Goal: Contribute content: Contribute content

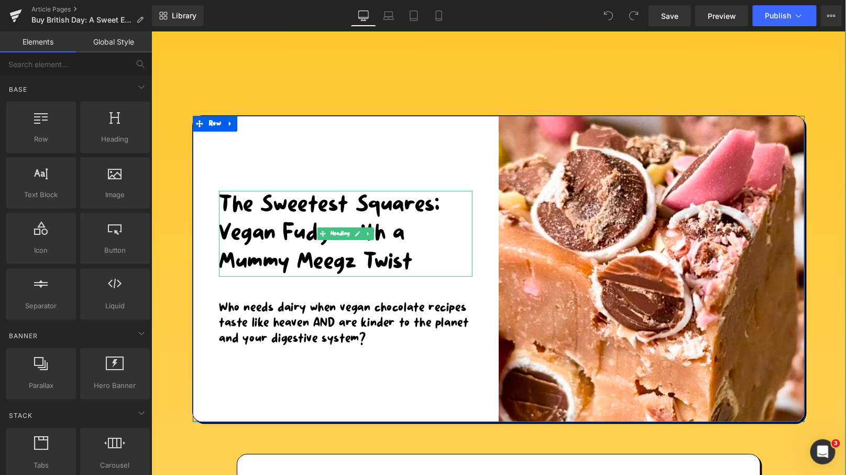
click at [398, 258] on h1 "The Sweetest Squares: Vegan Fudge with a Mummy Meegz Twist" at bounding box center [346, 233] width 254 height 86
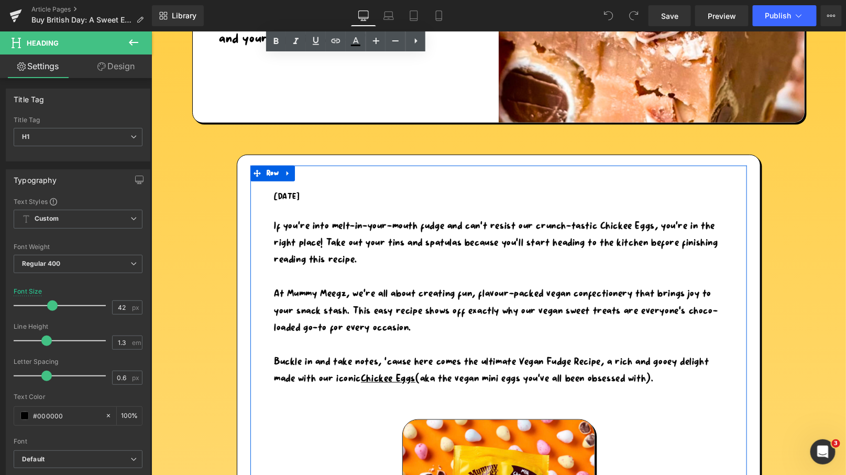
scroll to position [335, 0]
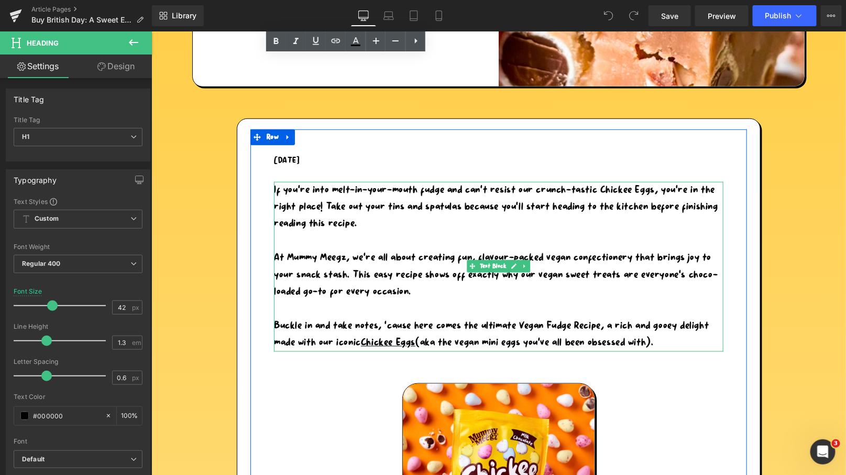
click at [668, 340] on p "Buckle in and take notes, ‘cause here comes the ultimate Vegan Fudge Recipe, a …" at bounding box center [499, 334] width 450 height 34
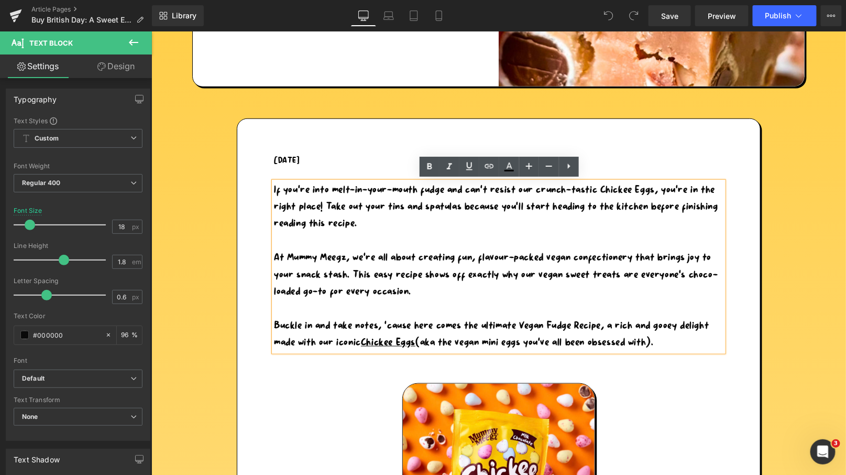
drag, startPoint x: 672, startPoint y: 340, endPoint x: 261, endPoint y: 183, distance: 439.5
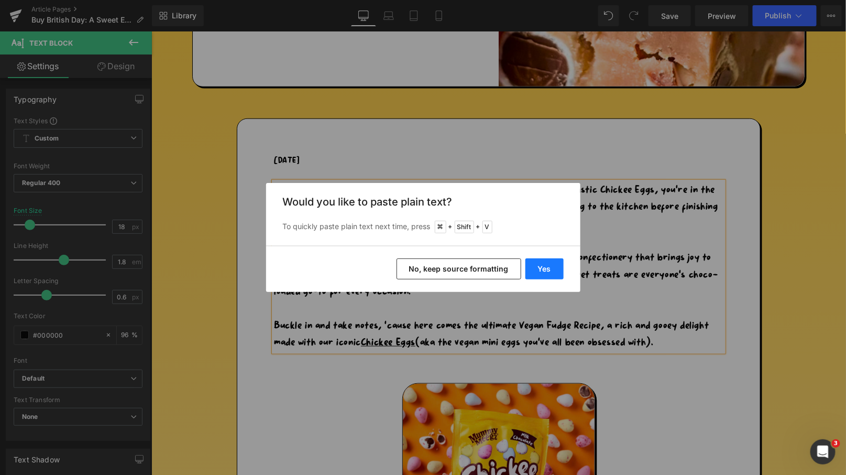
click at [562, 270] on button "Yes" at bounding box center [545, 268] width 38 height 21
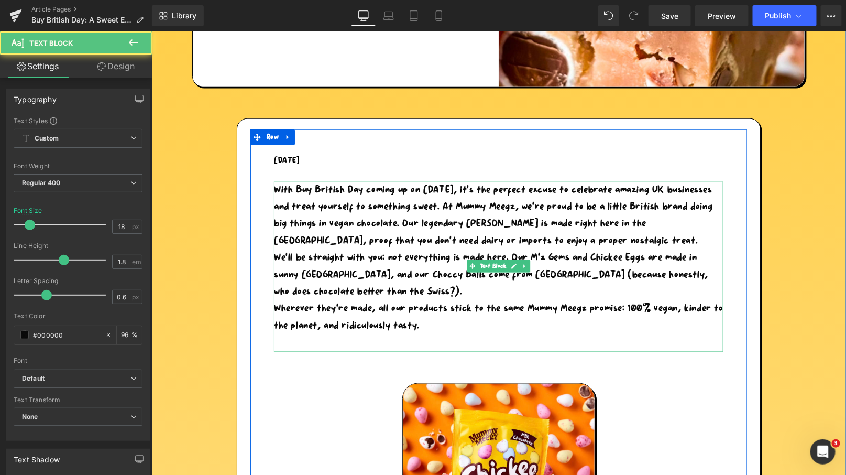
click at [598, 244] on p "With Buy British Day coming up on [DATE], it’s the perfect excuse to celebrate …" at bounding box center [499, 215] width 450 height 68
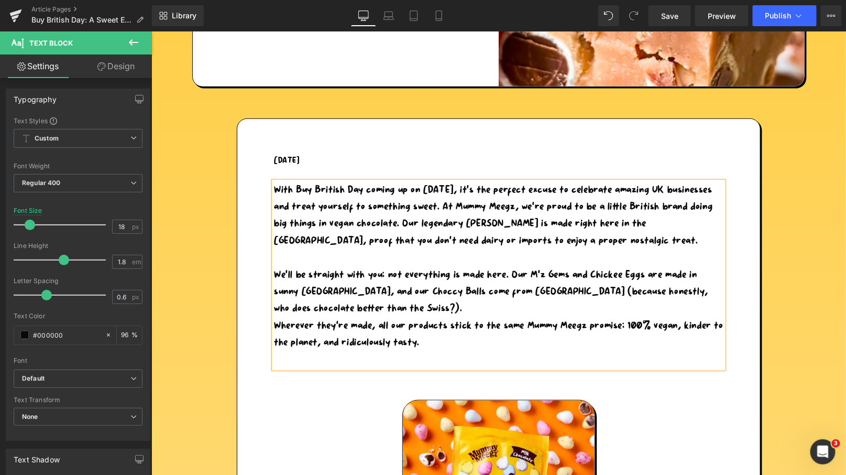
click at [364, 304] on p "We’ll be straight with you: not everything is made here. Our M’z Gems and Chick…" at bounding box center [499, 291] width 450 height 51
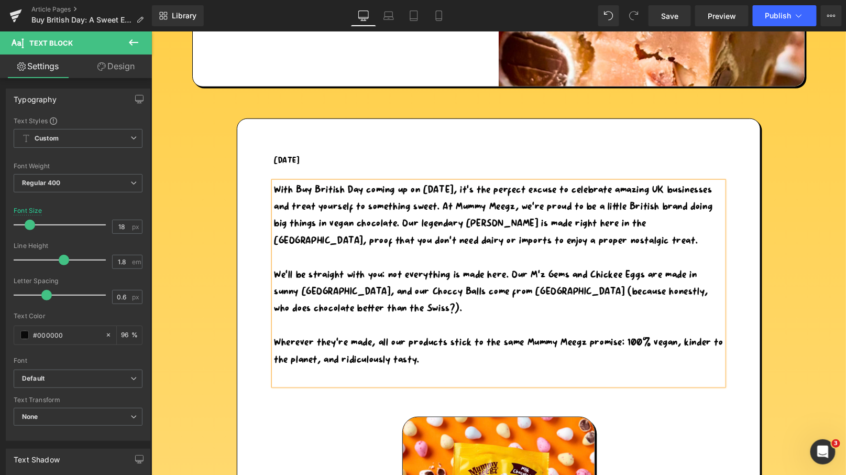
click at [296, 373] on p at bounding box center [499, 376] width 450 height 17
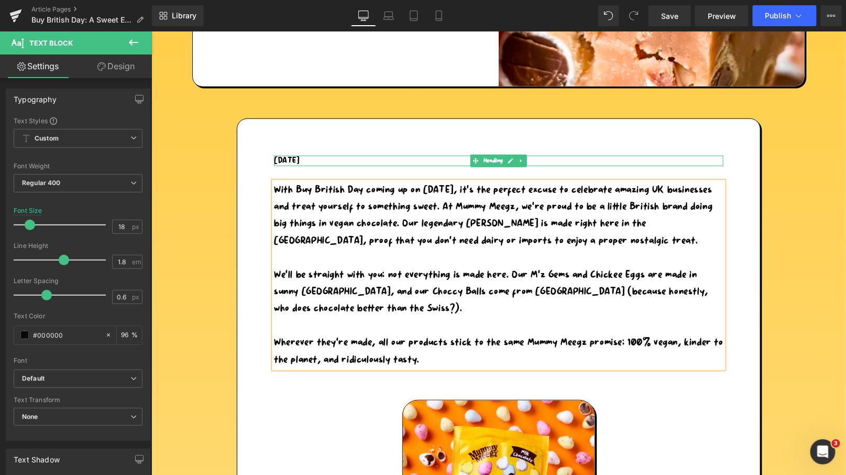
click at [325, 159] on h5 "[DATE]" at bounding box center [499, 160] width 450 height 10
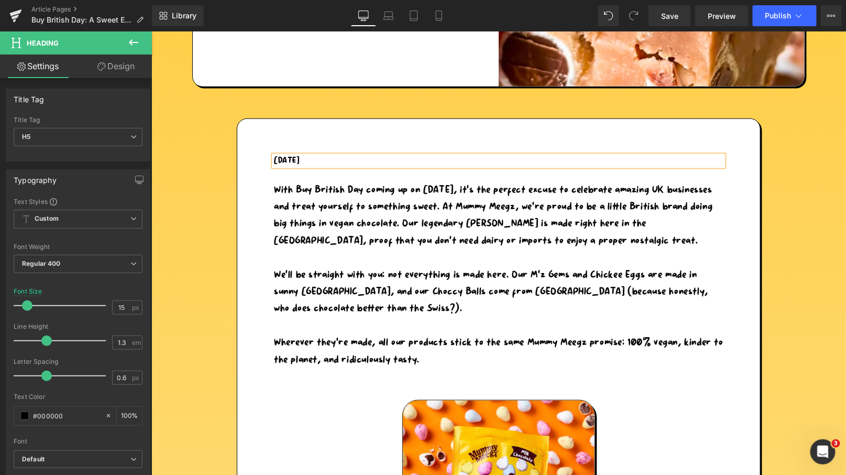
click at [326, 159] on h5 "[DATE]" at bounding box center [499, 160] width 450 height 10
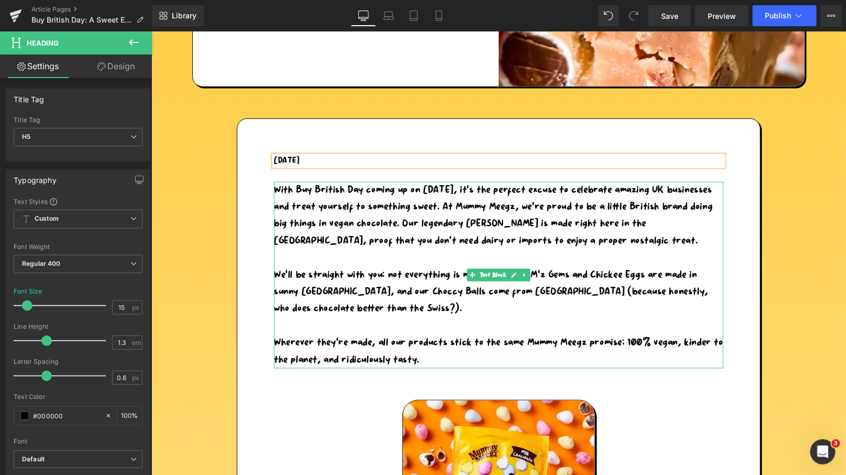
click at [370, 233] on p "With Buy British Day coming up on [DATE], it’s the perfect excuse to celebrate …" at bounding box center [499, 215] width 450 height 68
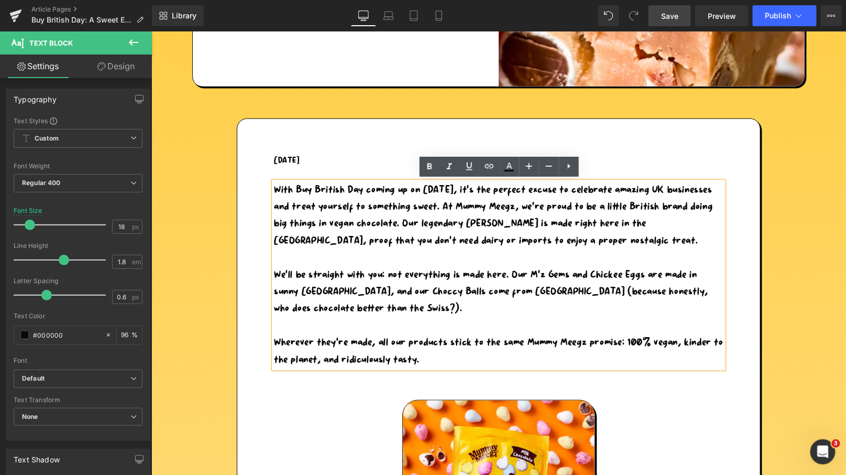
drag, startPoint x: 663, startPoint y: 15, endPoint x: 246, endPoint y: 263, distance: 485.2
click at [663, 15] on span "Save" at bounding box center [669, 15] width 17 height 11
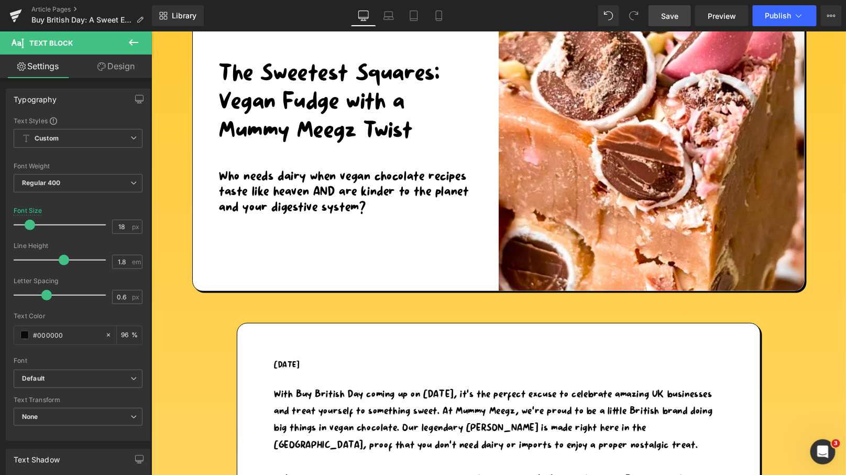
scroll to position [0, 0]
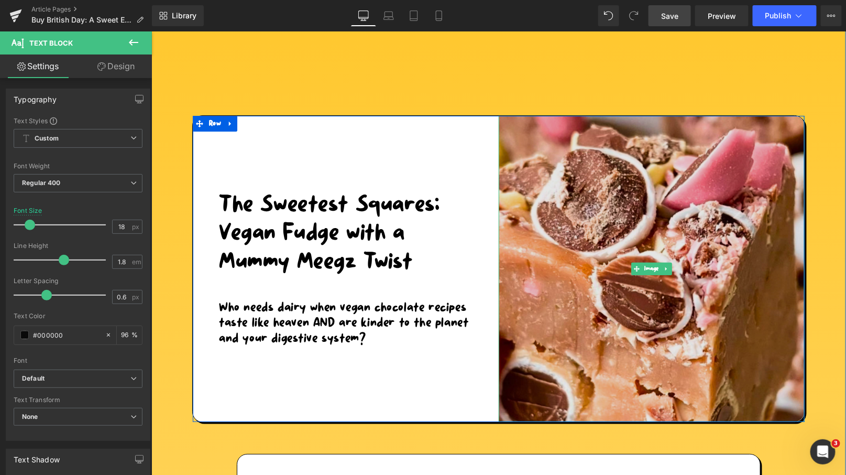
click at [547, 247] on img at bounding box center [651, 268] width 306 height 306
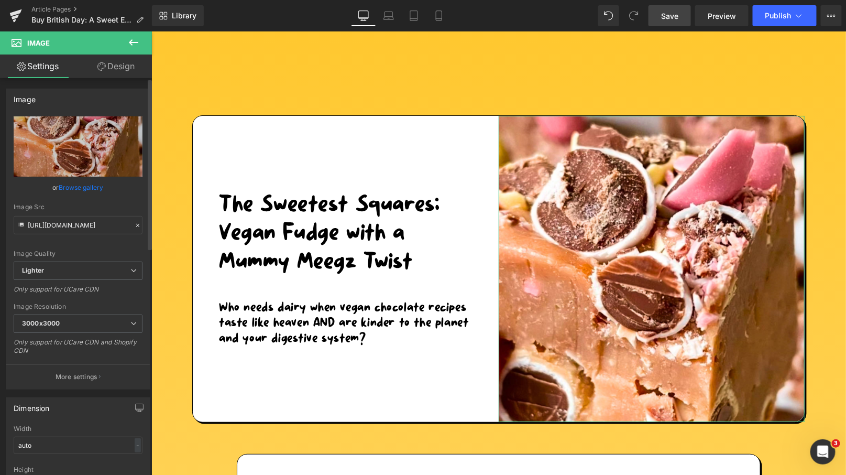
click at [67, 196] on div "Image Quality Lighter Lightest Lighter Lighter Lightest Only support for UCare …" at bounding box center [78, 188] width 129 height 145
click at [77, 187] on link "Browse gallery" at bounding box center [81, 187] width 45 height 18
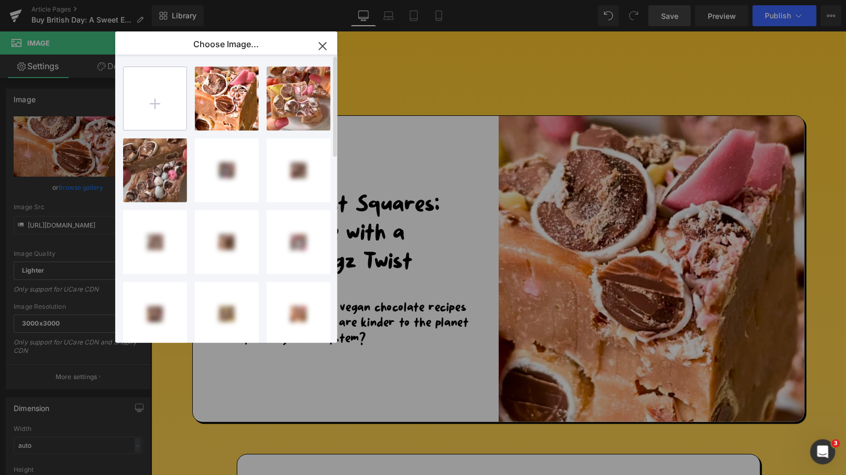
click at [156, 102] on input "file" at bounding box center [155, 98] width 63 height 63
type input "C:\fakepath\Graphics - 2025-09-30T094106.138.png"
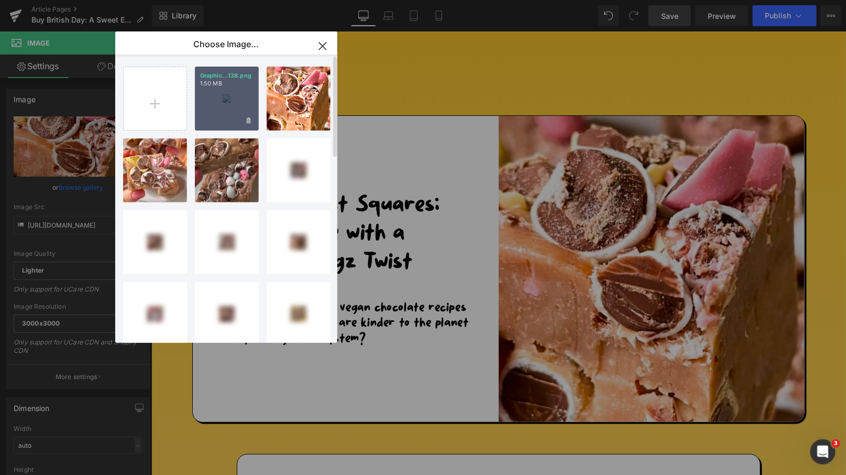
click at [224, 112] on div "Graphic...138.png 1.50 MB" at bounding box center [227, 99] width 64 height 64
type input "[URL][DOMAIN_NAME]"
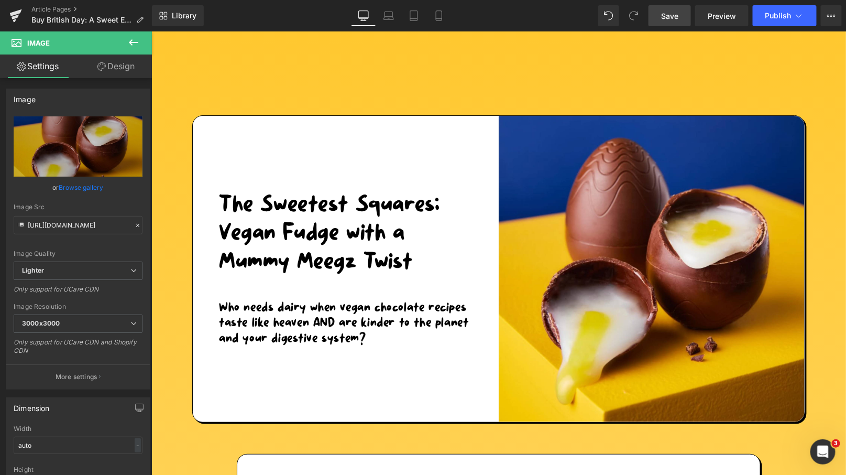
click at [665, 13] on span "Save" at bounding box center [669, 15] width 17 height 11
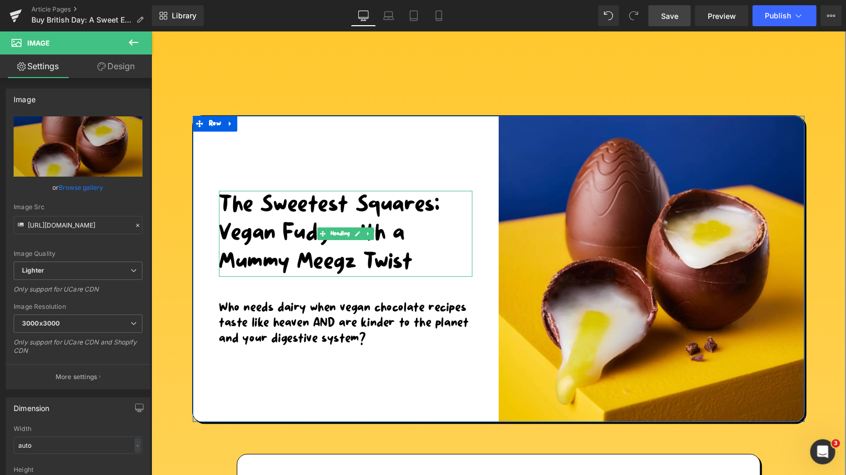
click at [387, 255] on h1 "The Sweetest Squares: Vegan Fudge with a Mummy Meegz Twist" at bounding box center [346, 233] width 254 height 86
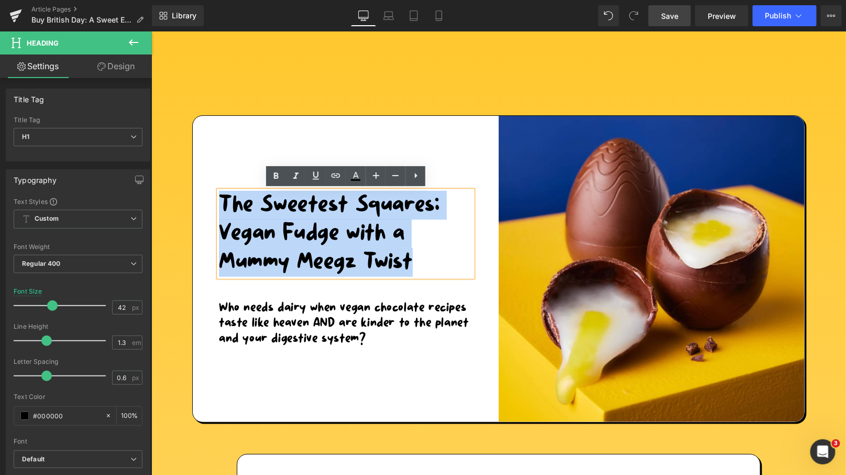
drag, startPoint x: 411, startPoint y: 260, endPoint x: 218, endPoint y: 212, distance: 198.8
click at [219, 212] on h1 "The Sweetest Squares: Vegan Fudge with a Mummy Meegz Twist" at bounding box center [346, 233] width 254 height 86
paste div
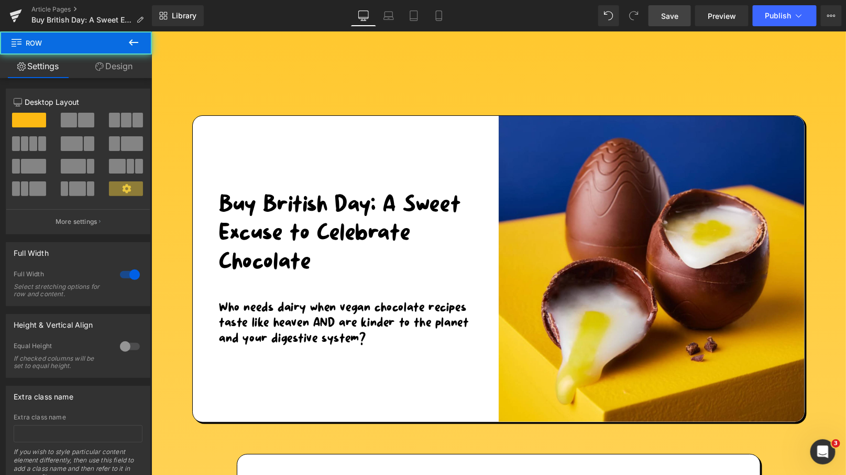
click at [673, 15] on span "Save" at bounding box center [669, 15] width 17 height 11
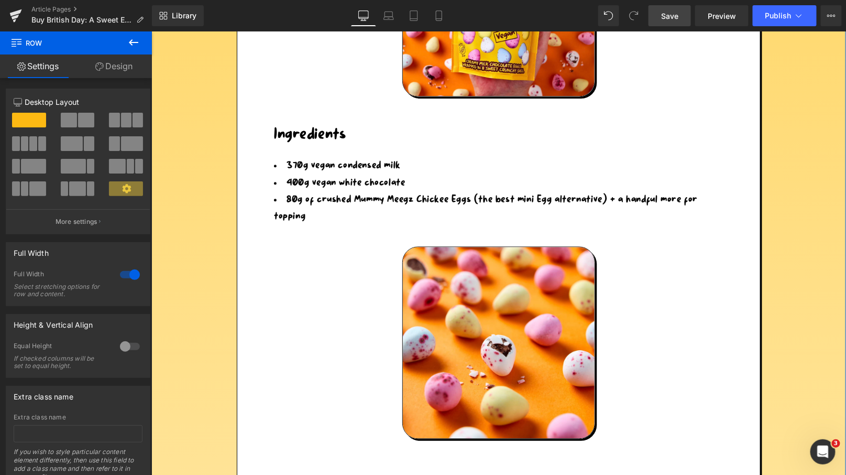
scroll to position [863, 0]
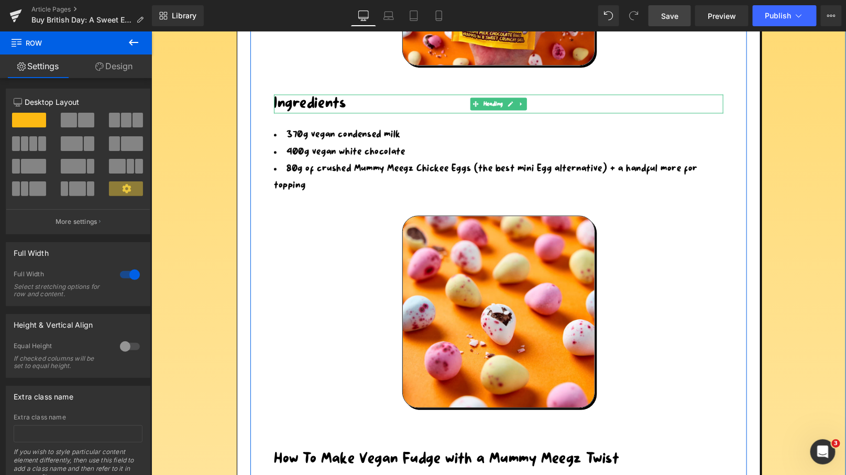
click at [321, 99] on h1 "Ingredients" at bounding box center [499, 103] width 450 height 19
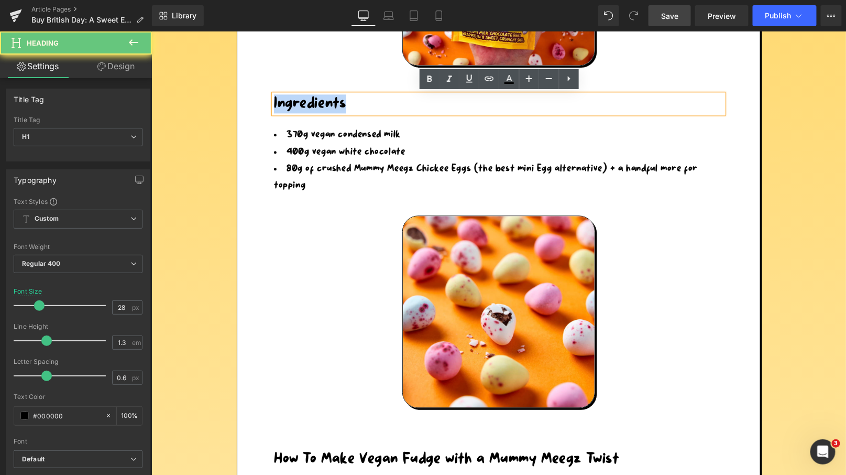
drag, startPoint x: 346, startPoint y: 101, endPoint x: 266, endPoint y: 101, distance: 80.2
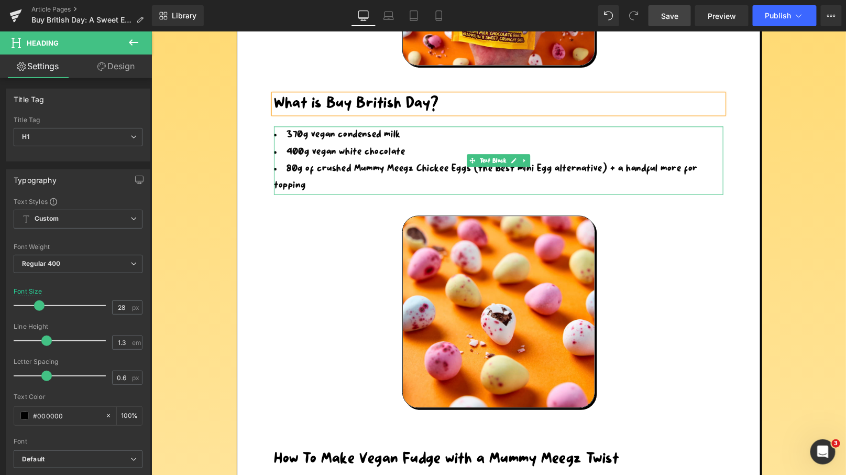
click at [312, 178] on li "80g of crushed Mummy Meegz Chickee Eggs (the best mini Egg alternative) + a han…" at bounding box center [499, 177] width 450 height 34
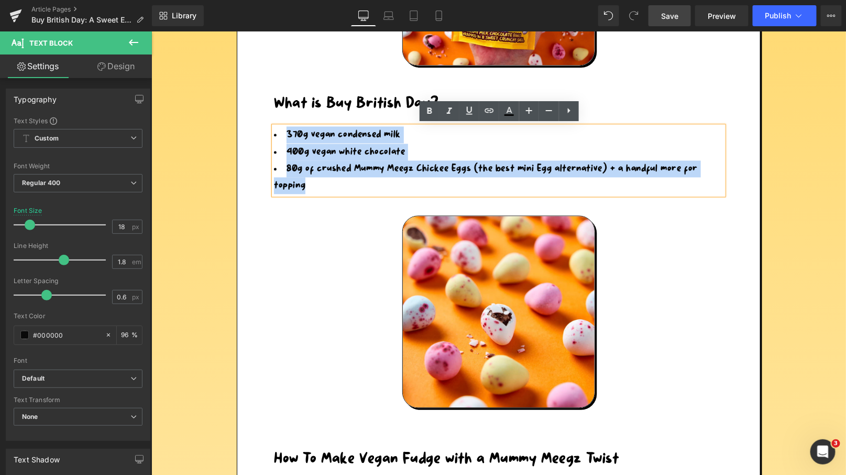
drag, startPoint x: 312, startPoint y: 187, endPoint x: 257, endPoint y: 125, distance: 82.4
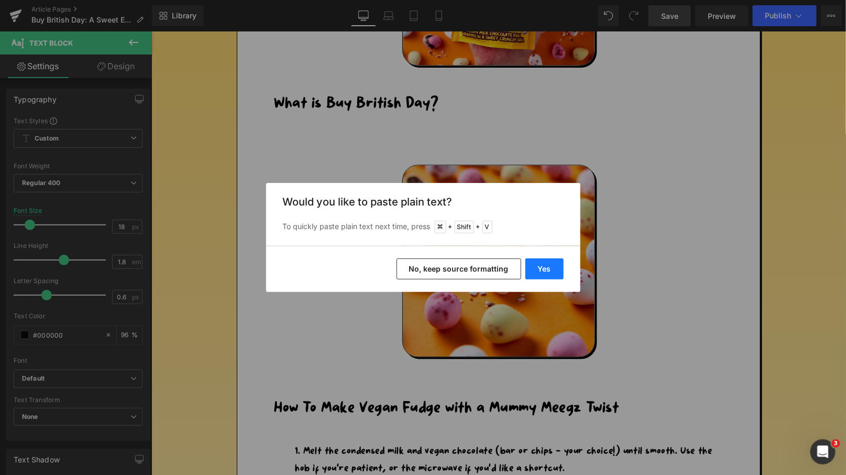
click at [534, 260] on button "Yes" at bounding box center [545, 268] width 38 height 21
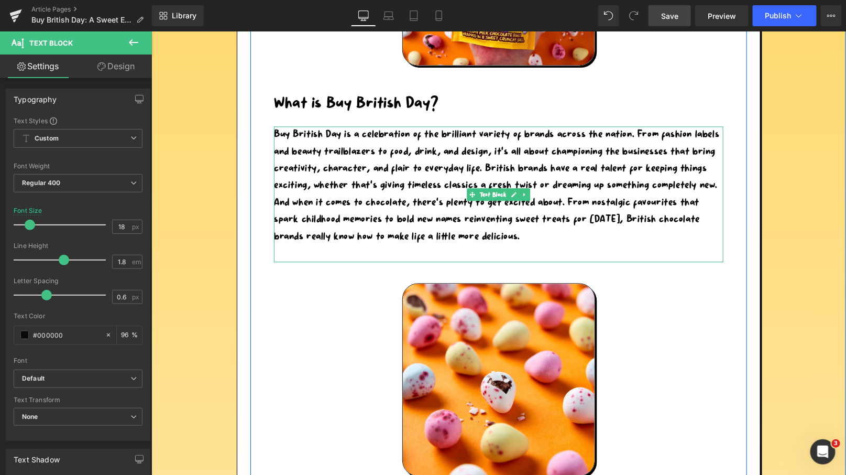
click at [717, 183] on div "Buy British Day is a celebration of the brilliant variety of brands across the …" at bounding box center [499, 194] width 450 height 136
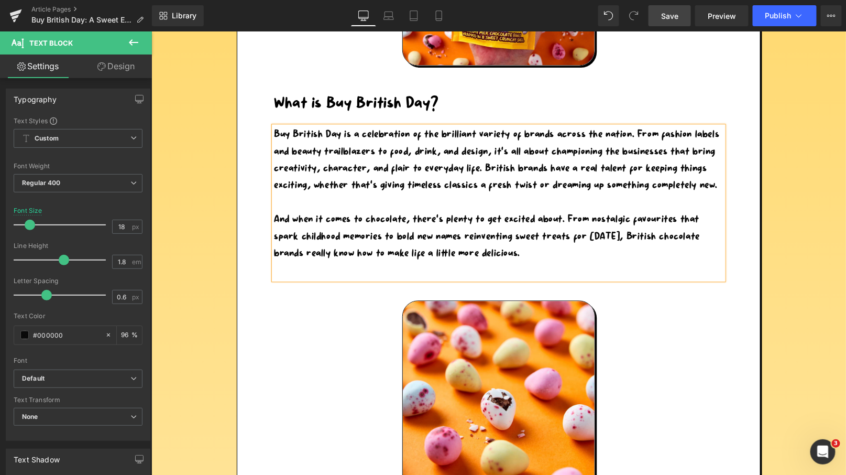
click at [311, 275] on div at bounding box center [499, 269] width 450 height 17
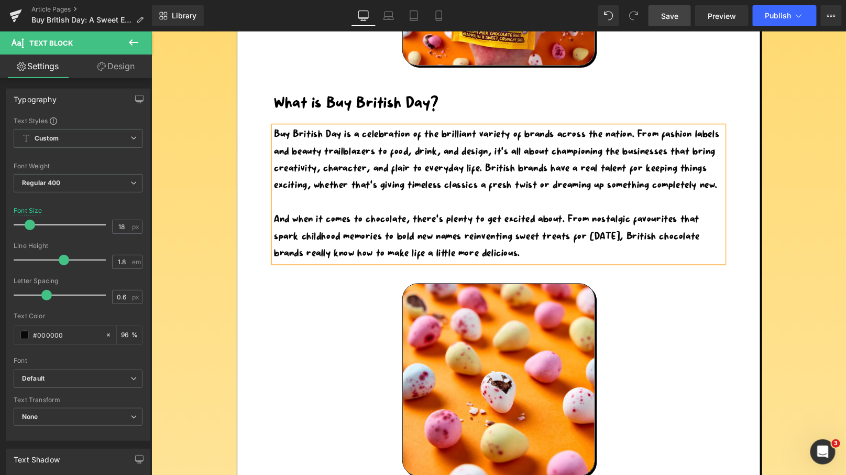
click at [676, 12] on span "Save" at bounding box center [669, 15] width 17 height 11
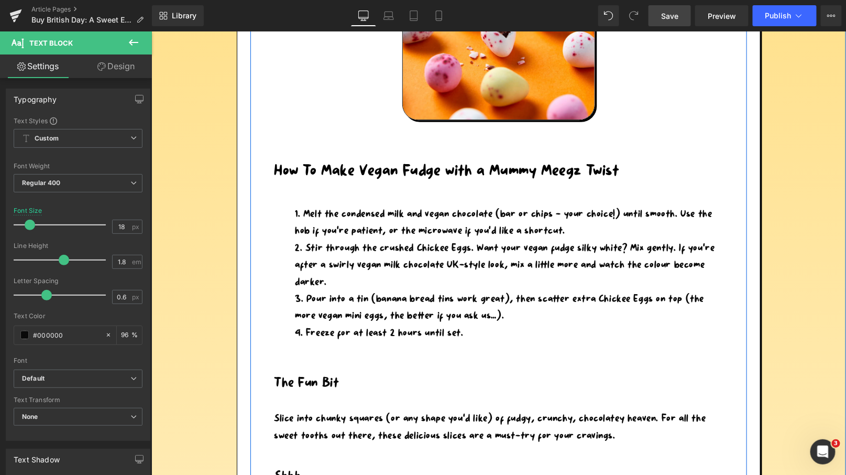
scroll to position [1222, 0]
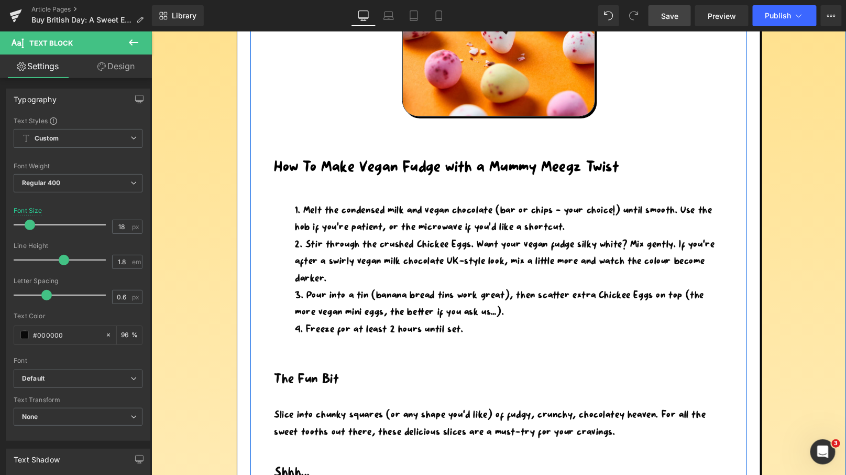
click at [425, 311] on li "Pour into a tin (banana bread tins work great), then scatter extra Chickee Eggs…" at bounding box center [508, 304] width 429 height 34
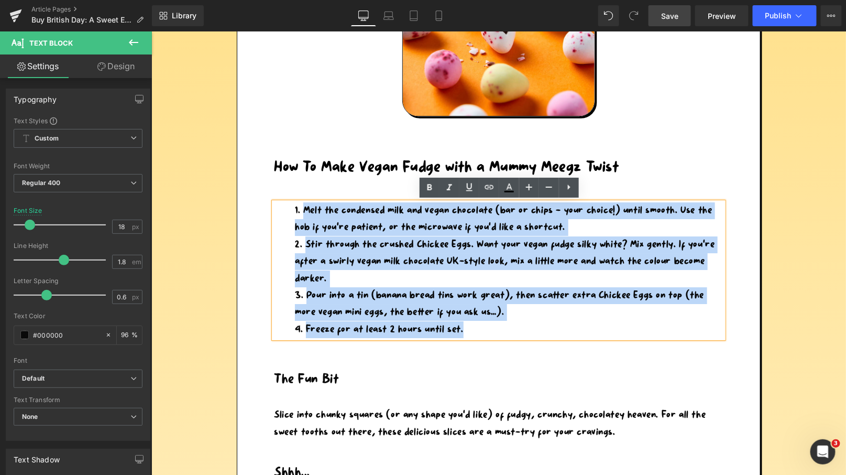
drag, startPoint x: 469, startPoint y: 326, endPoint x: 285, endPoint y: 206, distance: 219.8
click at [285, 206] on ol "Melt the condensed milk and vegan chocolate (bar or chips - your choice!) until…" at bounding box center [499, 270] width 450 height 136
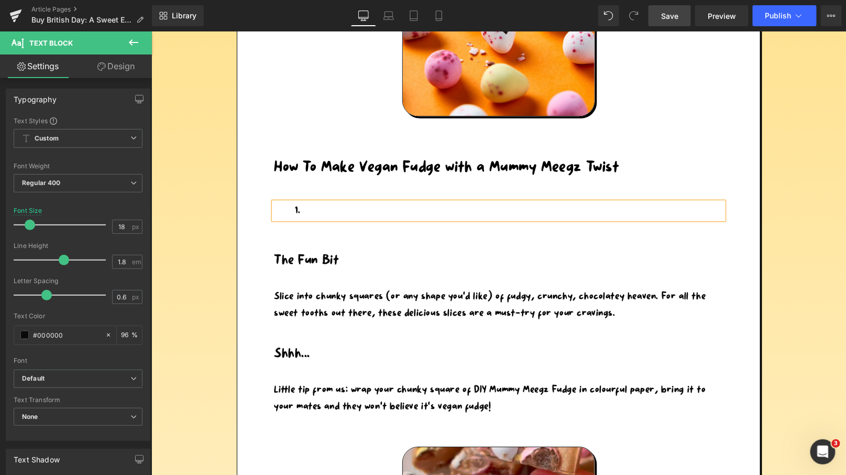
scroll to position [1213, 0]
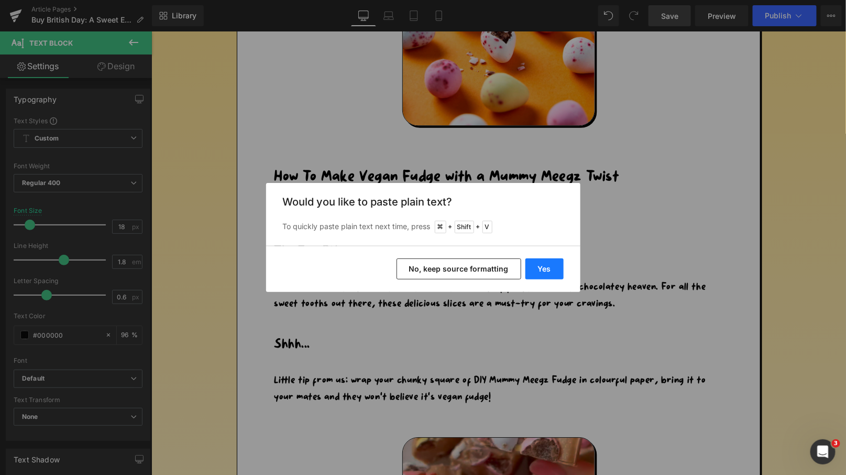
click at [541, 266] on button "Yes" at bounding box center [545, 268] width 38 height 21
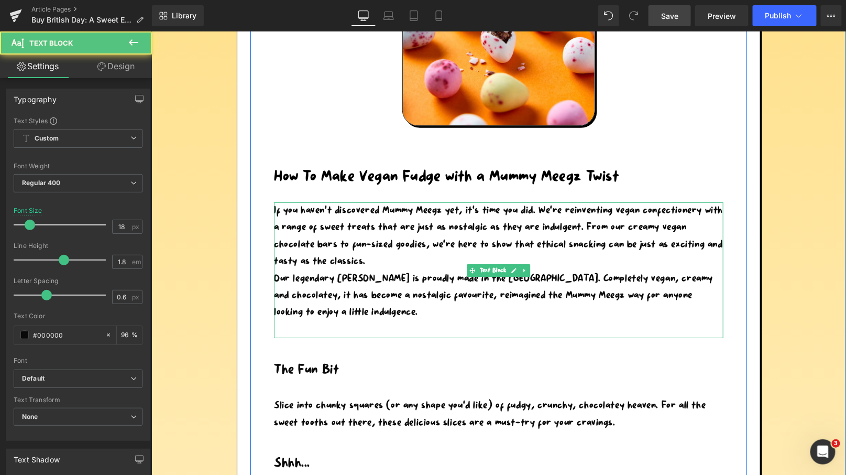
click at [423, 261] on div "If you haven’t discovered Mummy Meegz yet, it’s time you did. We’re reinventing…" at bounding box center [499, 270] width 450 height 136
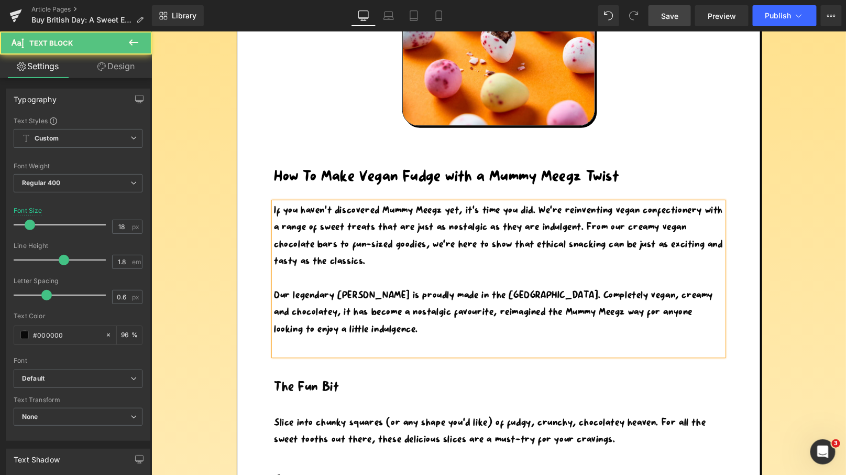
click at [292, 348] on div at bounding box center [499, 345] width 450 height 17
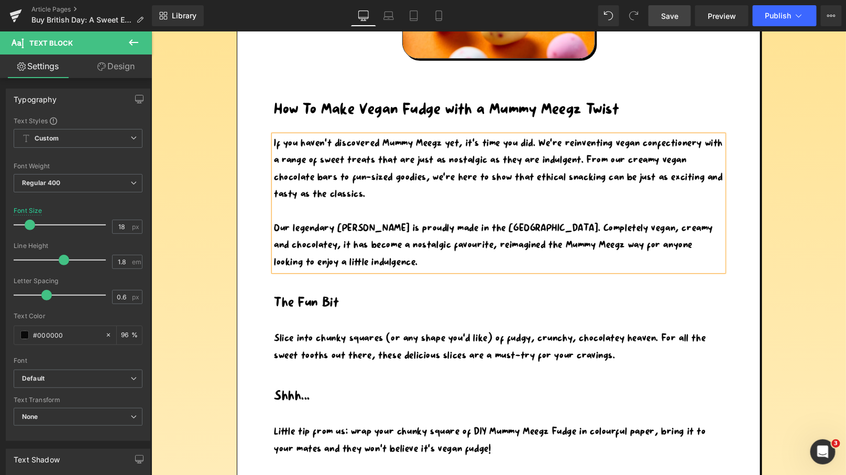
scroll to position [1325, 0]
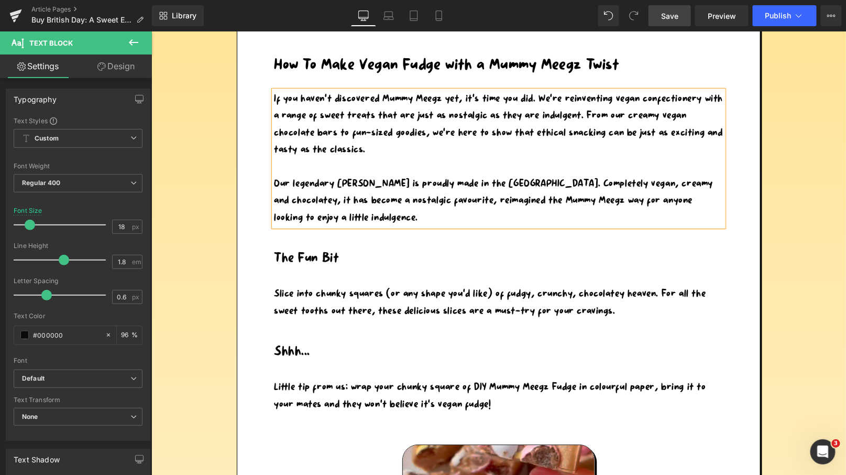
click at [577, 293] on span "Slice into chunky squares (or any shape you’d like) of fudgy, crunchy, chocolat…" at bounding box center [490, 302] width 432 height 26
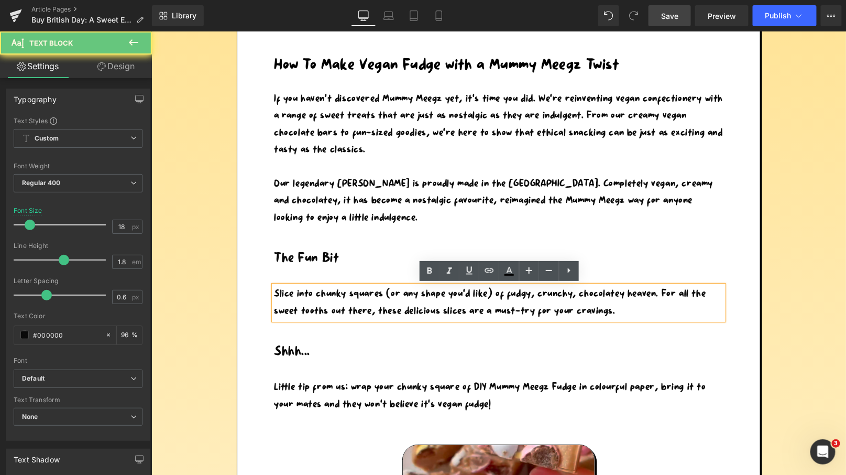
click at [622, 301] on div "Slice into chunky squares (or any shape you’d like) of fudgy, crunchy, chocolat…" at bounding box center [499, 302] width 450 height 34
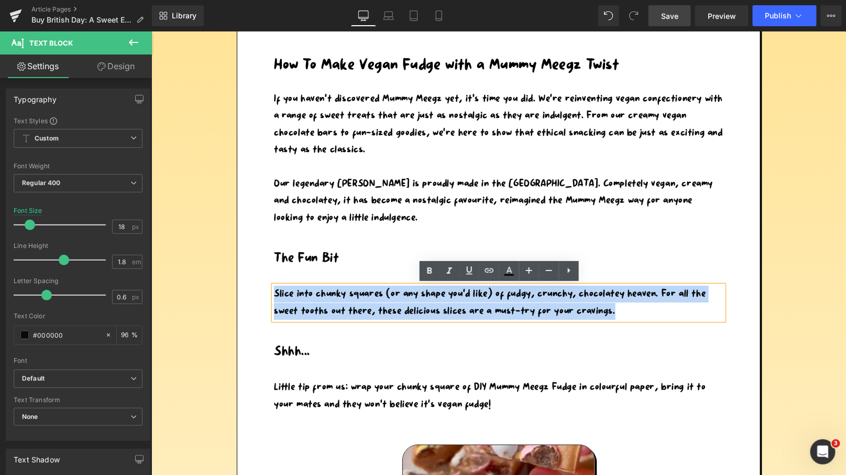
drag, startPoint x: 623, startPoint y: 308, endPoint x: 264, endPoint y: 288, distance: 359.5
click at [264, 288] on div "[DATE] Heading With Buy British Day coming up on [DATE], it’s the perfect excus…" at bounding box center [498, 218] width 497 height 2157
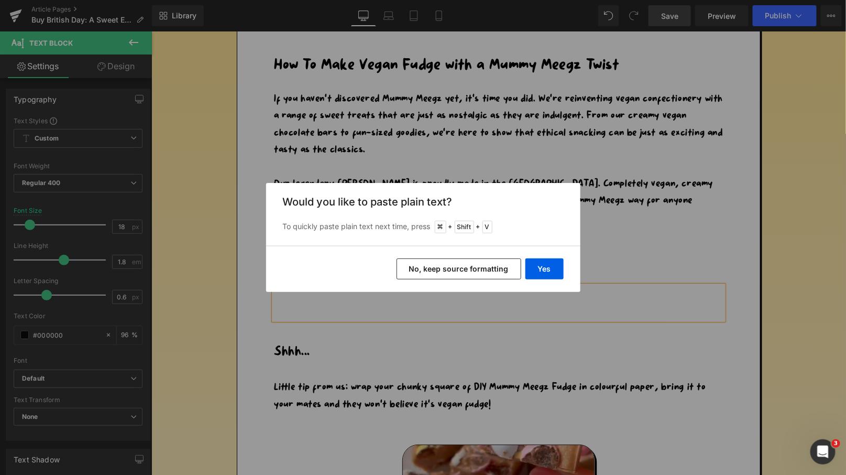
click at [524, 269] on div "Yes No, keep source formatting" at bounding box center [423, 269] width 314 height 46
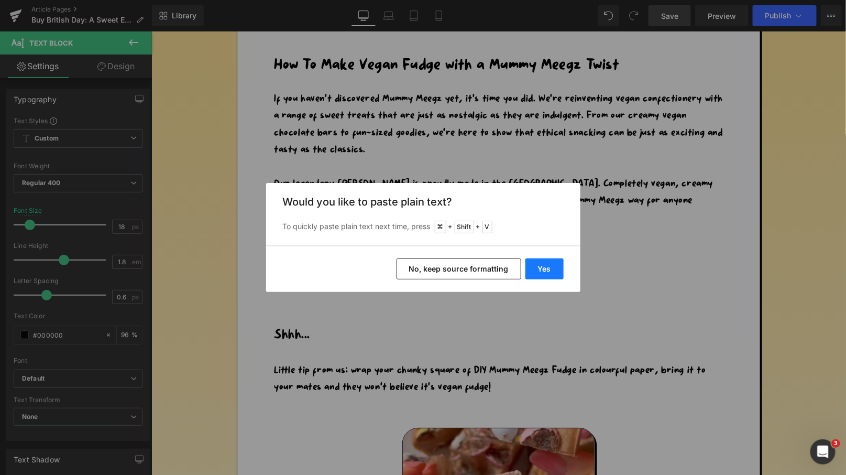
click at [542, 274] on button "Yes" at bounding box center [545, 268] width 38 height 21
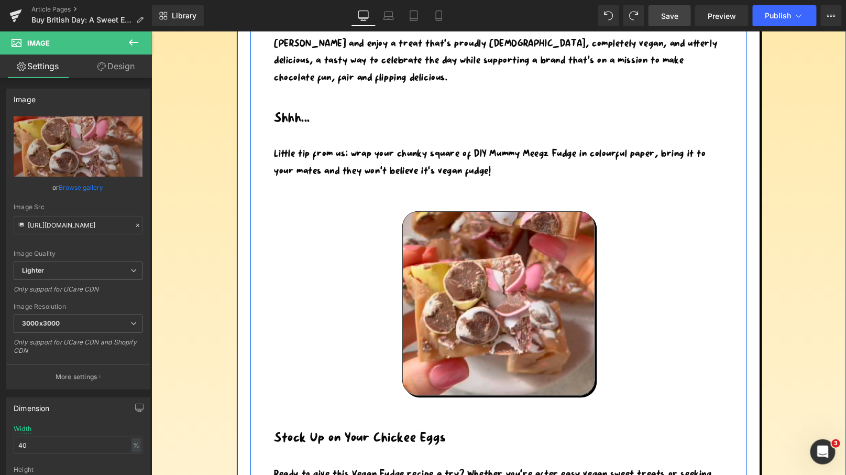
scroll to position [1609, 0]
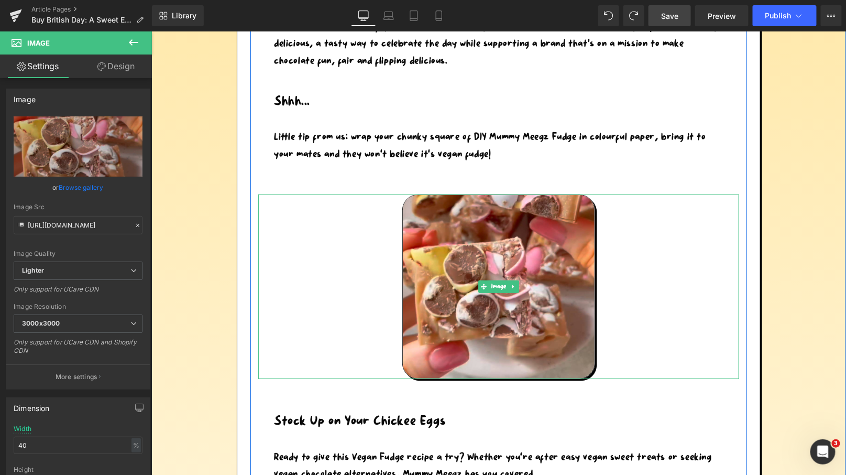
click at [321, 239] on div at bounding box center [498, 286] width 481 height 184
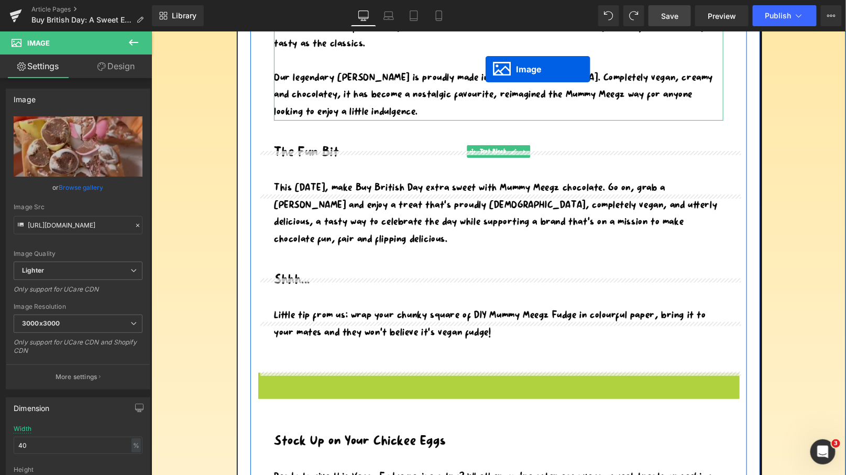
scroll to position [1389, 0]
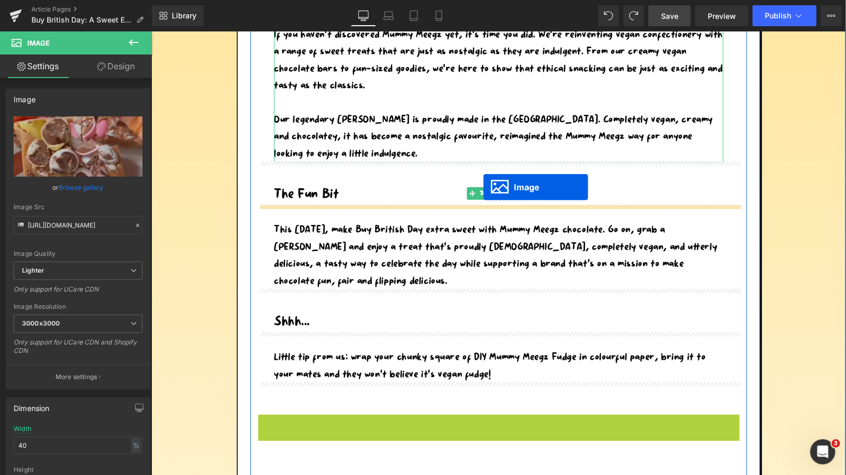
drag, startPoint x: 496, startPoint y: 283, endPoint x: 483, endPoint y: 187, distance: 97.3
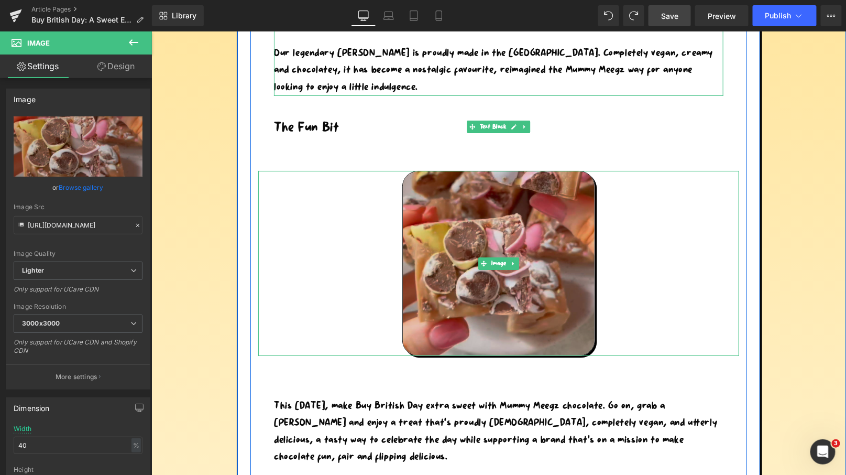
scroll to position [1457, 0]
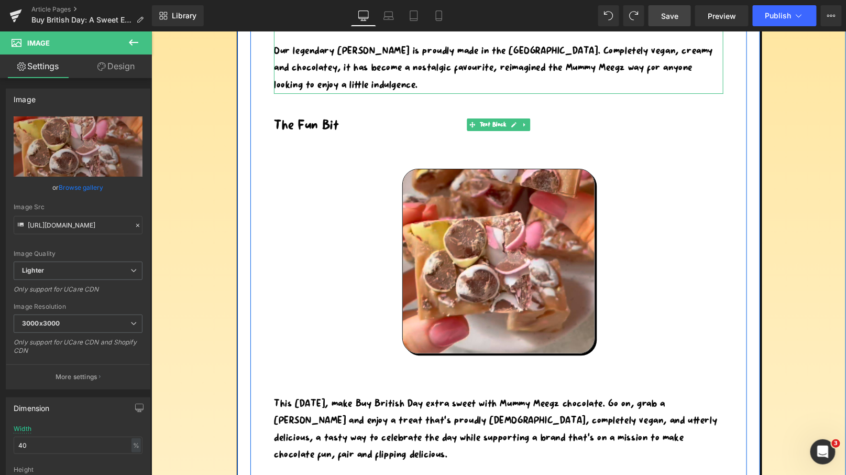
click at [349, 122] on p "The Fun Bit" at bounding box center [499, 125] width 450 height 23
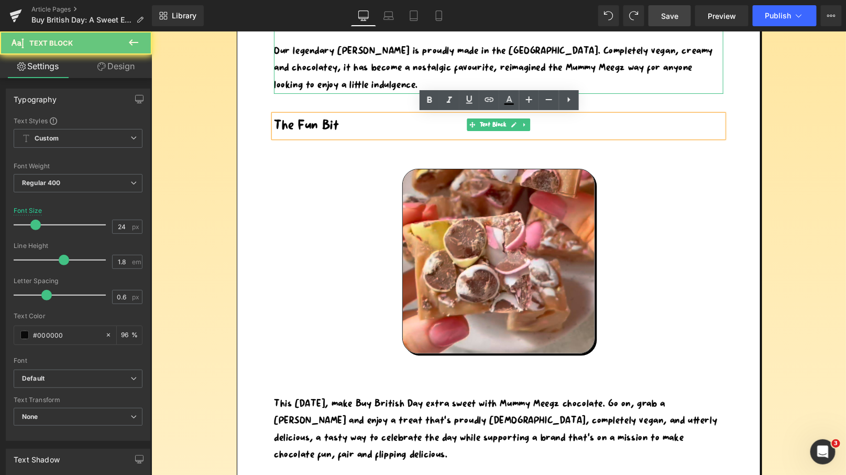
click at [311, 133] on p "The Fun Bit" at bounding box center [499, 125] width 450 height 23
click at [337, 128] on p "The Fun Bit" at bounding box center [499, 125] width 450 height 23
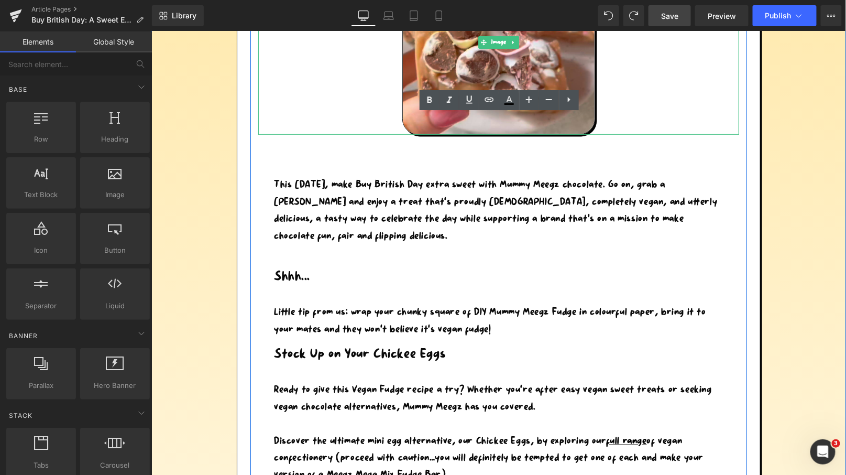
scroll to position [1722, 0]
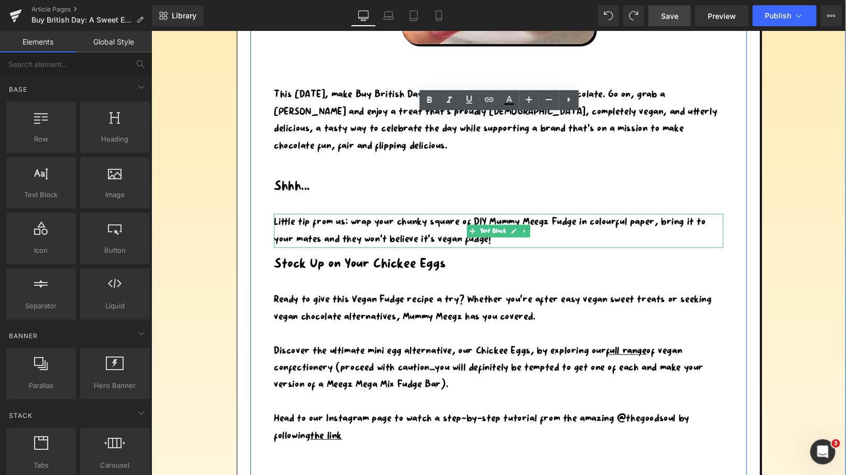
click at [349, 231] on div "Little tip from us: wrap your chunky square of DIY Mummy Meegz Fudge in colourf…" at bounding box center [499, 230] width 450 height 34
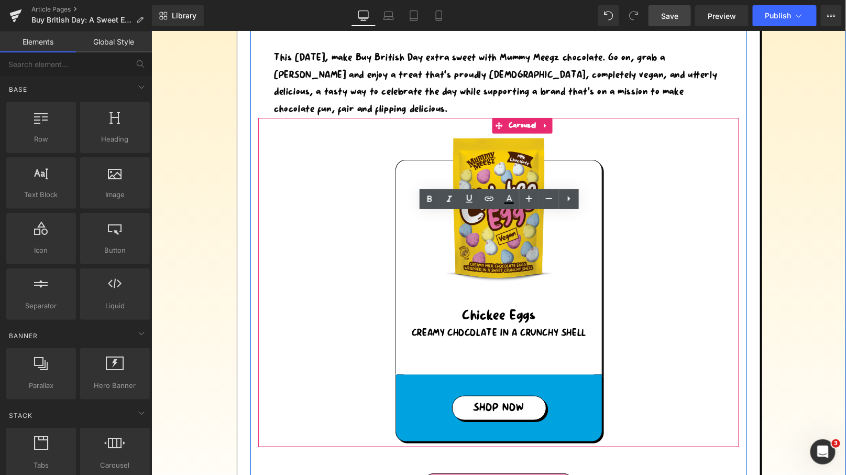
scroll to position [1748, 0]
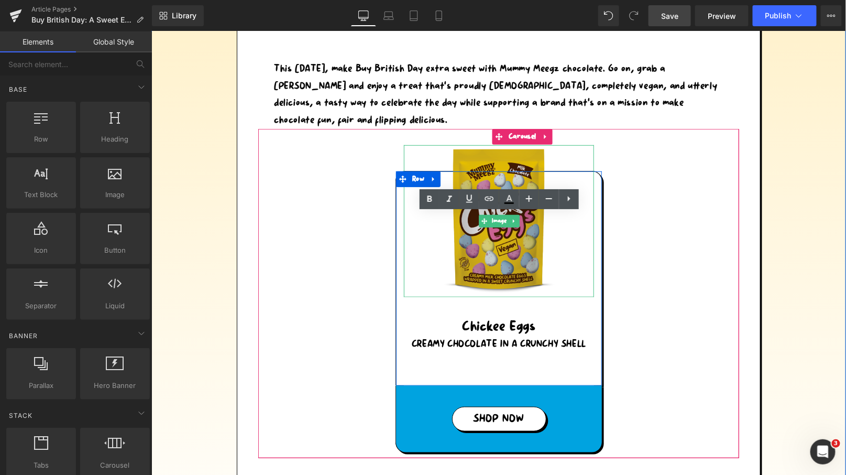
click at [490, 167] on img at bounding box center [499, 221] width 152 height 152
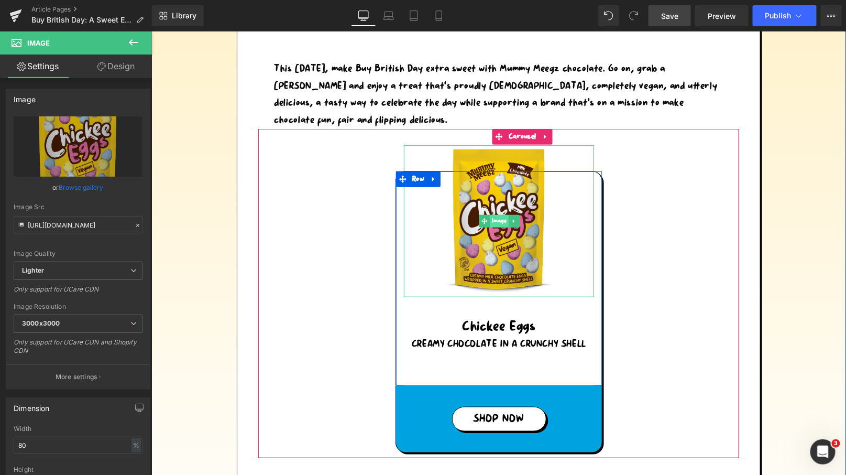
click at [494, 219] on span "Image" at bounding box center [498, 220] width 19 height 13
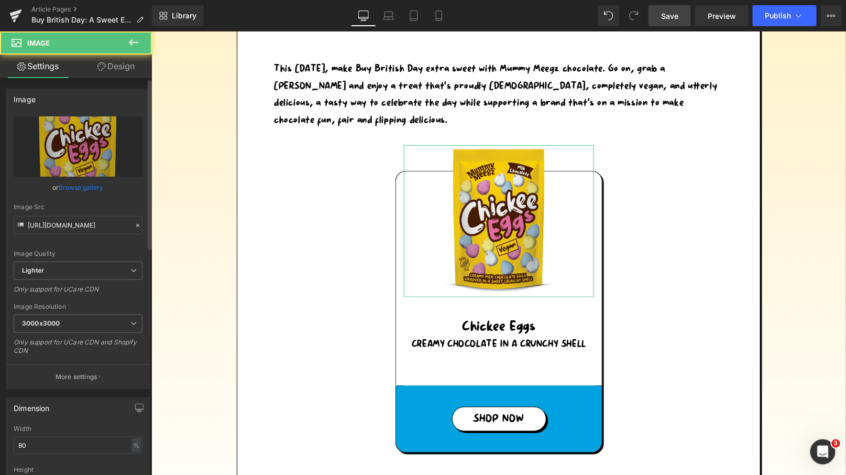
click at [72, 190] on link "Browse gallery" at bounding box center [81, 187] width 45 height 18
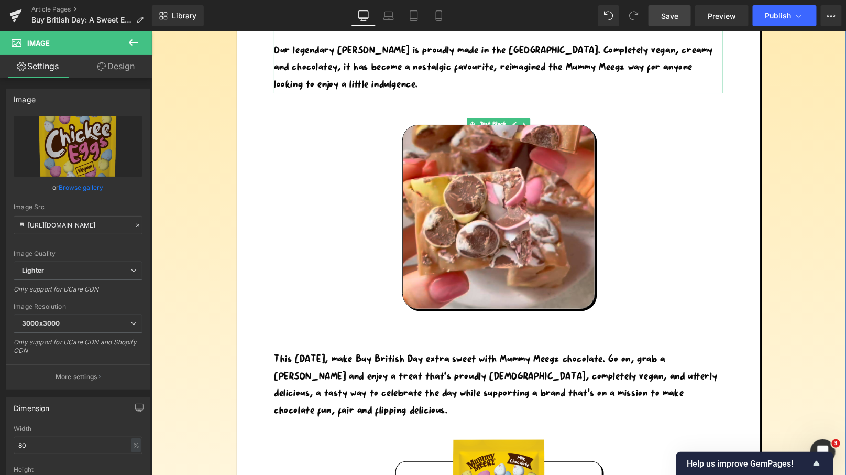
scroll to position [1468, 0]
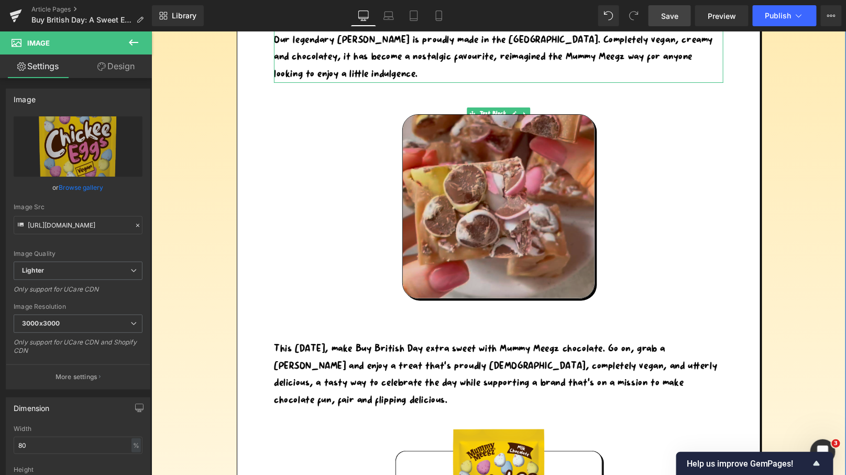
click at [476, 231] on img at bounding box center [498, 206] width 192 height 184
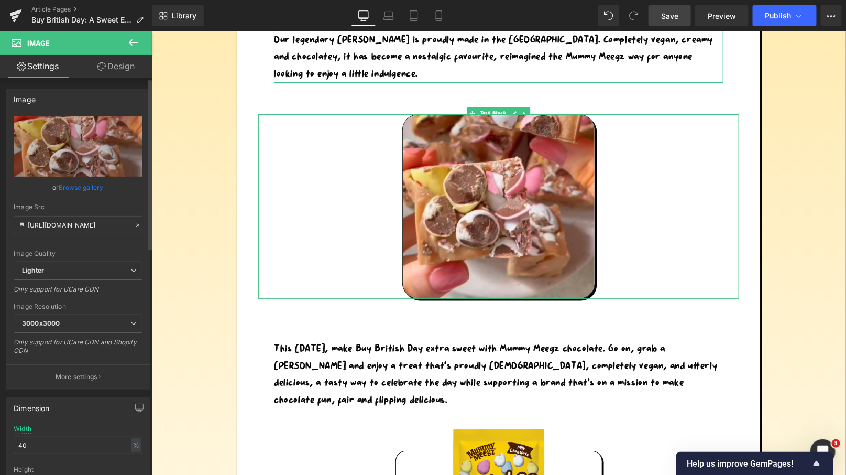
click at [78, 189] on link "Browse gallery" at bounding box center [81, 187] width 45 height 18
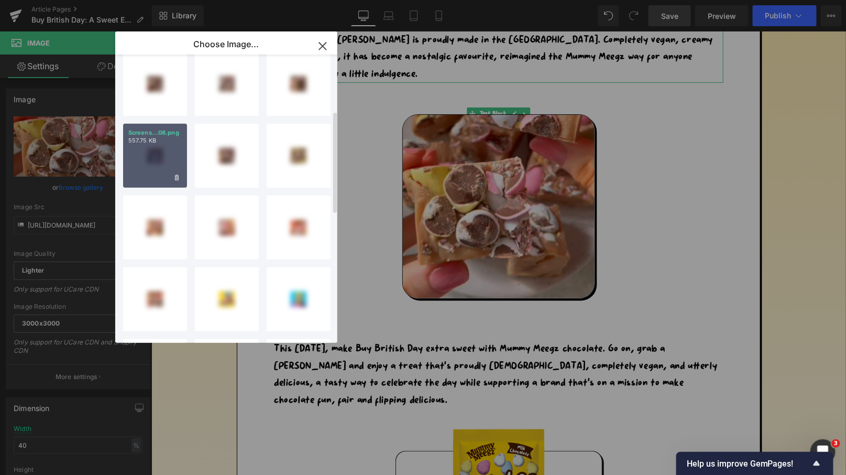
scroll to position [0, 0]
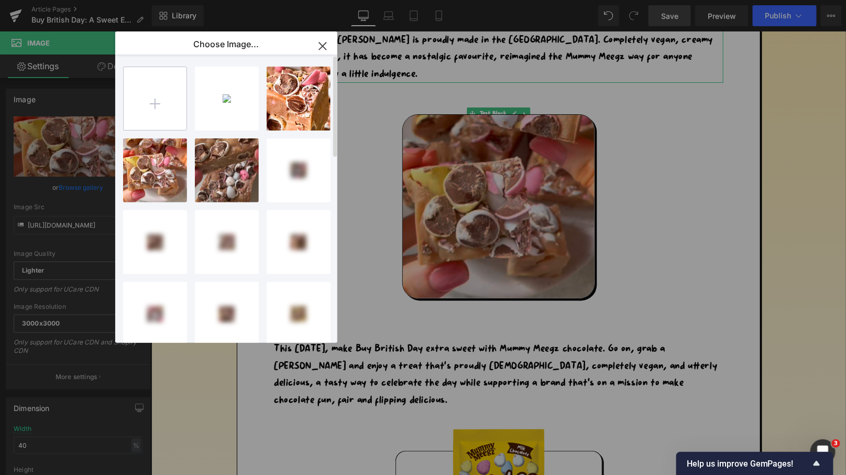
click at [160, 111] on input "file" at bounding box center [155, 98] width 63 height 63
type input "C:\fakepath\Graphics - 2025-09-30T094722.822.png"
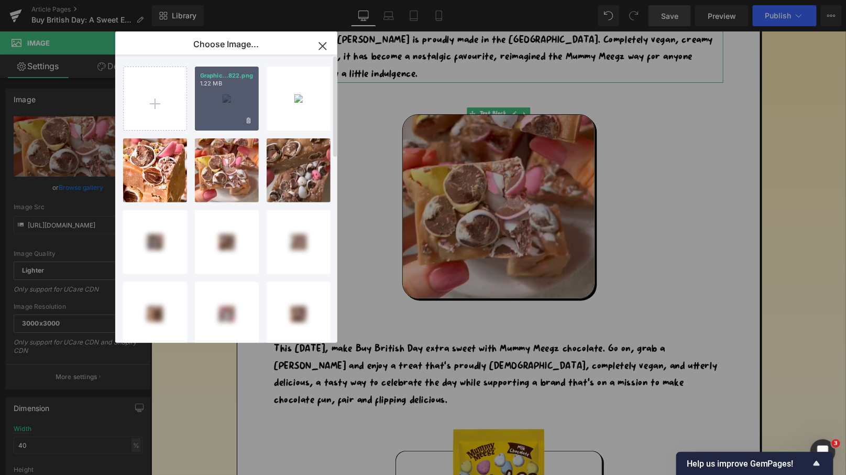
click at [224, 106] on div "Graphic...822.png 1.22 MB" at bounding box center [227, 99] width 64 height 64
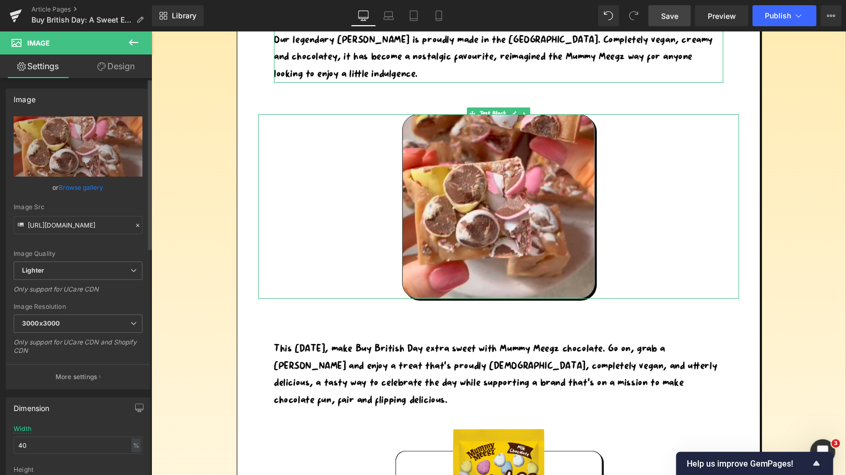
click at [90, 185] on link "Browse gallery" at bounding box center [81, 187] width 45 height 18
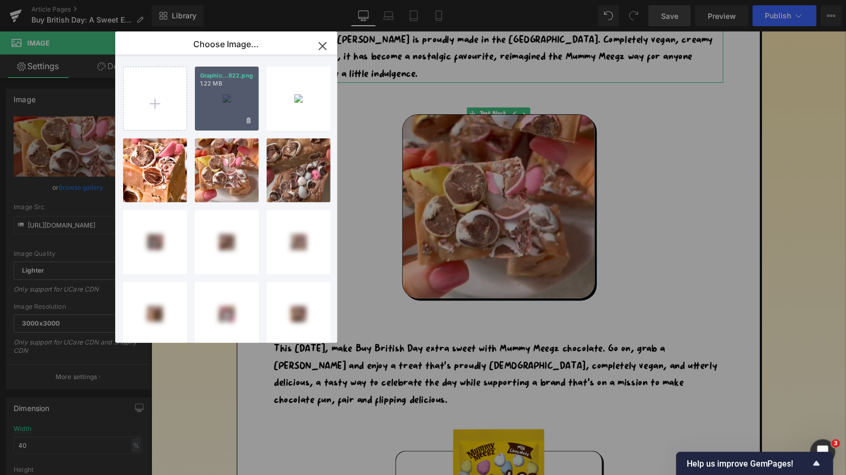
click at [230, 101] on div "Graphic...822.png 1.22 MB" at bounding box center [227, 99] width 64 height 64
type input "[URL][DOMAIN_NAME]"
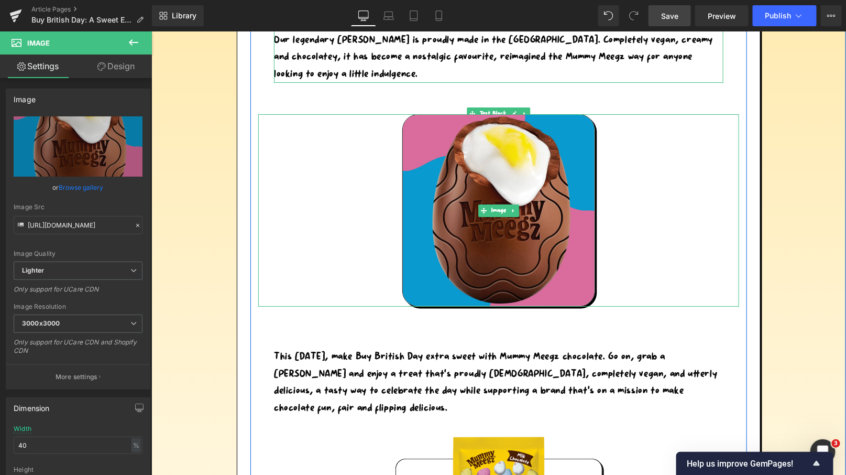
click at [673, 213] on div at bounding box center [498, 210] width 481 height 192
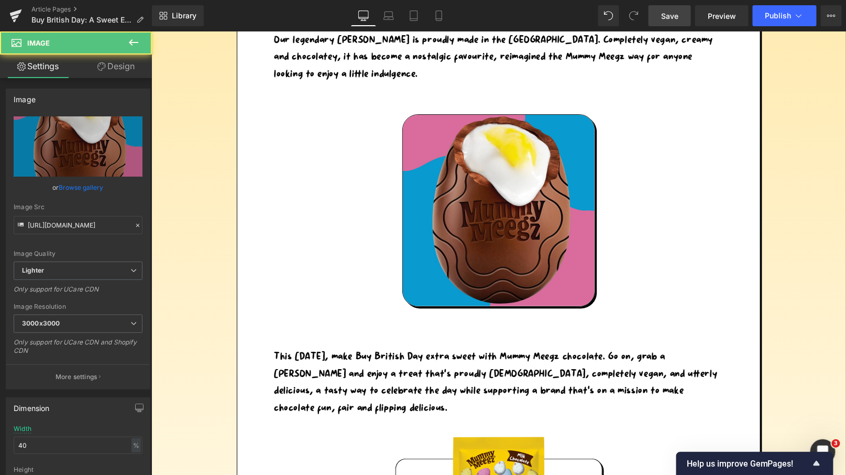
click at [674, 14] on span "Save" at bounding box center [669, 15] width 17 height 11
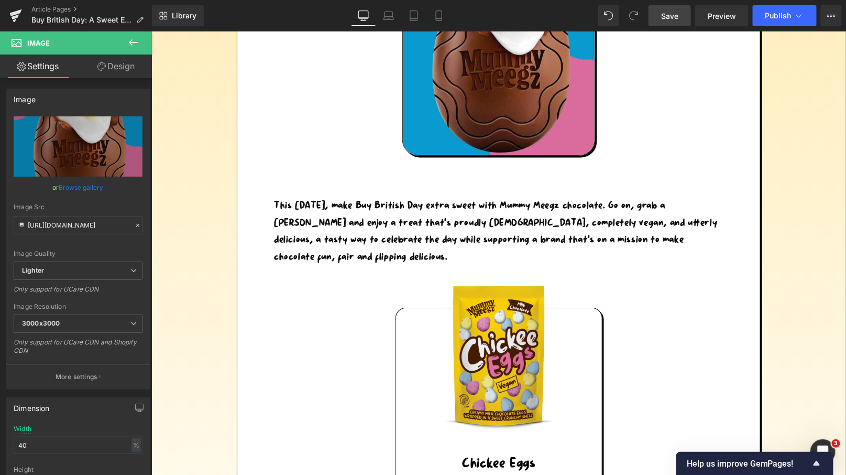
scroll to position [1788, 0]
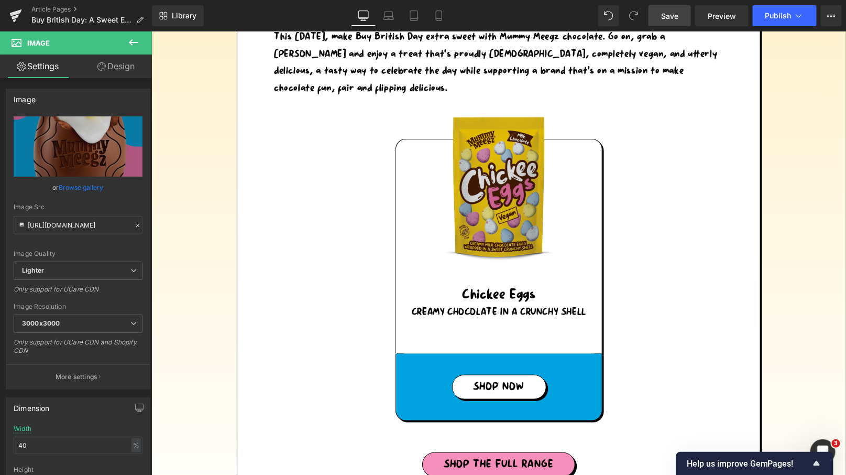
click at [484, 194] on img at bounding box center [499, 189] width 152 height 152
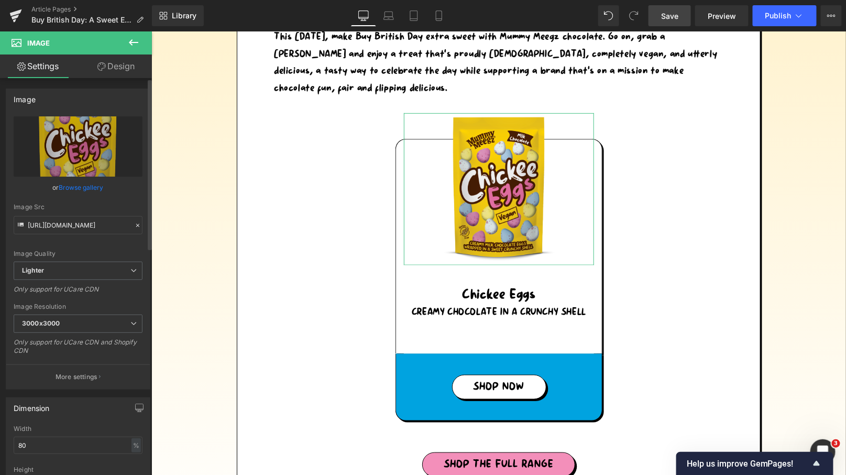
click at [88, 187] on link "Browse gallery" at bounding box center [81, 187] width 45 height 18
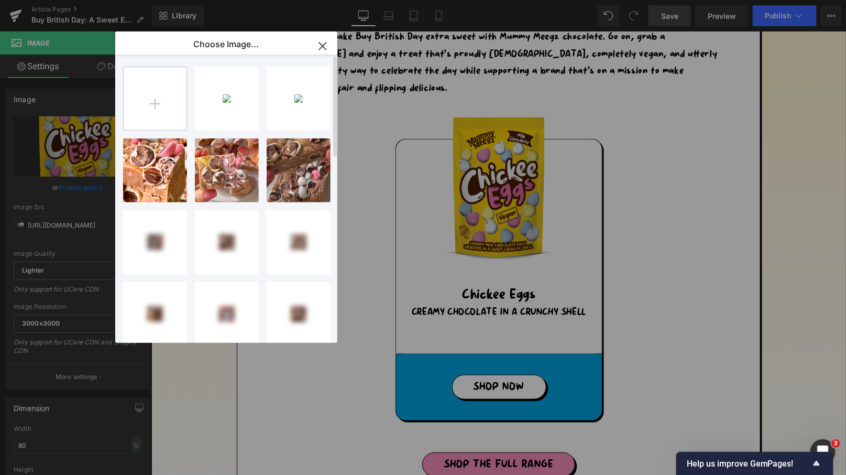
click at [155, 101] on input "file" at bounding box center [155, 98] width 63 height 63
type input "C:\fakepath\Graphics - 2025-09-30T094926.866.png"
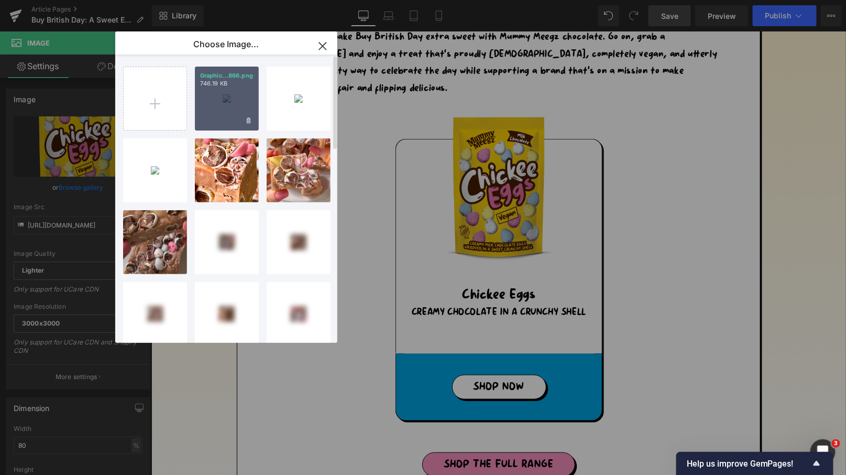
click at [222, 98] on div "Graphic...866.png 746.19 KB" at bounding box center [227, 99] width 64 height 64
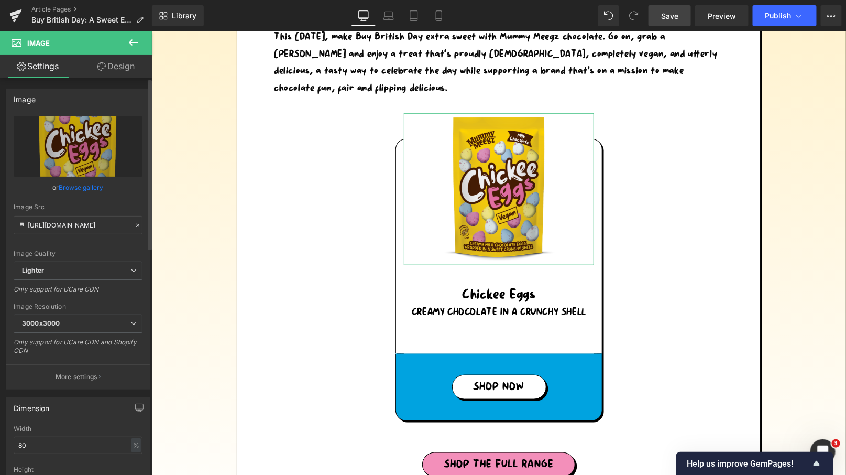
click at [85, 186] on link "Browse gallery" at bounding box center [81, 187] width 45 height 18
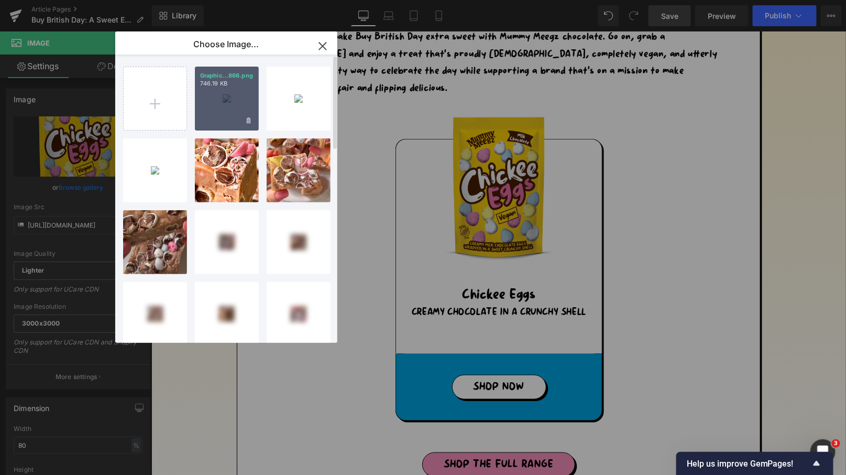
click at [218, 104] on div "Graphic...866.png 746.19 KB" at bounding box center [227, 99] width 64 height 64
type input "[URL][DOMAIN_NAME]"
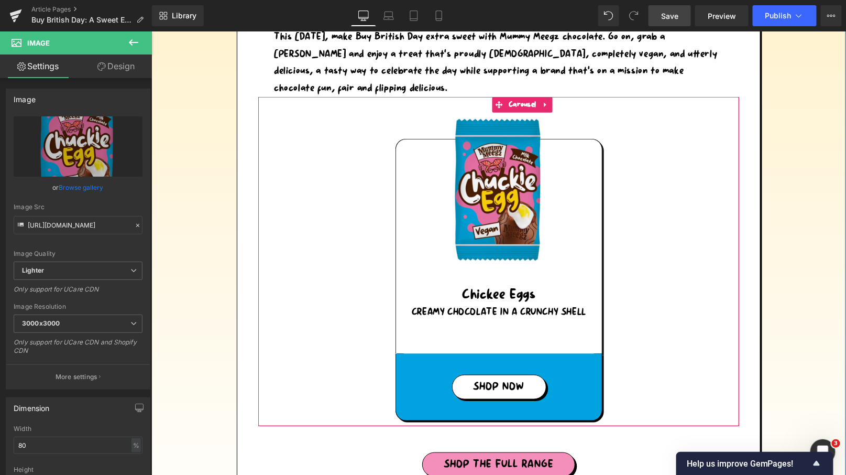
click at [678, 246] on div "Image Chickee Eggs Heading Creamy Chocolate in a crunchy shell Text Block Hero …" at bounding box center [498, 260] width 434 height 329
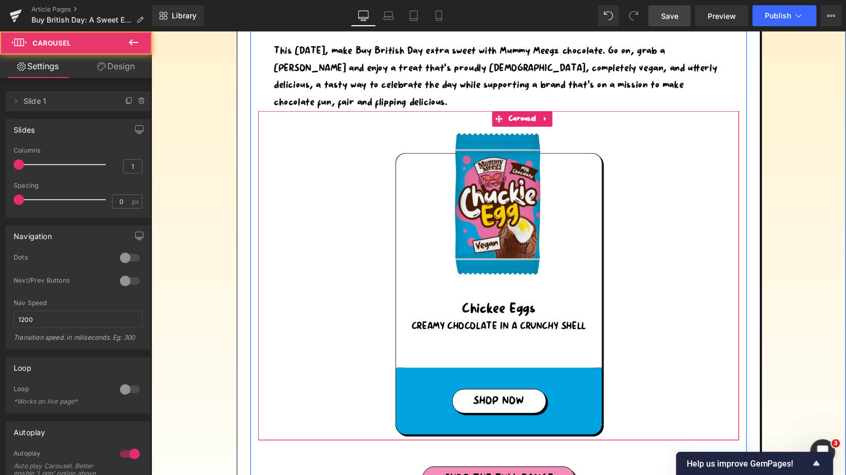
scroll to position [1785, 0]
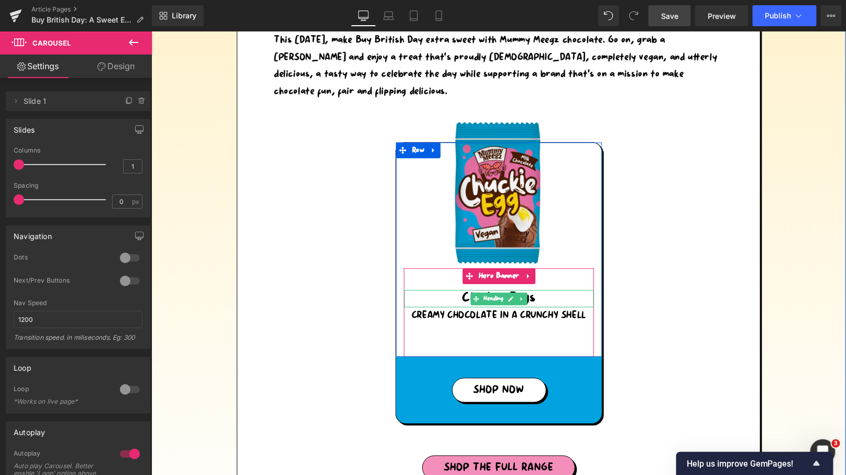
click at [534, 298] on h3 "Chickee Eggs" at bounding box center [498, 298] width 185 height 17
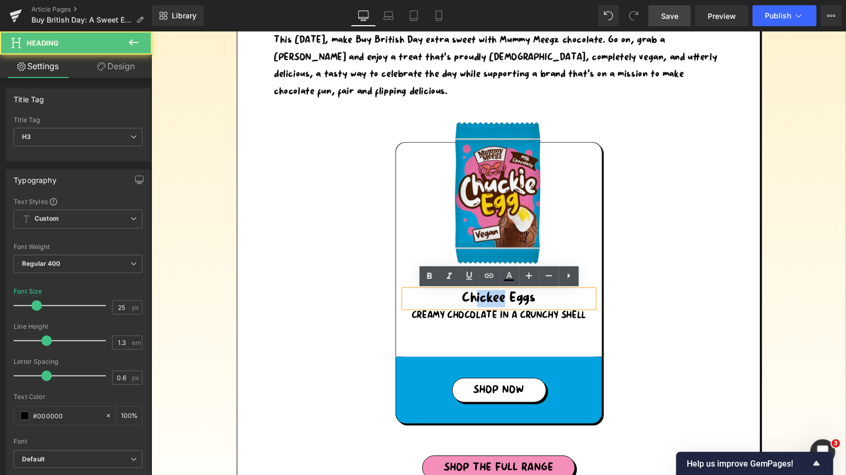
drag, startPoint x: 504, startPoint y: 299, endPoint x: 476, endPoint y: 298, distance: 27.8
click at [476, 298] on h3 "Chickee Eggs" at bounding box center [498, 298] width 185 height 17
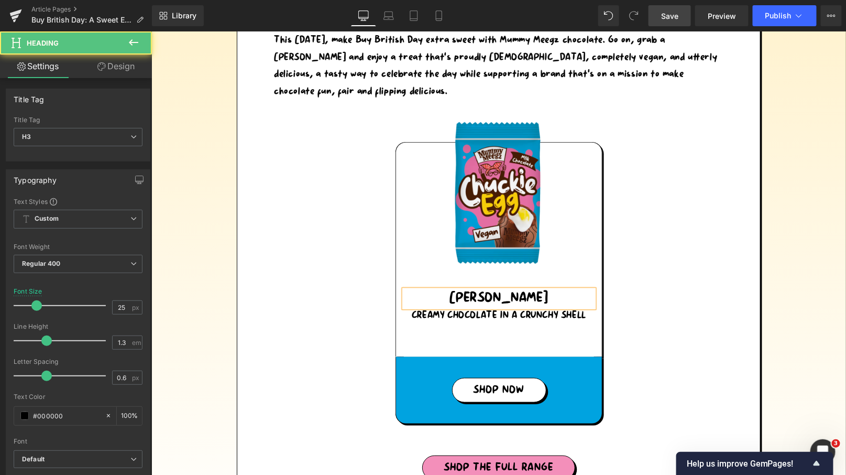
click at [536, 299] on h3 "[PERSON_NAME]" at bounding box center [498, 298] width 185 height 17
click at [706, 213] on div "Image Chuckie Egg Heading Creamy Chocolate in a crunchy shell Text Block Hero B…" at bounding box center [498, 264] width 434 height 329
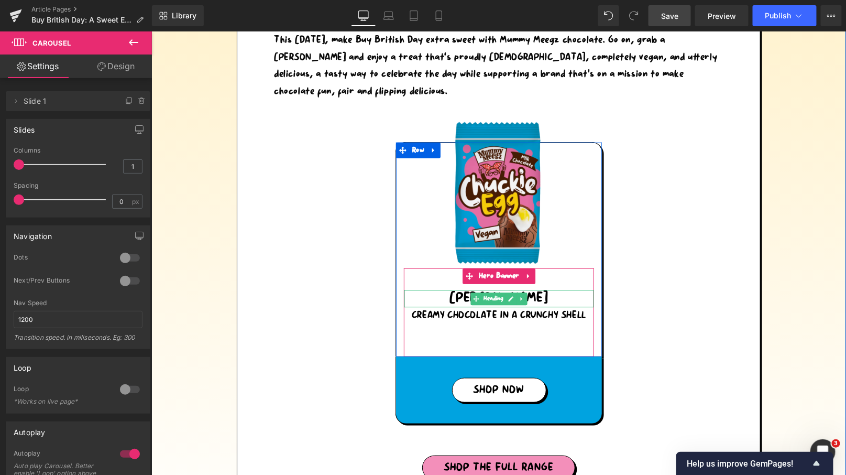
click at [543, 298] on h3 "[PERSON_NAME]" at bounding box center [498, 298] width 185 height 17
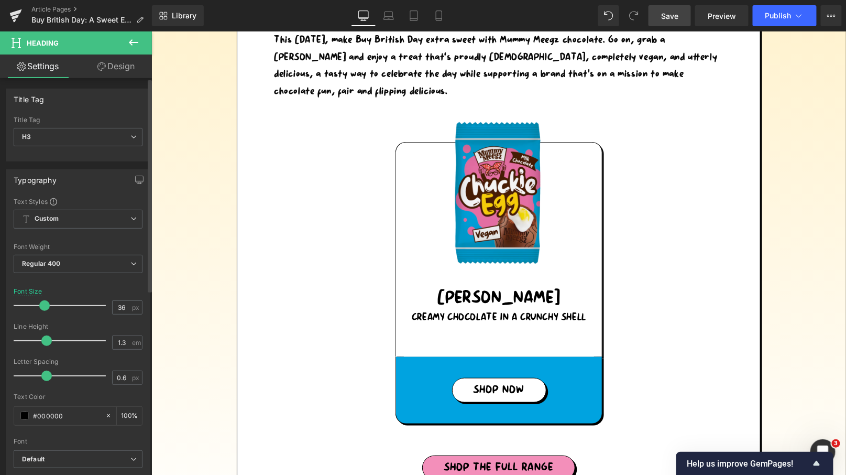
type input "37"
drag, startPoint x: 40, startPoint y: 300, endPoint x: 50, endPoint y: 300, distance: 10.5
click at [50, 300] on span at bounding box center [47, 305] width 10 height 10
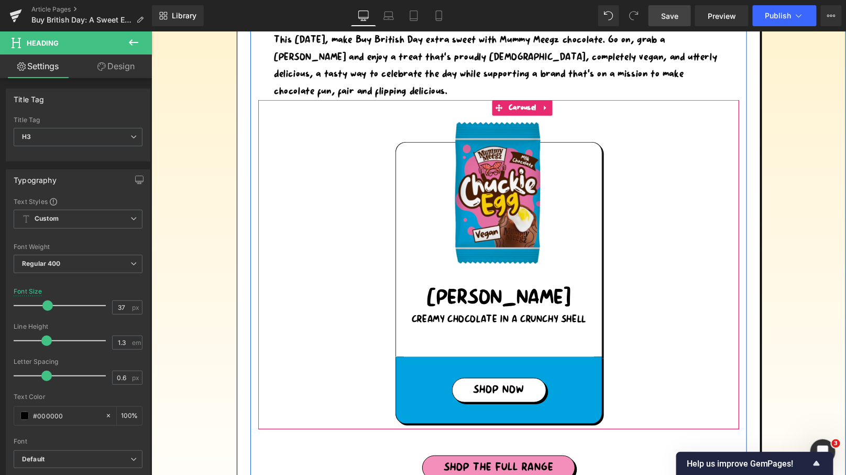
click at [675, 308] on div "Image Chuckie Egg Heading Creamy Chocolate in a crunchy shell Text Block Hero B…" at bounding box center [498, 264] width 434 height 329
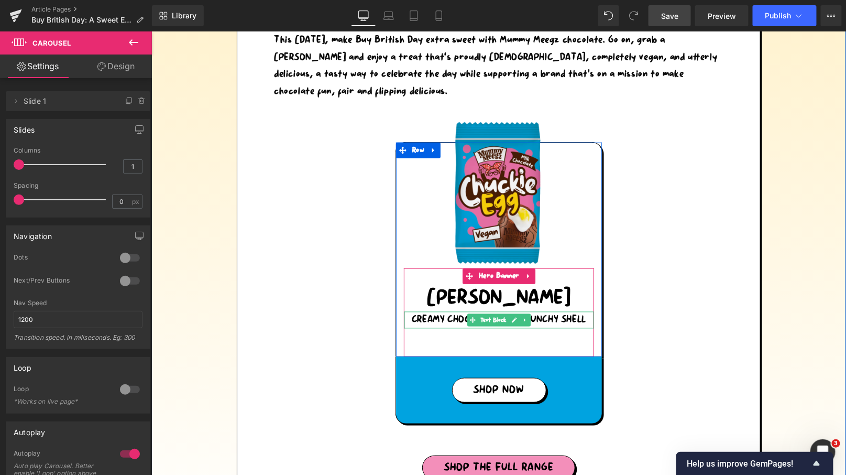
click at [563, 319] on p "Creamy Chocolate in a crunchy shell" at bounding box center [498, 319] width 185 height 17
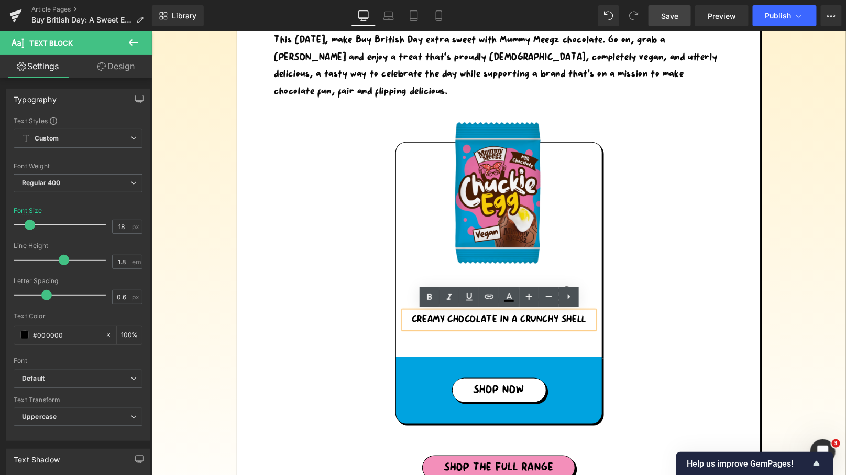
drag, startPoint x: 585, startPoint y: 319, endPoint x: 419, endPoint y: 331, distance: 166.5
click at [419, 331] on span "Chuckie Egg Heading Creamy Chocolate in a crunchy shell Text Block" at bounding box center [498, 312] width 190 height 53
drag, startPoint x: 588, startPoint y: 315, endPoint x: 411, endPoint y: 321, distance: 177.7
click at [411, 321] on p "Creamy Chocolate in a crunchy shell" at bounding box center [498, 319] width 185 height 17
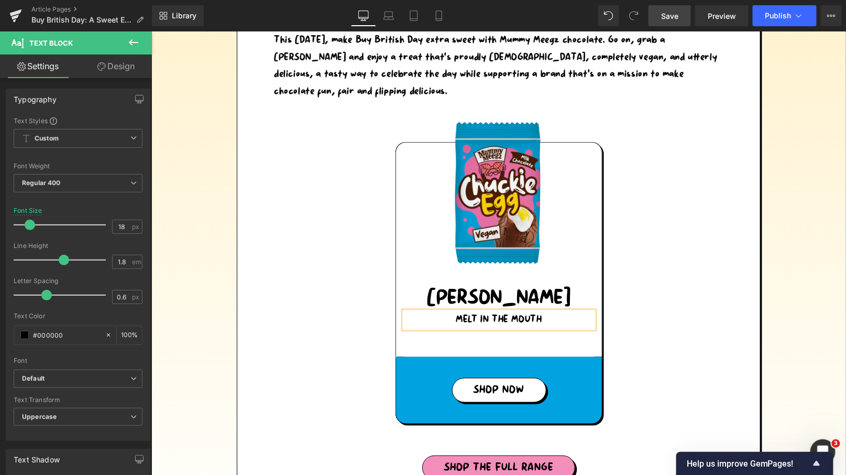
click at [617, 308] on div "Image Chuckie Egg Heading MELT IN THE MOUTH Text Block Hero Banner Row SHOP NOW…" at bounding box center [498, 264] width 434 height 329
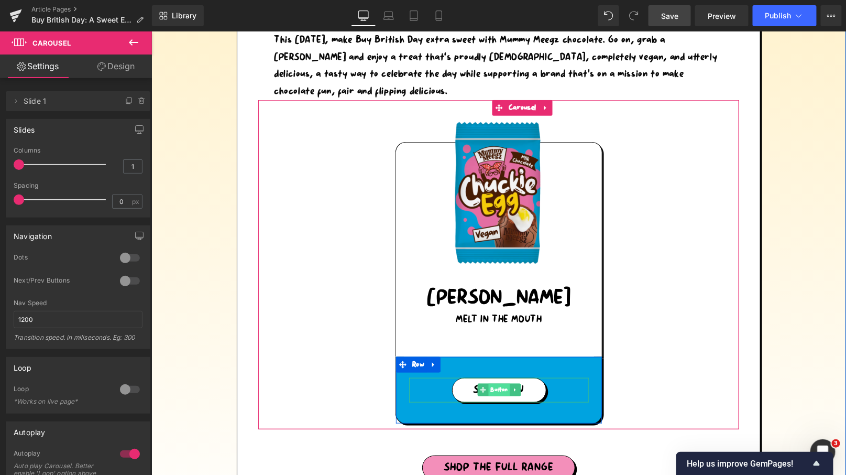
click at [497, 386] on span "Button" at bounding box center [498, 389] width 21 height 13
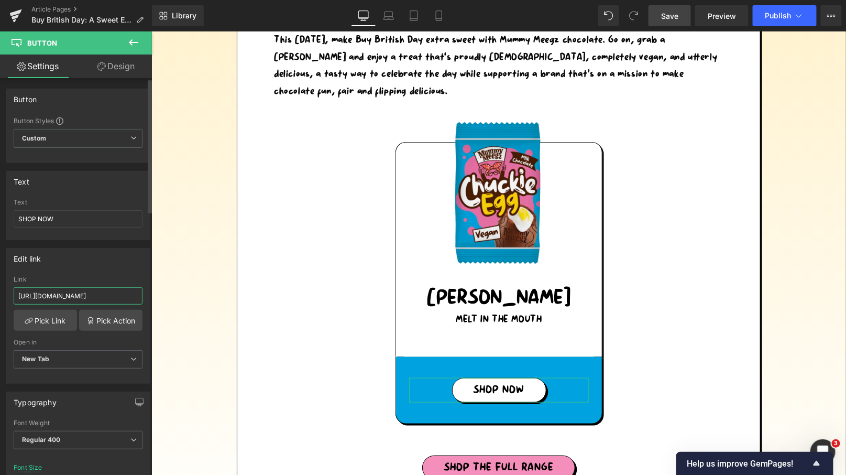
scroll to position [0, 27]
drag, startPoint x: 71, startPoint y: 293, endPoint x: 149, endPoint y: 289, distance: 78.7
click at [149, 289] on div "Button Button Styles Custom Custom Setup Global Style Custom Setup Global Style…" at bounding box center [76, 278] width 152 height 401
click at [107, 270] on div "Edit link [URL][DOMAIN_NAME] Link [URL][DOMAIN_NAME] Pick Link Pick Action Curr…" at bounding box center [78, 316] width 145 height 136
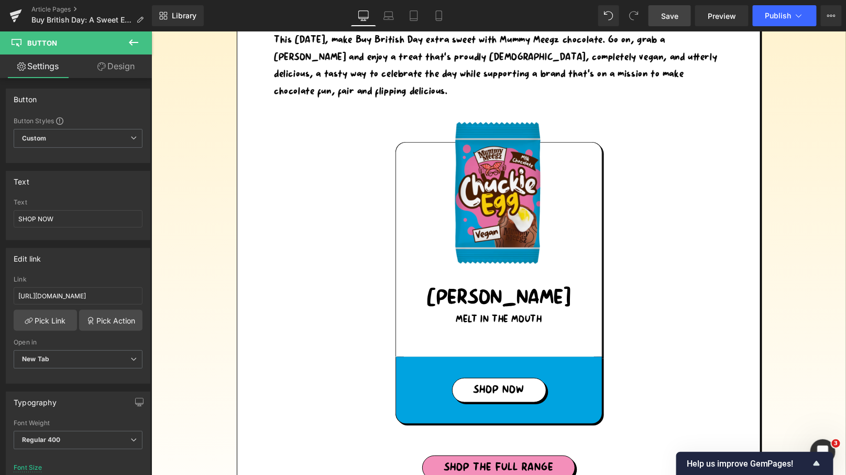
click at [675, 14] on span "Save" at bounding box center [669, 15] width 17 height 11
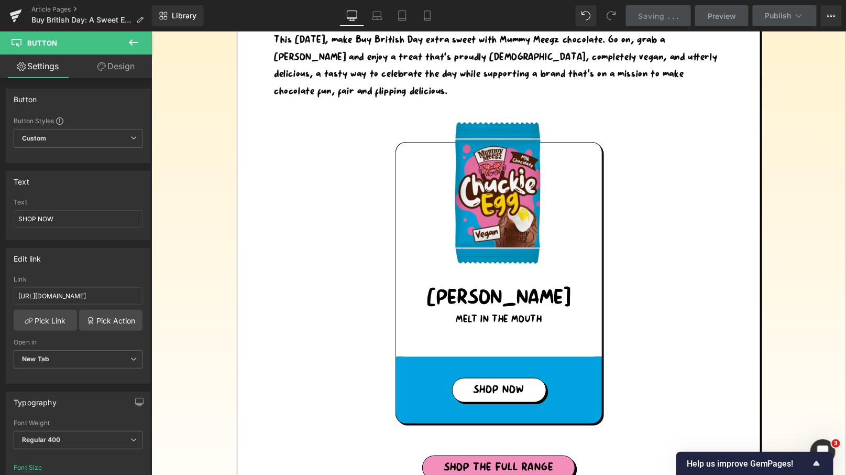
scroll to position [1898, 0]
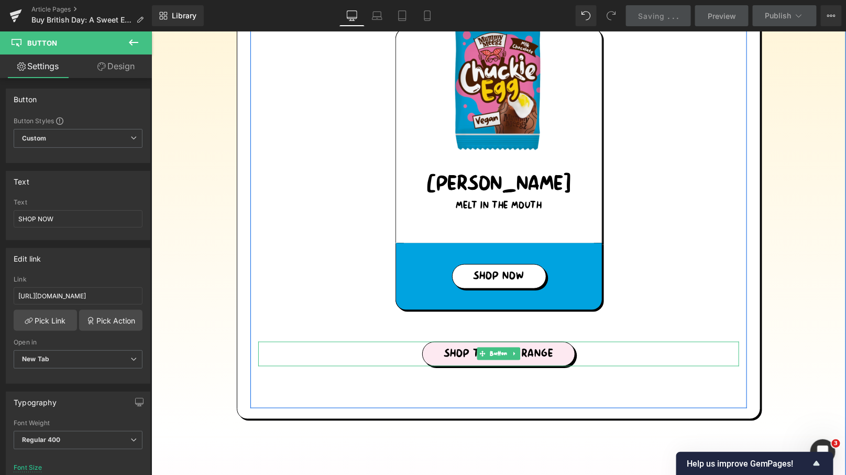
click at [523, 356] on span "SHOP THE FULL RANGE" at bounding box center [498, 353] width 110 height 13
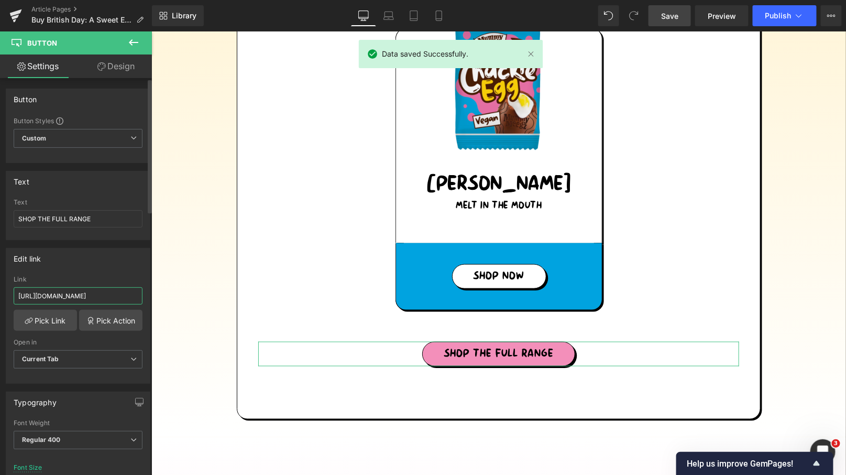
scroll to position [0, 27]
drag, startPoint x: 97, startPoint y: 291, endPoint x: 138, endPoint y: 289, distance: 41.4
click at [138, 289] on input "[URL][DOMAIN_NAME]" at bounding box center [78, 295] width 129 height 17
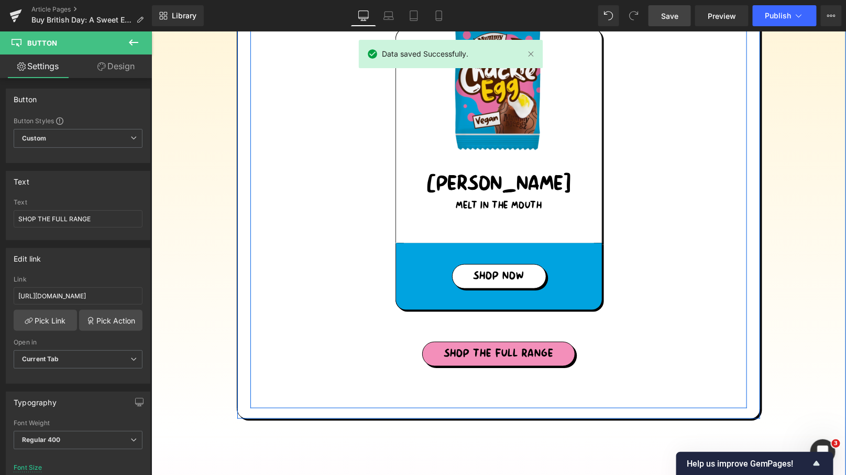
click at [703, 294] on div "Image Chuckie Egg Heading MELT IN THE MOUTH Text Block Hero Banner Row SHOP NOW…" at bounding box center [498, 150] width 434 height 329
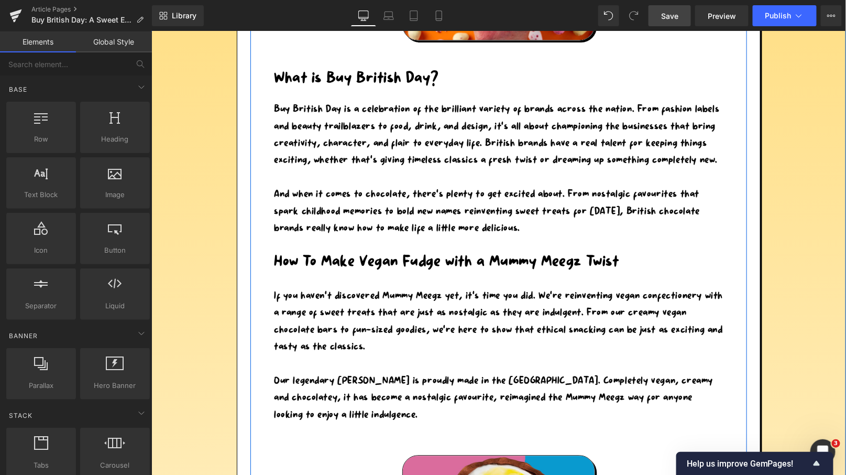
scroll to position [887, 0]
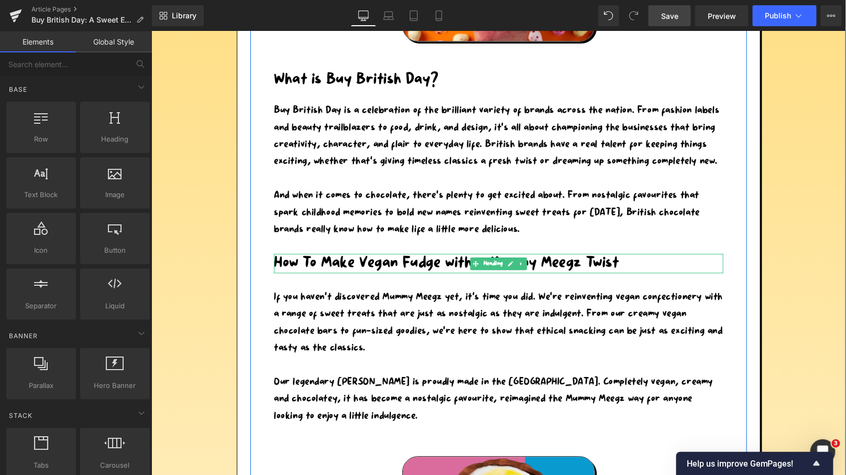
click at [629, 262] on h1 "How To Make Vegan Fudge with a Mummy Meegz Twist" at bounding box center [499, 262] width 450 height 19
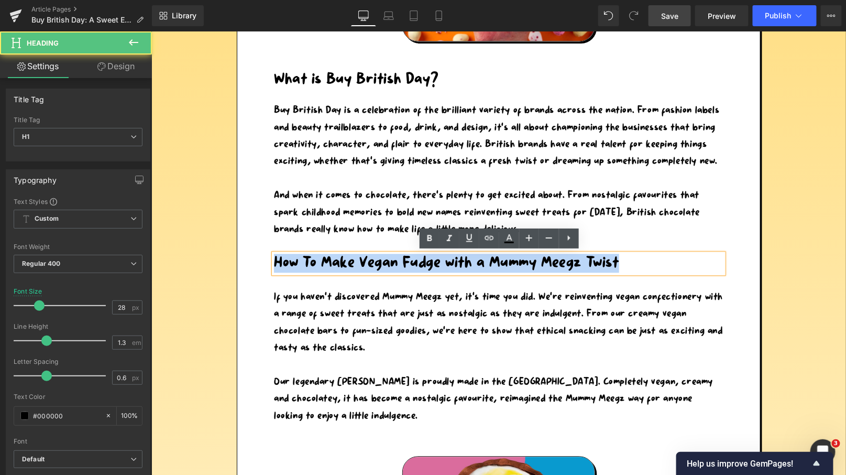
drag, startPoint x: 619, startPoint y: 260, endPoint x: 323, endPoint y: 244, distance: 296.0
click at [323, 244] on div "[DATE] Heading With Buy British Day coming up on [DATE], it’s the perfect excus…" at bounding box center [498, 378] width 497 height 1602
paste div
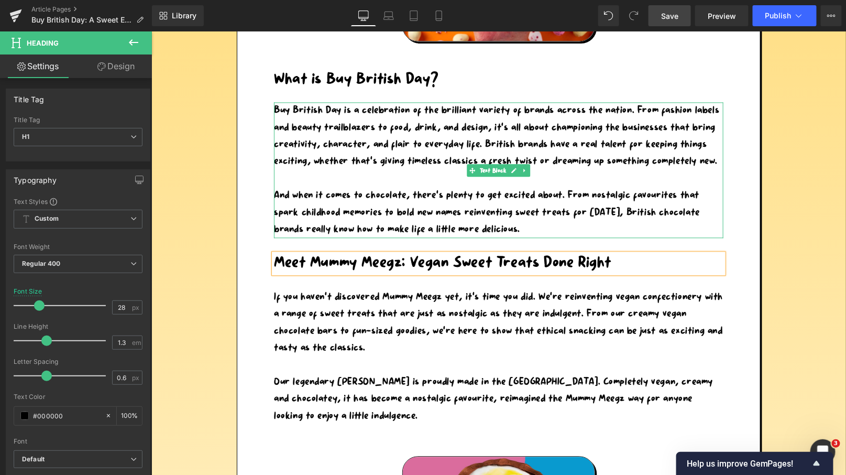
click at [638, 213] on div "And when it comes to chocolate, there’s plenty to get excited about. From nosta…" at bounding box center [499, 212] width 450 height 51
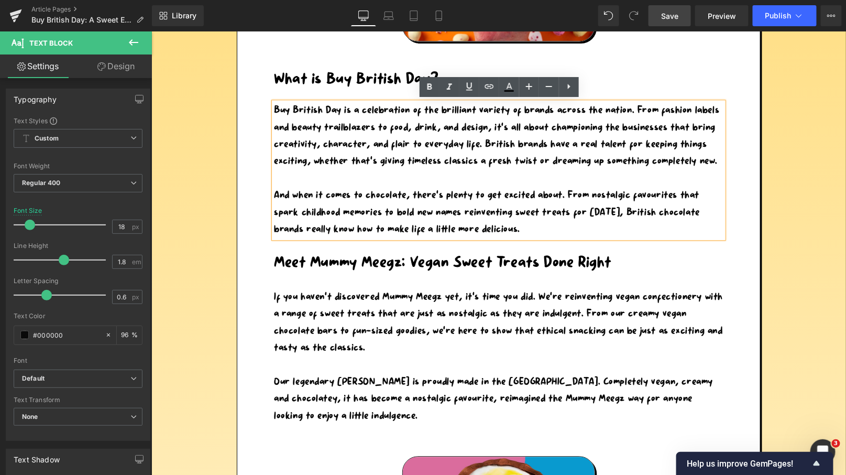
click at [672, 18] on span "Save" at bounding box center [669, 15] width 17 height 11
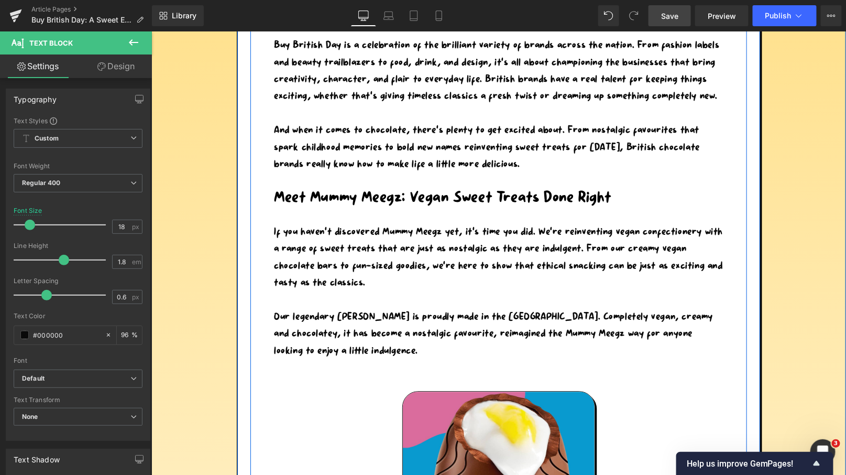
scroll to position [934, 0]
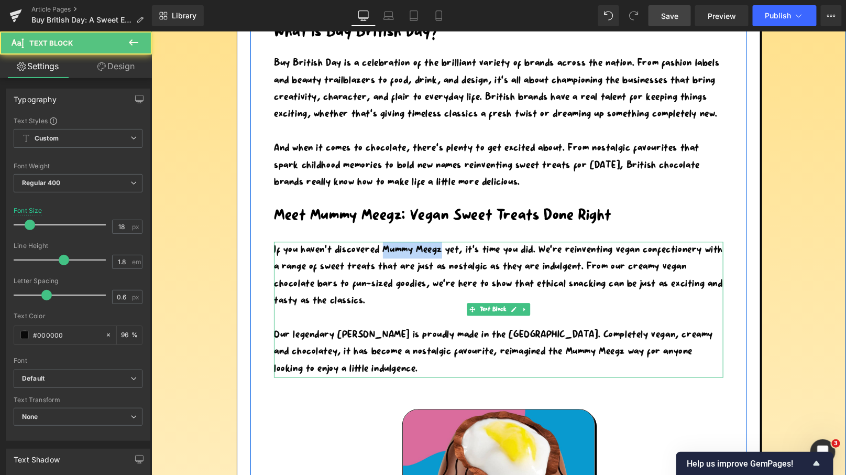
drag, startPoint x: 441, startPoint y: 247, endPoint x: 381, endPoint y: 252, distance: 59.9
click at [381, 251] on div "If you haven’t discovered Mummy Meegz yet, it’s time you did. We’re reinventing…" at bounding box center [499, 309] width 450 height 136
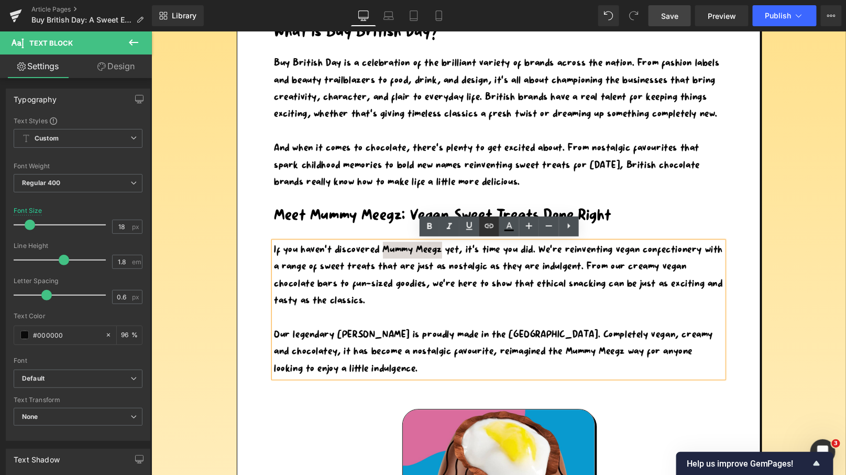
click at [490, 226] on icon at bounding box center [489, 226] width 13 height 13
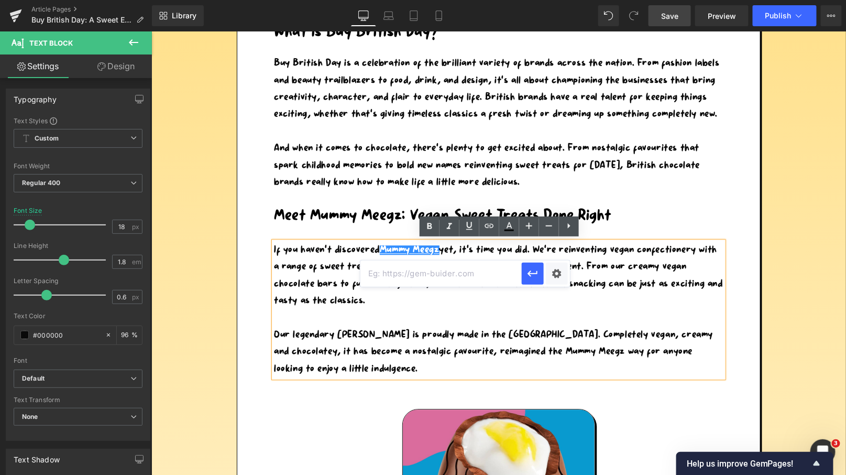
click at [473, 272] on input "text" at bounding box center [440, 273] width 161 height 26
paste input "[URL][DOMAIN_NAME]"
type input "[URL][DOMAIN_NAME]"
click at [556, 0] on div "Text Color Highlight Color #333333 Edit or remove link: Edit - Unlink - Cancel …" at bounding box center [423, 0] width 846 height 0
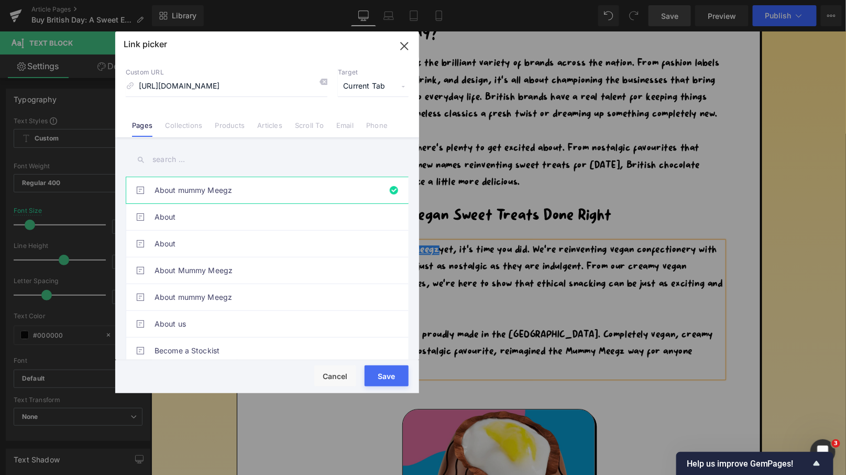
click at [384, 373] on button "Save" at bounding box center [387, 375] width 44 height 21
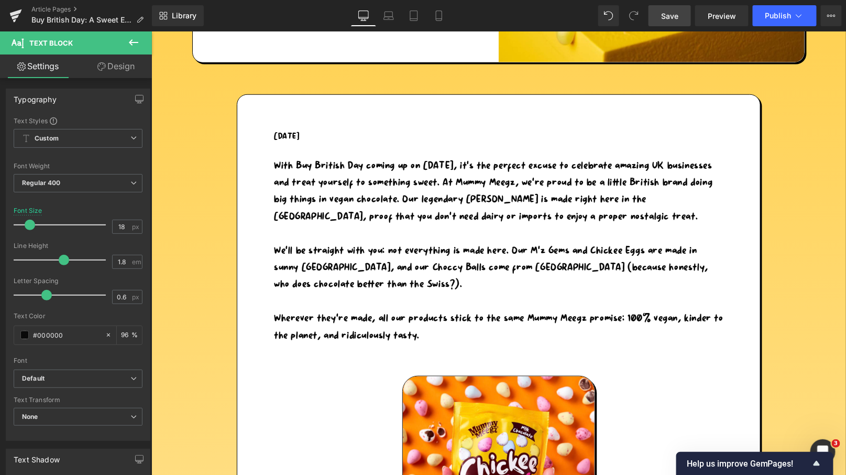
scroll to position [340, 0]
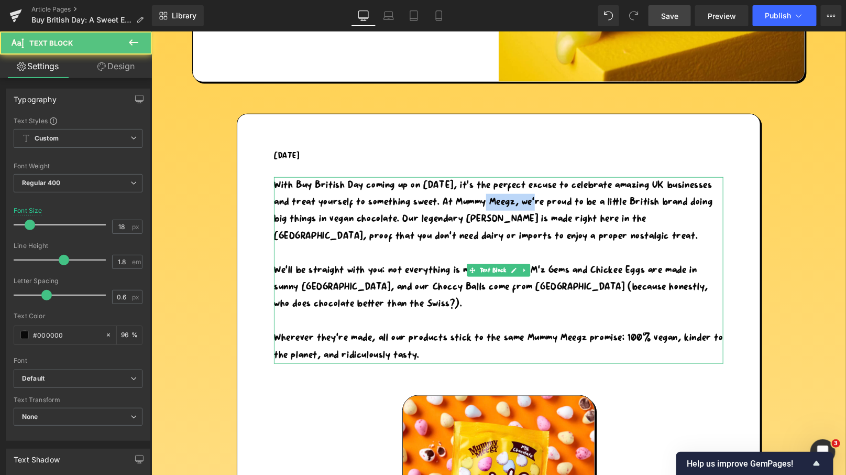
drag, startPoint x: 564, startPoint y: 201, endPoint x: 505, endPoint y: 202, distance: 59.2
click at [505, 202] on p "With Buy British Day coming up on [DATE], it’s the perfect excuse to celebrate …" at bounding box center [499, 211] width 450 height 68
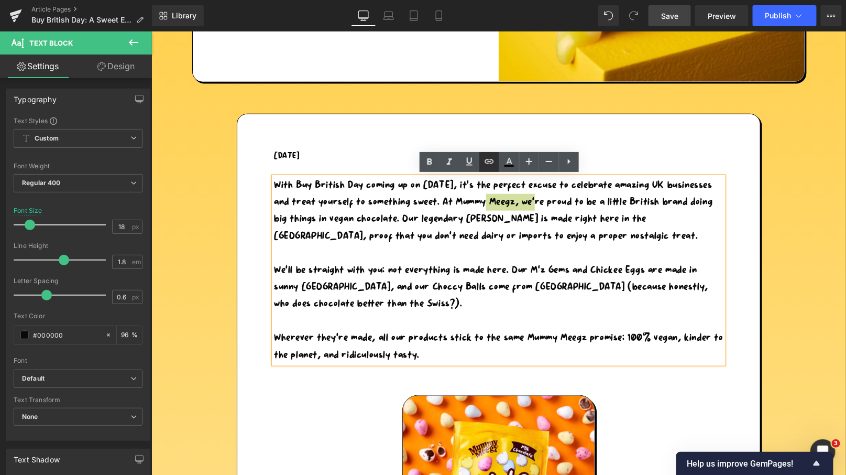
click at [493, 158] on icon at bounding box center [489, 161] width 13 height 13
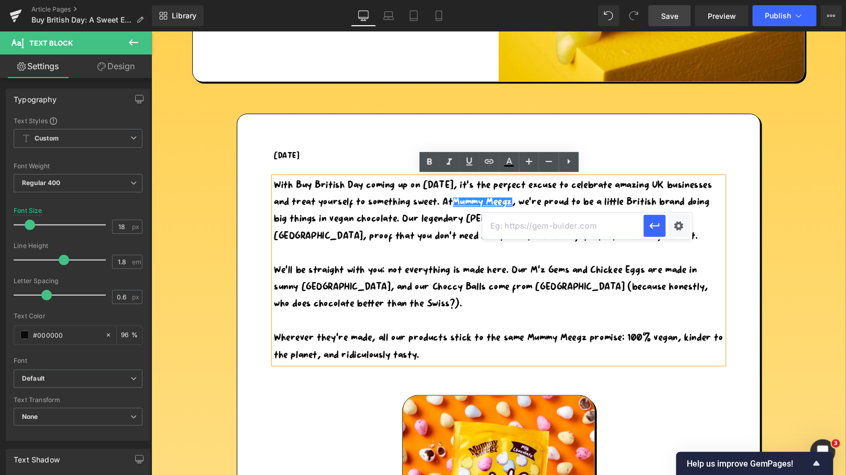
click at [506, 224] on input "text" at bounding box center [563, 226] width 161 height 26
paste input "[URL][DOMAIN_NAME]"
type input "[URL][DOMAIN_NAME]"
click at [655, 230] on icon "button" at bounding box center [655, 226] width 13 height 13
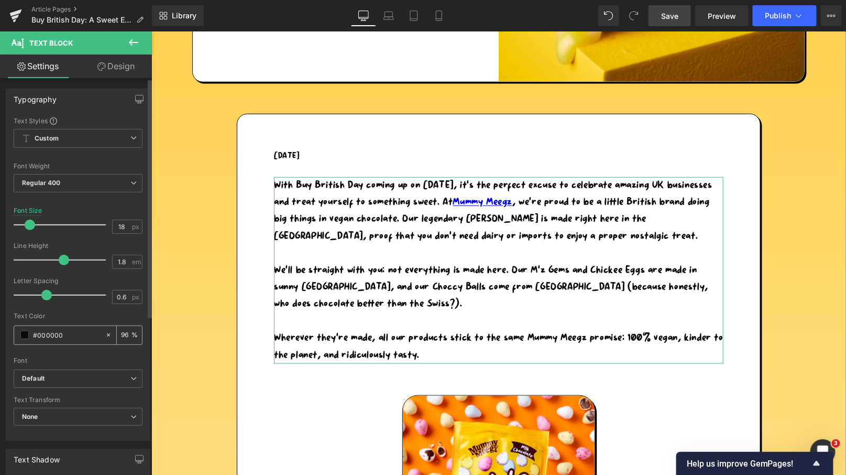
drag, startPoint x: 64, startPoint y: 331, endPoint x: 20, endPoint y: 325, distance: 43.9
click at [20, 326] on div "#000000" at bounding box center [59, 335] width 91 height 18
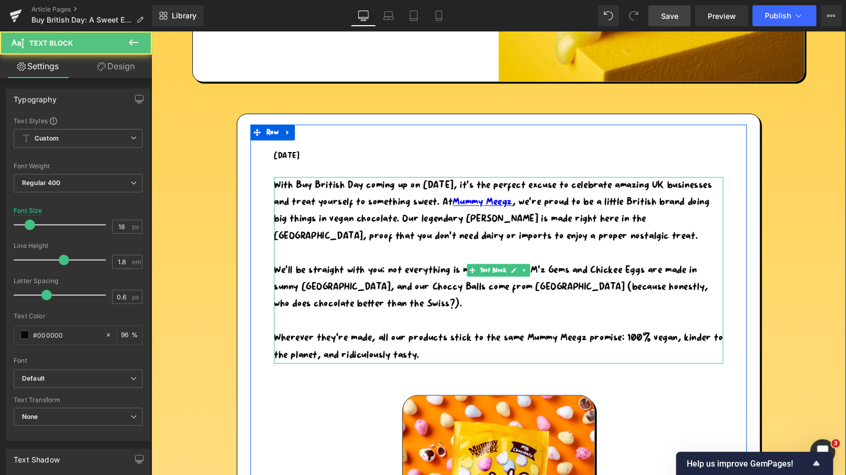
click at [478, 222] on p "With Buy British Day coming up on [DATE], it’s the perfect excuse to celebrate …" at bounding box center [499, 211] width 450 height 68
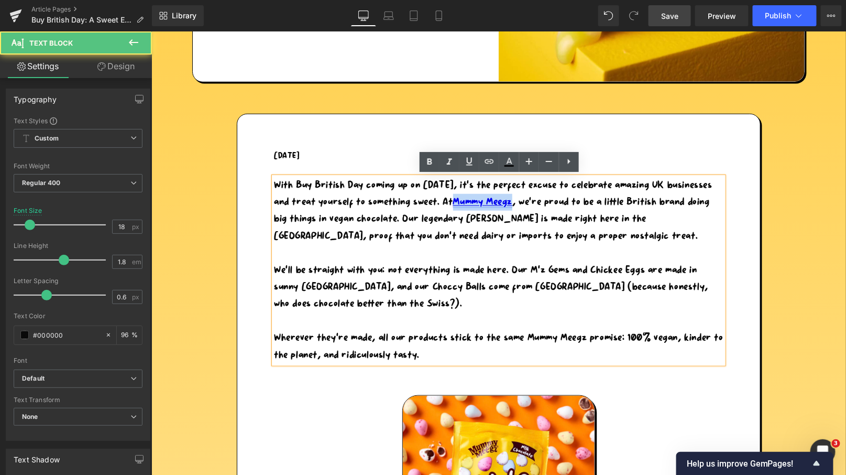
drag, startPoint x: 564, startPoint y: 200, endPoint x: 507, endPoint y: 196, distance: 57.2
click at [507, 197] on link "Mummy Meegz" at bounding box center [483, 201] width 60 height 9
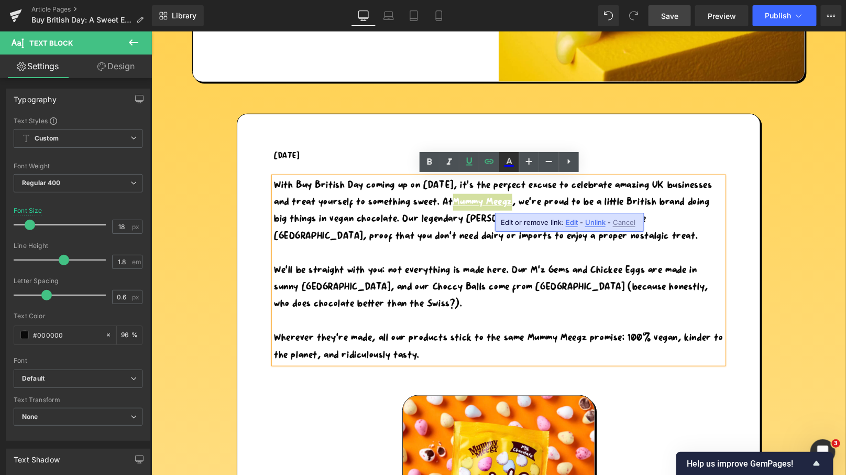
click at [509, 161] on icon at bounding box center [509, 162] width 13 height 13
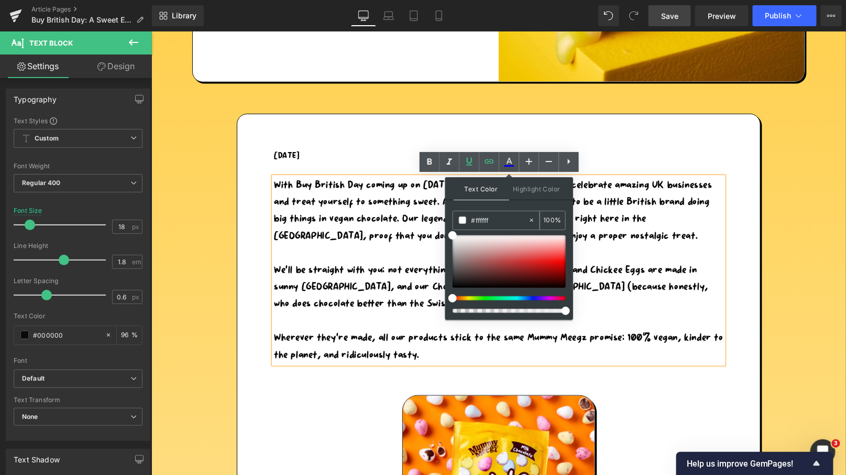
click at [529, 221] on icon at bounding box center [531, 219] width 7 height 7
type input "none"
type input "0"
drag, startPoint x: 496, startPoint y: 222, endPoint x: 453, endPoint y: 219, distance: 43.1
click at [469, 221] on div "none" at bounding box center [490, 220] width 75 height 18
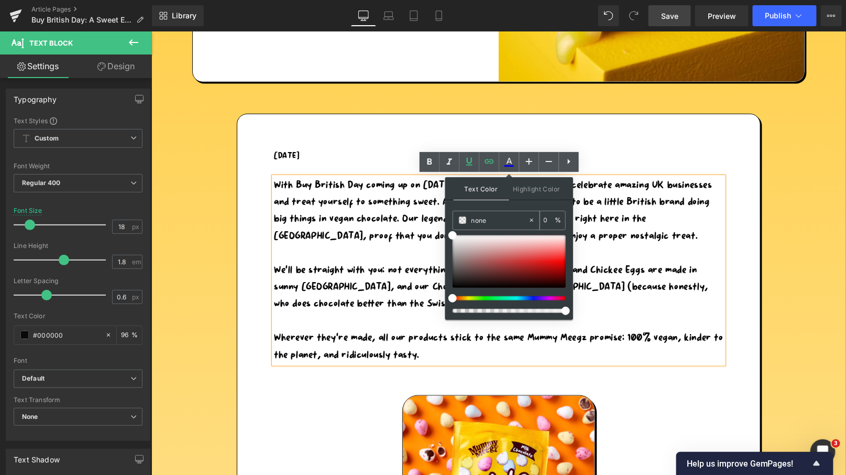
paste input "#000000"
type input "#000000"
type input "100"
click at [521, 185] on span "Highlight Color" at bounding box center [537, 188] width 56 height 23
click at [480, 190] on span "Text Color" at bounding box center [482, 188] width 56 height 23
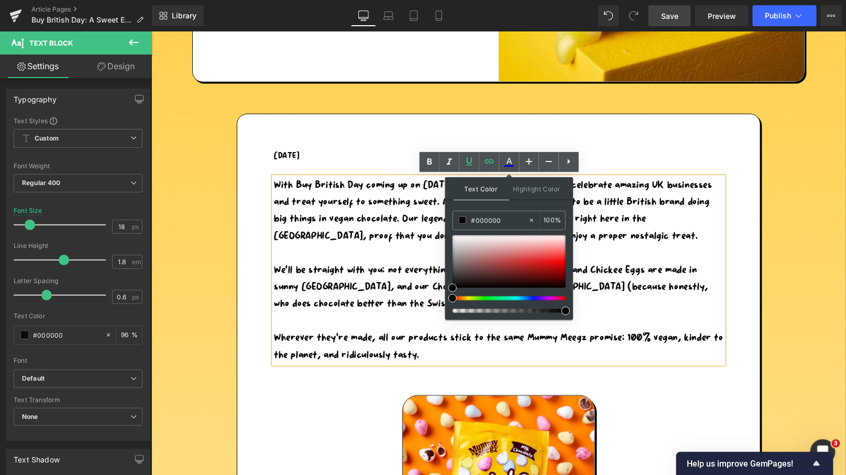
click at [403, 213] on p "With Buy British Day coming up on [DATE], it’s the perfect excuse to celebrate …" at bounding box center [499, 211] width 450 height 68
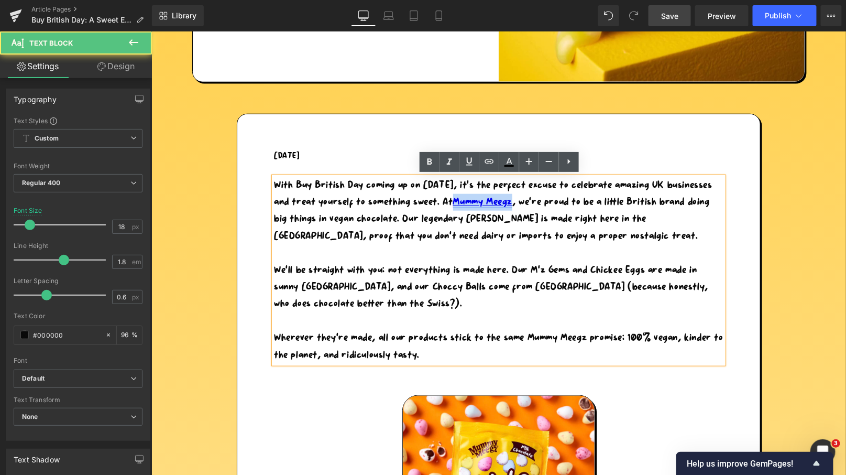
drag, startPoint x: 564, startPoint y: 201, endPoint x: 505, endPoint y: 200, distance: 59.7
click at [505, 200] on p "With Buy British Day coming up on [DATE], it’s the perfect excuse to celebrate …" at bounding box center [499, 211] width 450 height 68
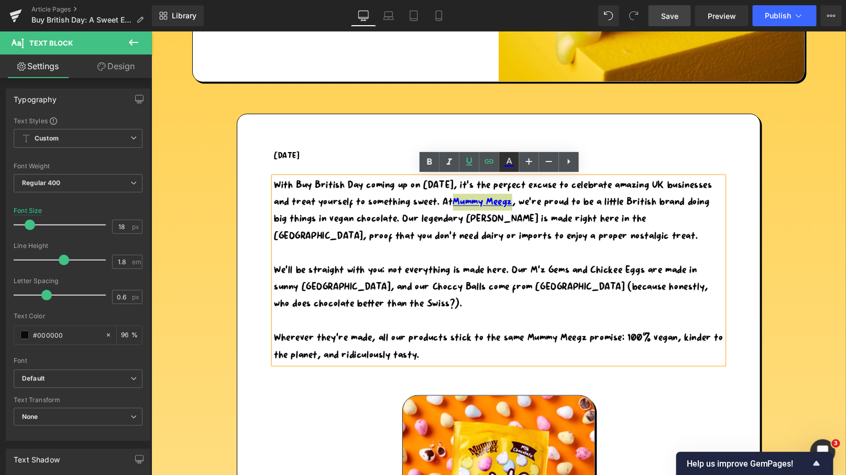
click at [517, 157] on link at bounding box center [509, 162] width 20 height 20
type input "#0000ee"
type input "100"
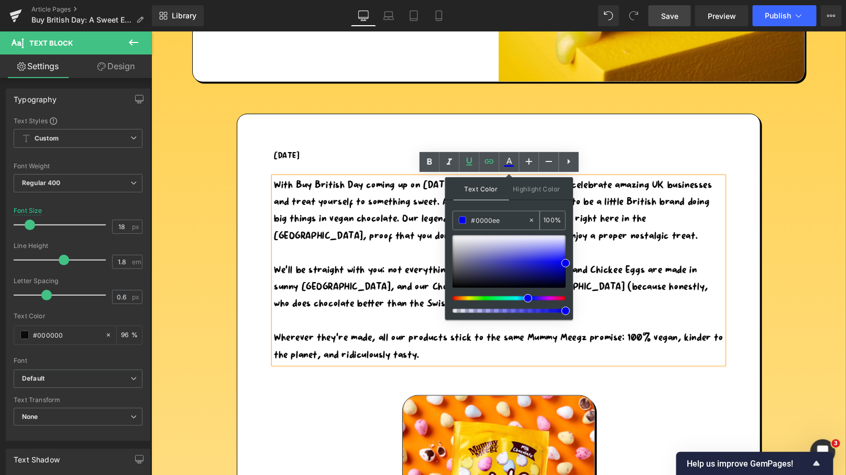
click at [532, 220] on icon at bounding box center [531, 220] width 3 height 3
type input "none"
type input "0"
click at [489, 222] on input "none" at bounding box center [500, 220] width 57 height 12
drag, startPoint x: 498, startPoint y: 220, endPoint x: 453, endPoint y: 217, distance: 45.7
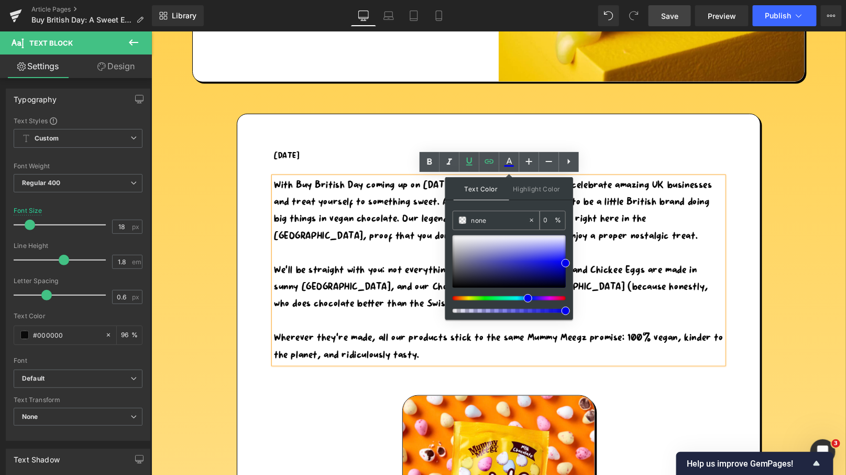
click at [460, 219] on div "none" at bounding box center [490, 220] width 75 height 18
paste input "#000000"
type input "#000000"
type input "100"
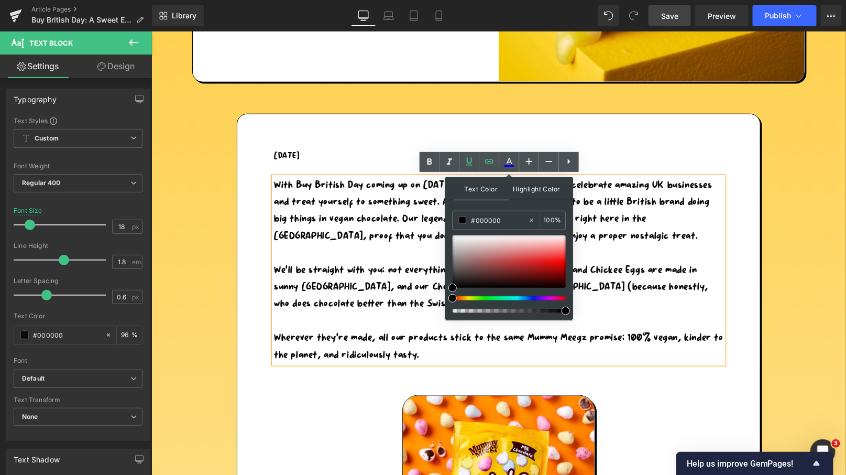
click at [519, 188] on span "Highlight Color" at bounding box center [537, 188] width 56 height 23
click at [479, 193] on span "Text Color" at bounding box center [482, 188] width 56 height 23
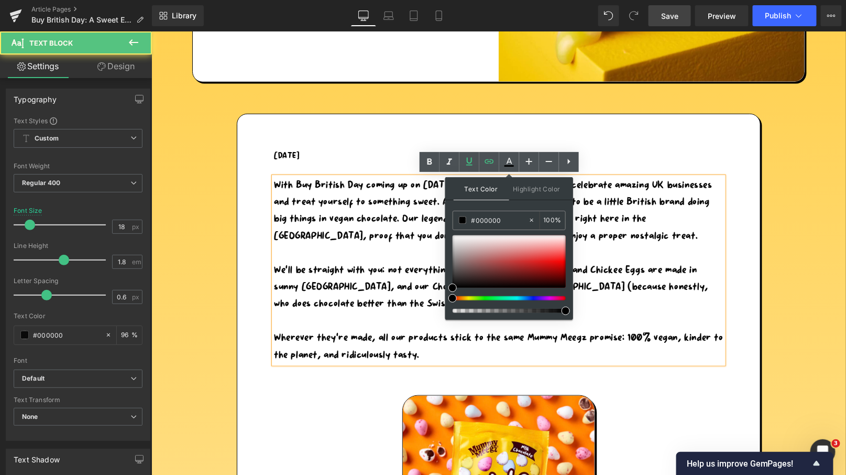
click at [386, 238] on p "With Buy British Day coming up on [DATE], it’s the perfect excuse to celebrate …" at bounding box center [499, 211] width 450 height 68
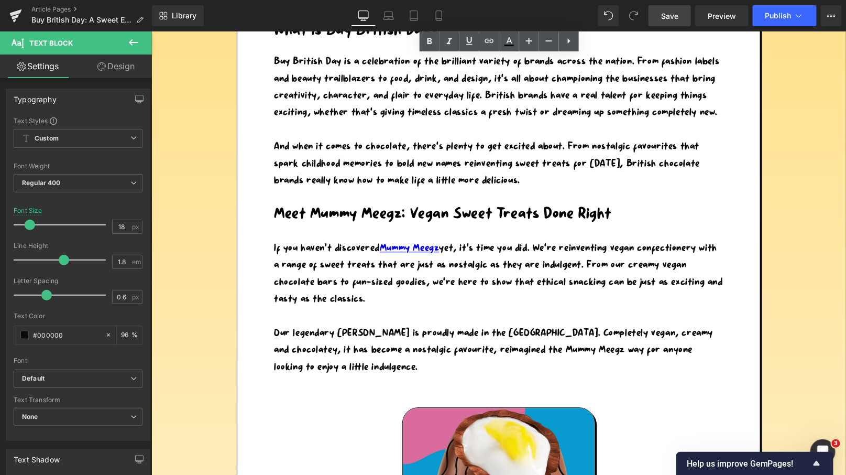
scroll to position [922, 0]
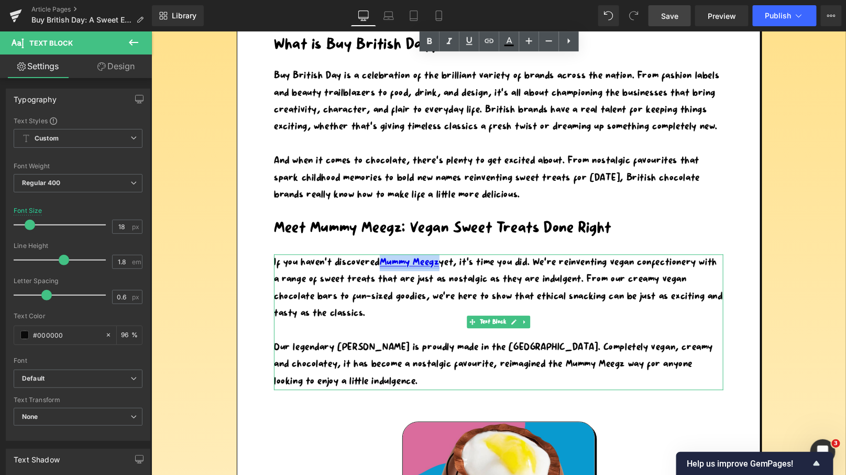
drag, startPoint x: 441, startPoint y: 259, endPoint x: 383, endPoint y: 258, distance: 58.2
click at [383, 258] on link "Mummy Meegz" at bounding box center [409, 261] width 60 height 9
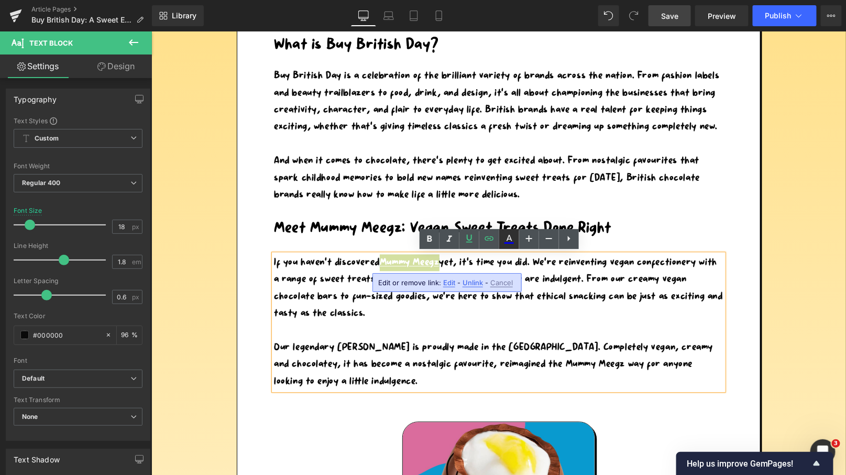
click at [512, 236] on icon at bounding box center [509, 239] width 13 height 13
type input "#ffffff"
type input "100"
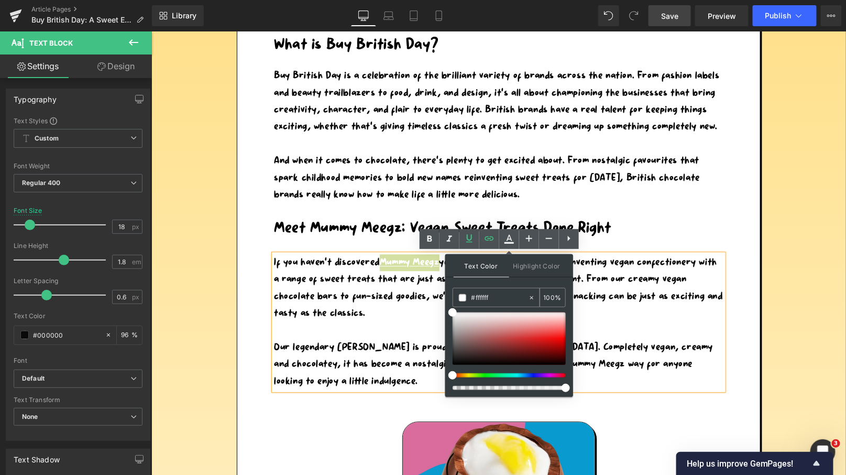
click at [530, 297] on icon at bounding box center [531, 297] width 7 height 7
type input "none"
type input "0"
drag, startPoint x: 497, startPoint y: 301, endPoint x: 455, endPoint y: 292, distance: 42.9
click at [457, 293] on div "none" at bounding box center [490, 297] width 75 height 18
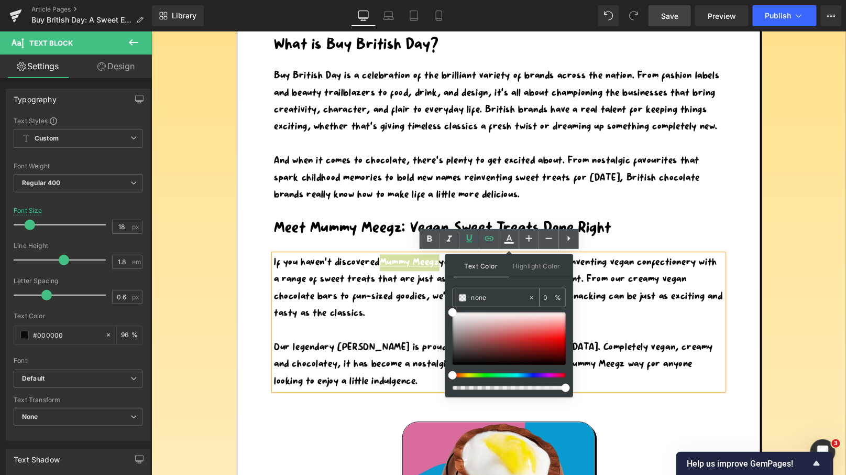
paste input "#000000"
type input "#000000"
type input "100"
type input "#000000"
click at [535, 263] on span "Highlight Color" at bounding box center [537, 265] width 56 height 23
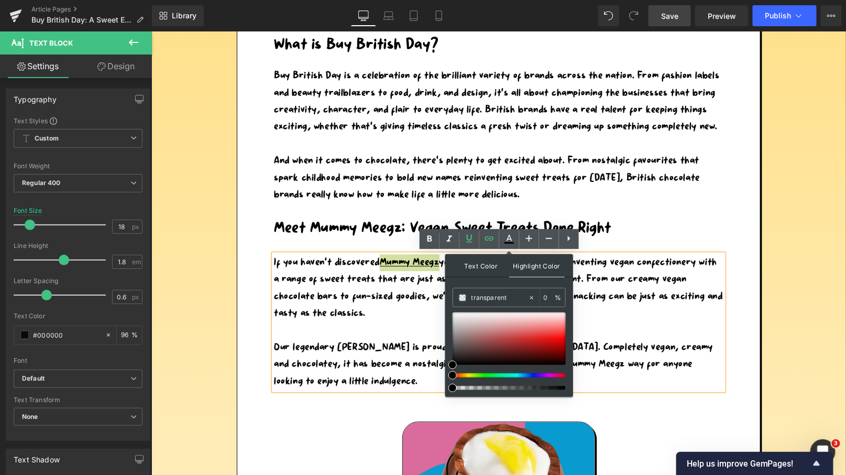
click at [479, 265] on span "Text Color" at bounding box center [482, 265] width 56 height 23
click at [363, 303] on div "If you haven’t discovered Mummy Meegz yet, it’s time you did. We’re reinventing…" at bounding box center [499, 322] width 450 height 136
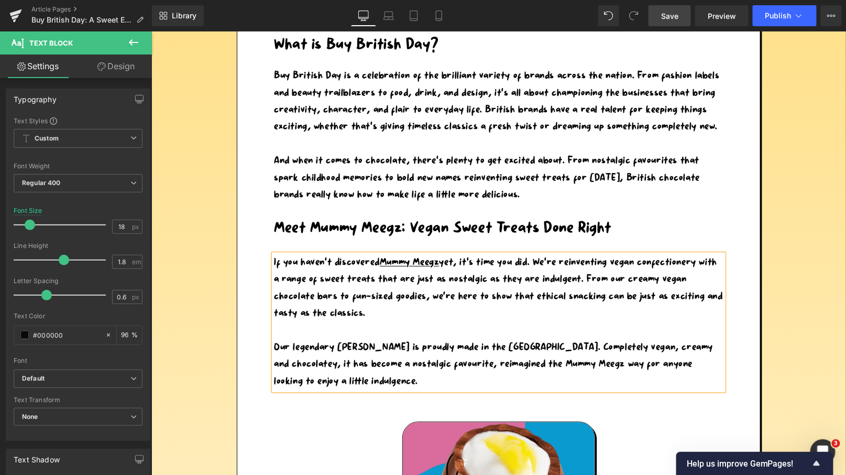
drag, startPoint x: 673, startPoint y: 16, endPoint x: 395, endPoint y: 265, distance: 373.3
click at [673, 16] on span "Save" at bounding box center [669, 15] width 17 height 11
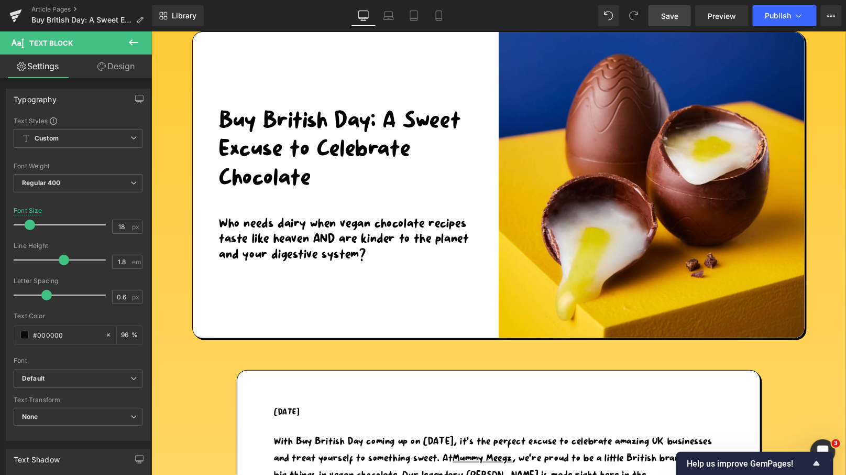
scroll to position [0, 0]
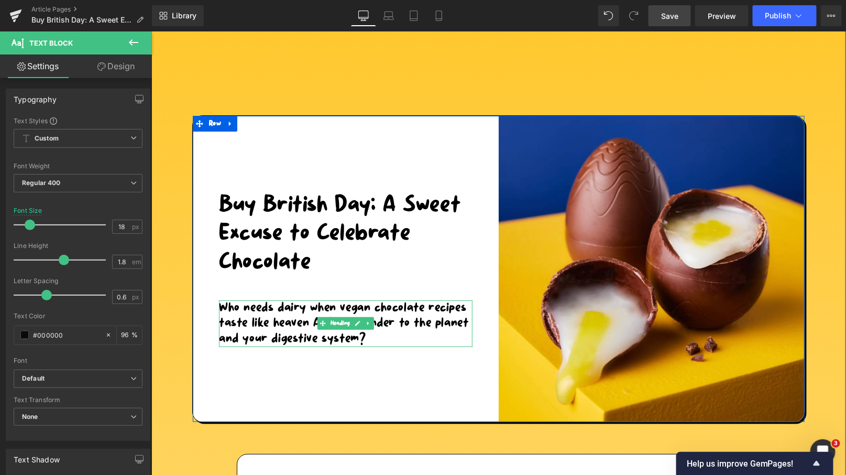
click at [377, 337] on h2 "Who needs dairy when vegan chocolate recipes taste like heaven AND are kinder t…" at bounding box center [346, 323] width 254 height 47
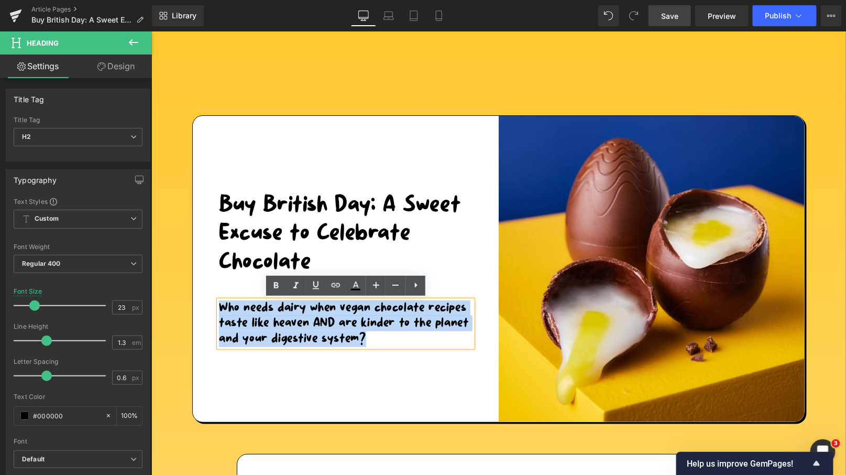
drag, startPoint x: 367, startPoint y: 336, endPoint x: 214, endPoint y: 310, distance: 155.7
click at [214, 310] on div "Buy British Day: A Sweet Excuse to Celebrate Chocolate Heading Who needs dairy …" at bounding box center [345, 268] width 306 height 306
click at [385, 345] on h2 "Who needs dairy when vegan chocolate recipes taste like heaven AND are kinder t…" at bounding box center [346, 323] width 254 height 47
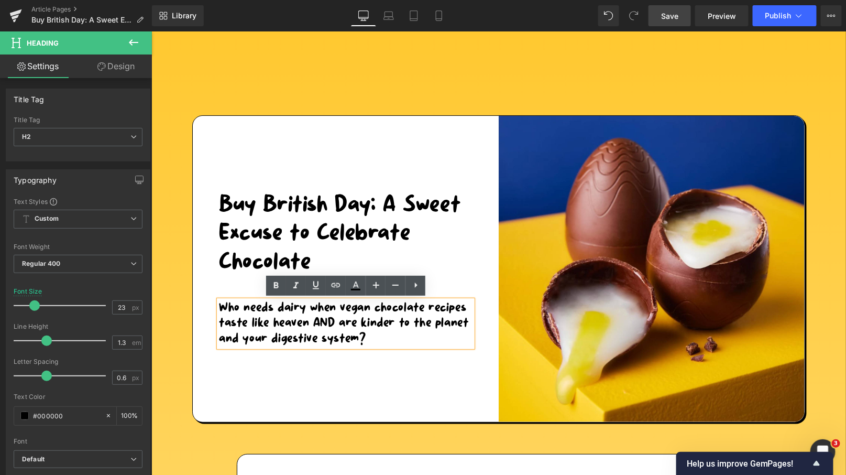
click at [372, 339] on h2 "Who needs dairy when vegan chocolate recipes taste like heaven AND are kinder t…" at bounding box center [346, 323] width 254 height 47
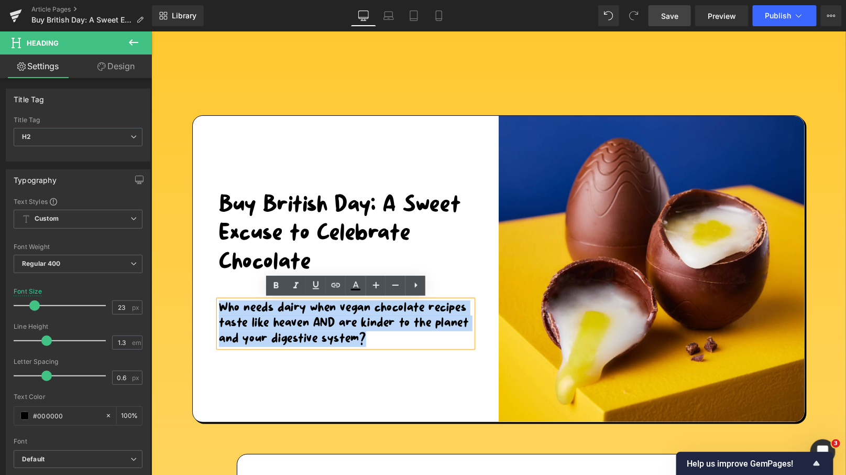
drag, startPoint x: 366, startPoint y: 338, endPoint x: 220, endPoint y: 304, distance: 150.7
click at [220, 304] on h2 "Who needs dairy when vegan chocolate recipes taste like heaven AND are kinder t…" at bounding box center [346, 323] width 254 height 47
paste div
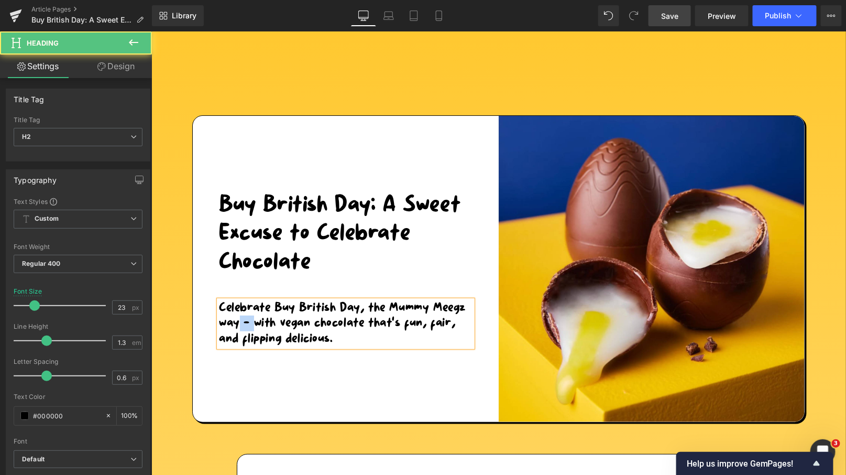
drag, startPoint x: 252, startPoint y: 325, endPoint x: 239, endPoint y: 321, distance: 13.6
click at [239, 321] on h2 "Celebrate Buy British Day, the Mummy Meegz way – with vegan chocolate that’s fu…" at bounding box center [346, 323] width 254 height 47
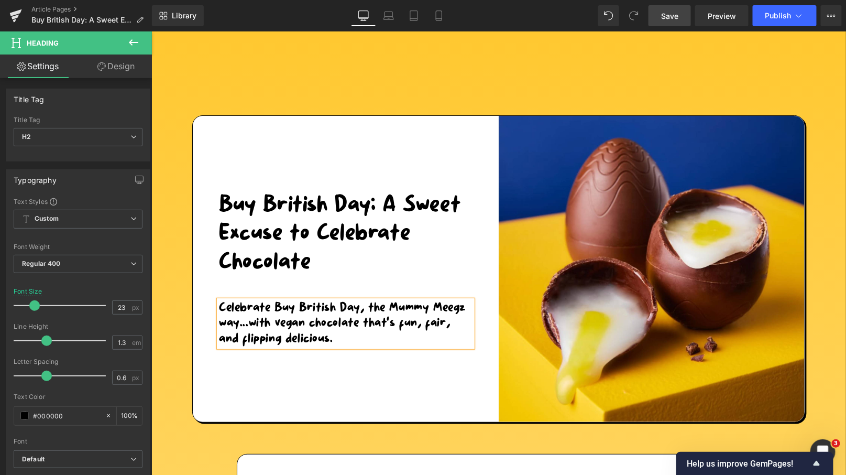
click at [365, 396] on div "Buy British Day: A Sweet Excuse to Celebrate Chocolate Heading Celebrate Buy Br…" at bounding box center [345, 268] width 306 height 306
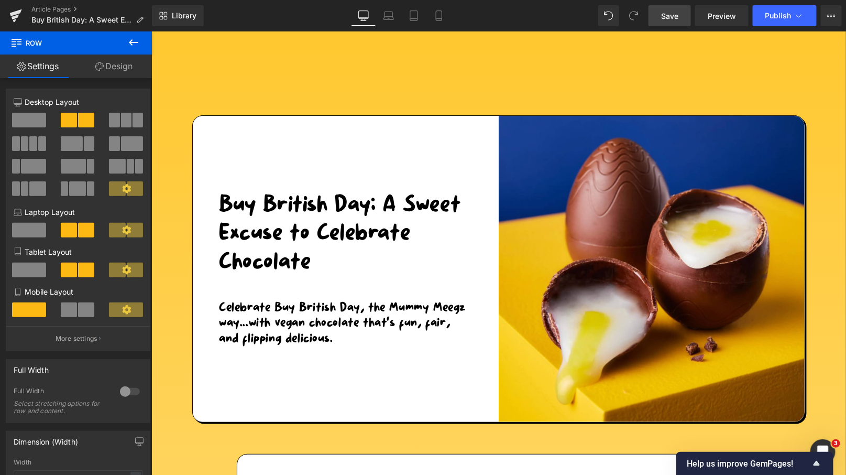
click at [673, 15] on span "Save" at bounding box center [669, 15] width 17 height 11
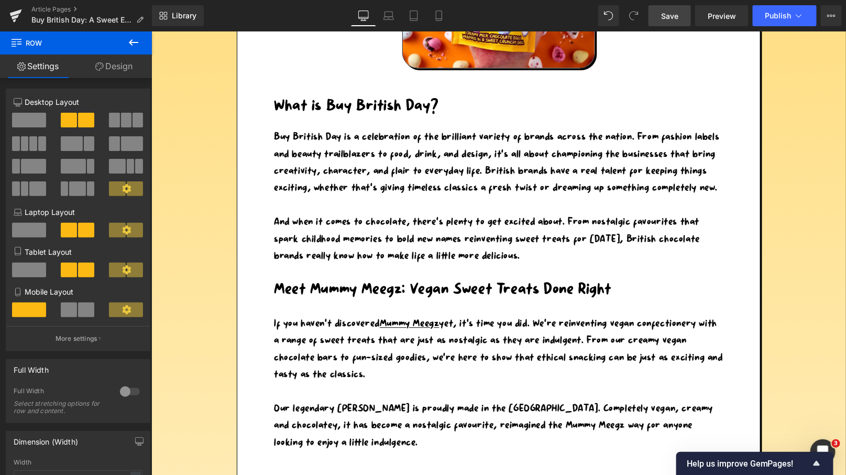
scroll to position [800, 0]
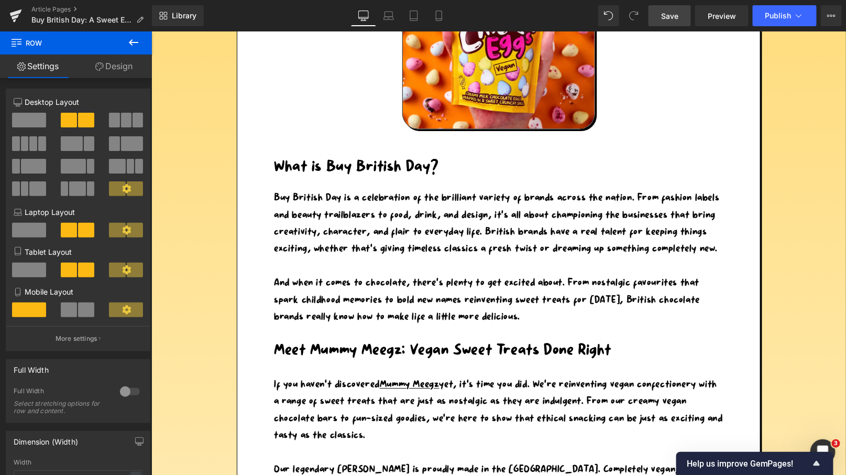
click at [498, 91] on img at bounding box center [498, 31] width 192 height 193
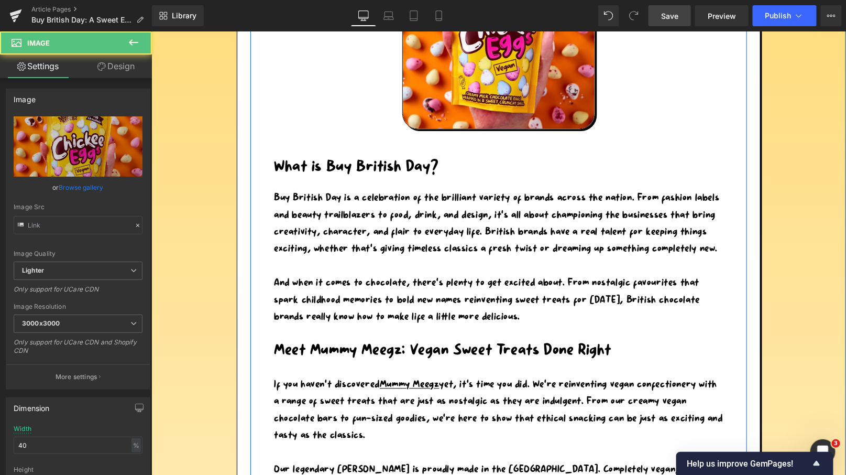
type input "[URL][DOMAIN_NAME]"
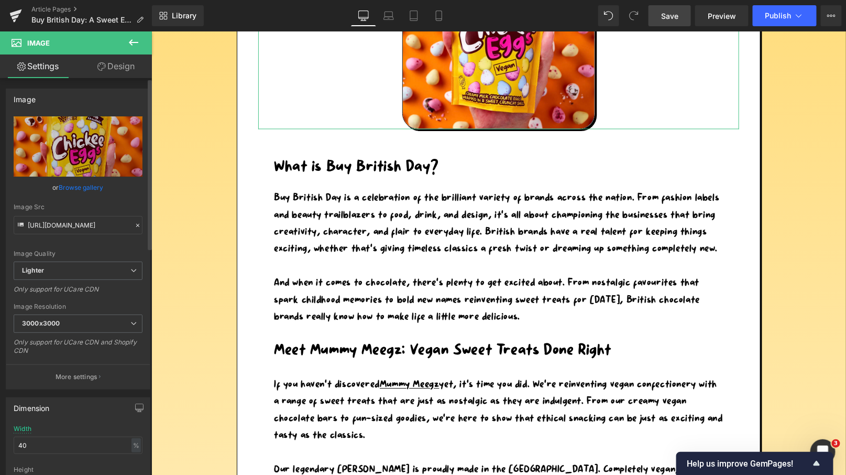
click at [70, 188] on link "Browse gallery" at bounding box center [81, 187] width 45 height 18
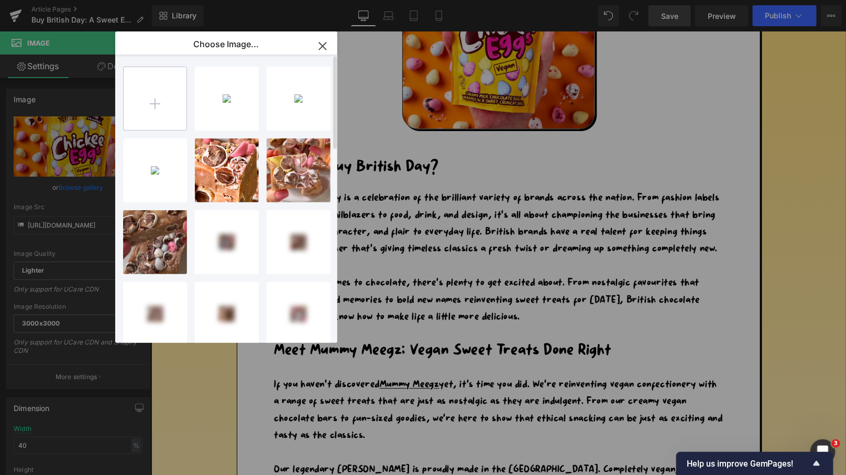
click at [156, 85] on input "file" at bounding box center [155, 98] width 63 height 63
type input "C:\fakepath\Graphics - 2025-09-30T095913.578.png"
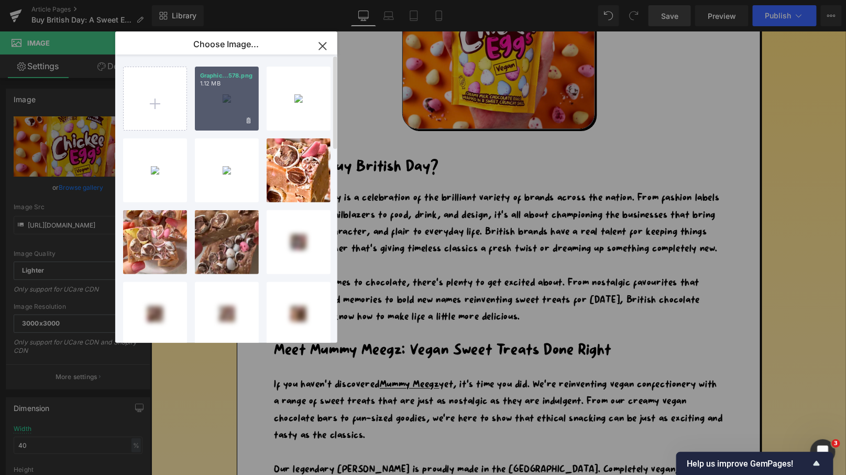
drag, startPoint x: 221, startPoint y: 101, endPoint x: 152, endPoint y: 70, distance: 75.8
click at [221, 101] on div "Graphic...578.png 1.12 MB" at bounding box center [227, 99] width 64 height 64
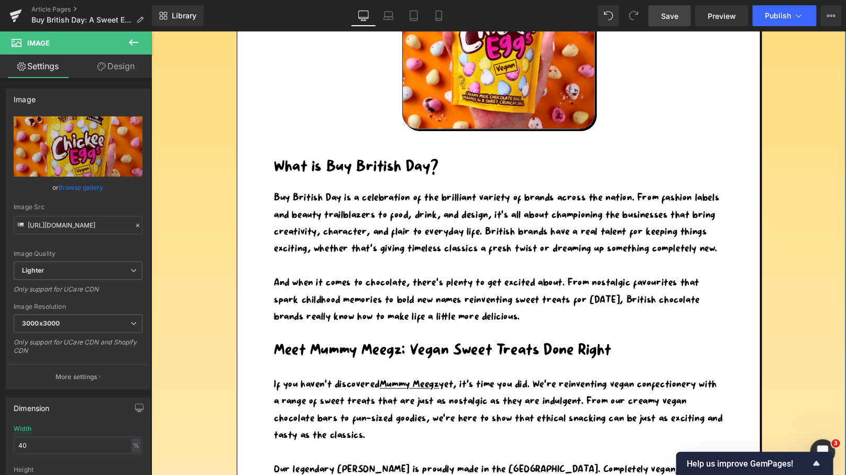
click at [458, 179] on div "[DATE] Heading With Buy British Day coming up on [DATE], it’s the perfect excus…" at bounding box center [498, 466] width 497 height 1602
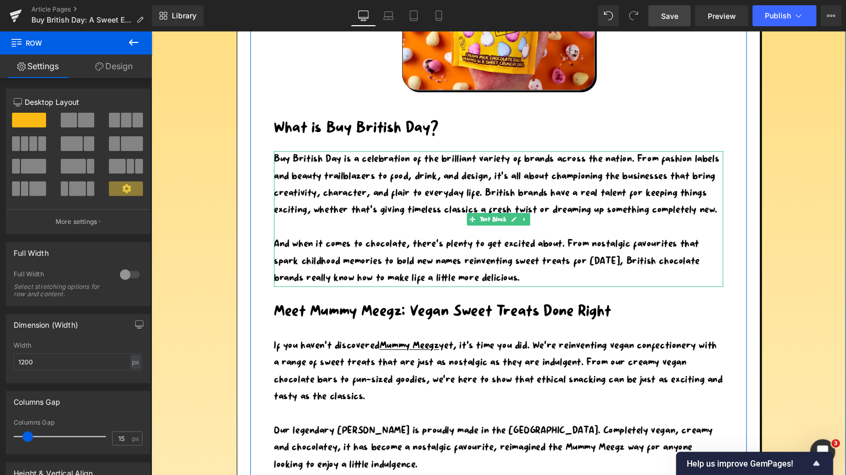
scroll to position [530, 0]
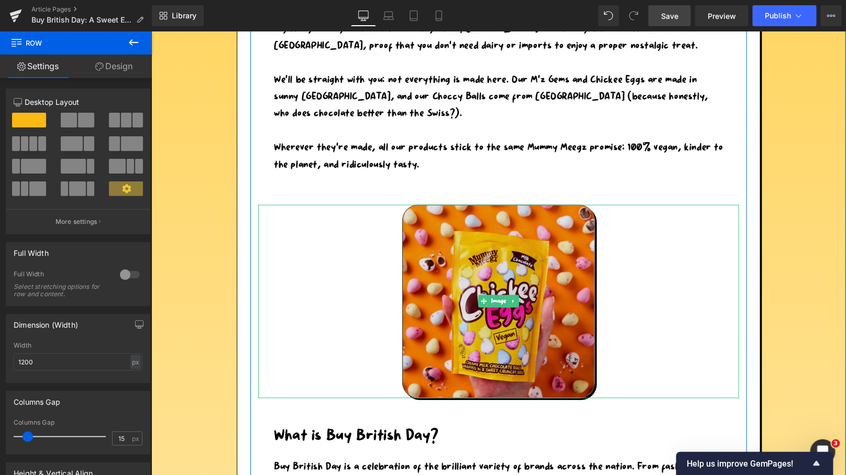
click at [462, 263] on img at bounding box center [498, 300] width 192 height 193
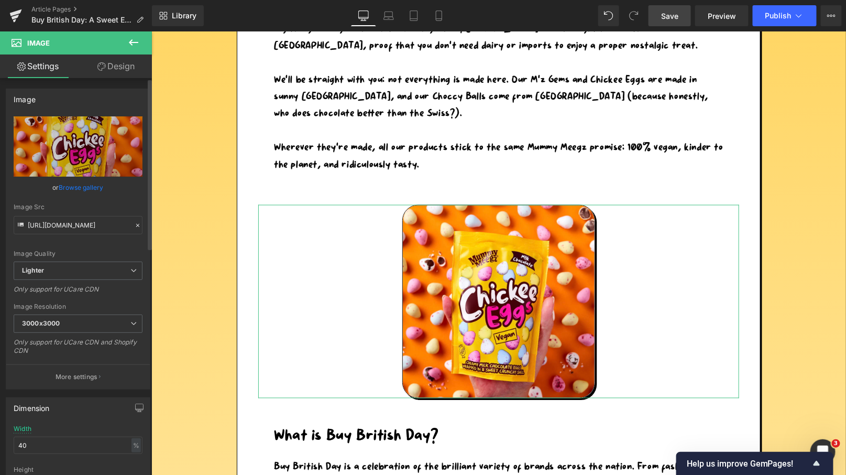
click at [79, 187] on link "Browse gallery" at bounding box center [81, 187] width 45 height 18
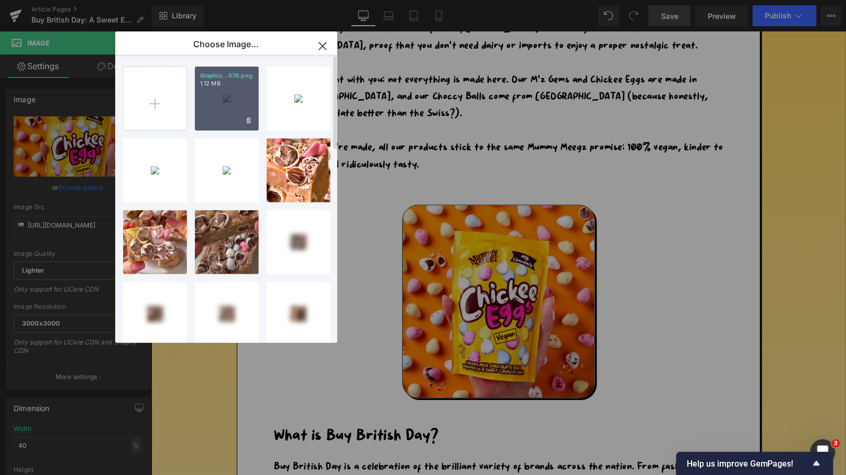
click at [225, 100] on div "Graphic...578.png 1.12 MB" at bounding box center [227, 99] width 64 height 64
type input "[URL][DOMAIN_NAME]"
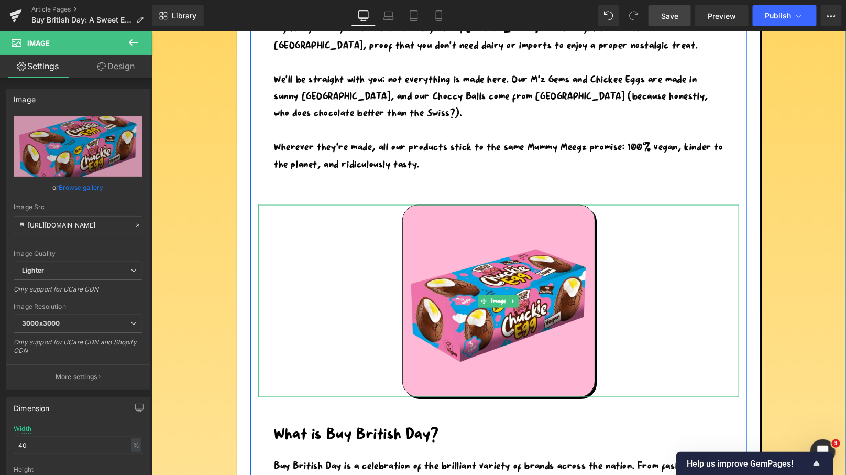
click at [671, 282] on div at bounding box center [498, 300] width 481 height 192
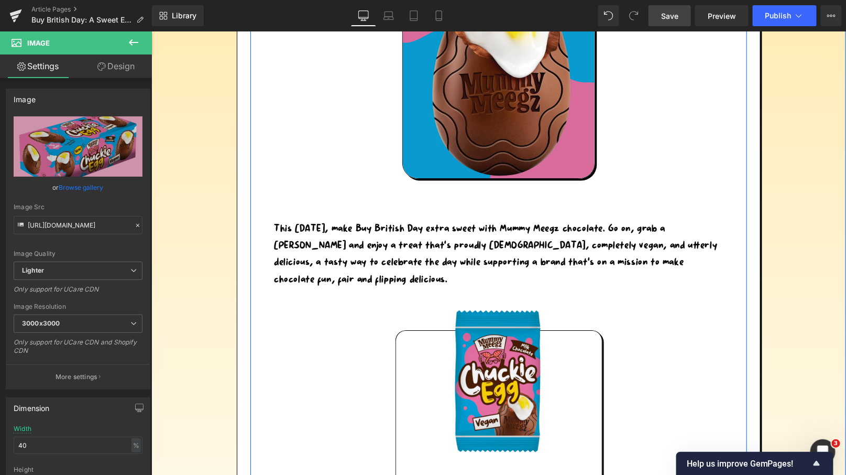
scroll to position [1191, 0]
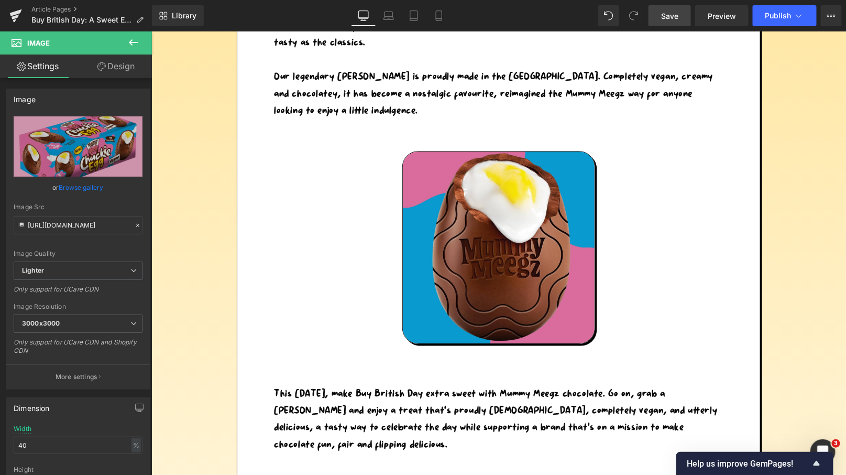
click at [669, 15] on span "Save" at bounding box center [669, 15] width 17 height 11
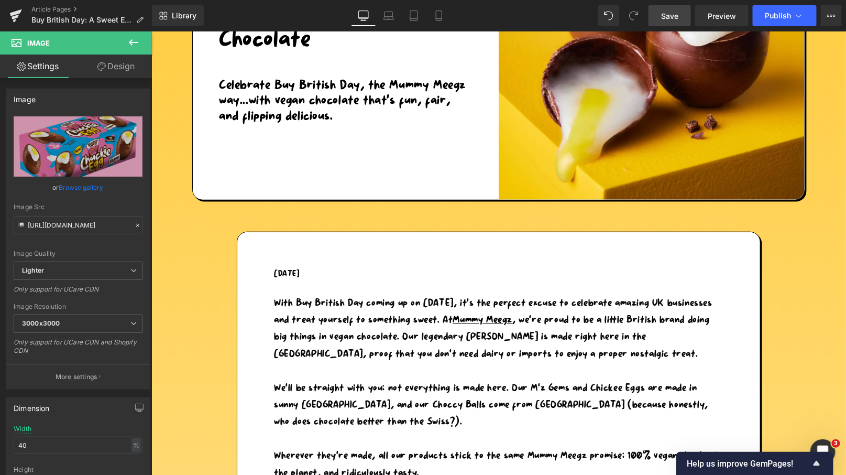
scroll to position [202, 0]
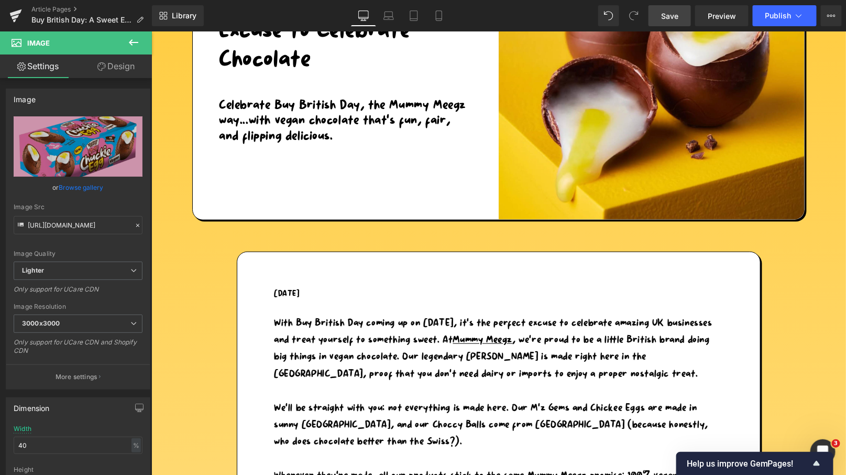
click at [669, 12] on span "Save" at bounding box center [669, 15] width 17 height 11
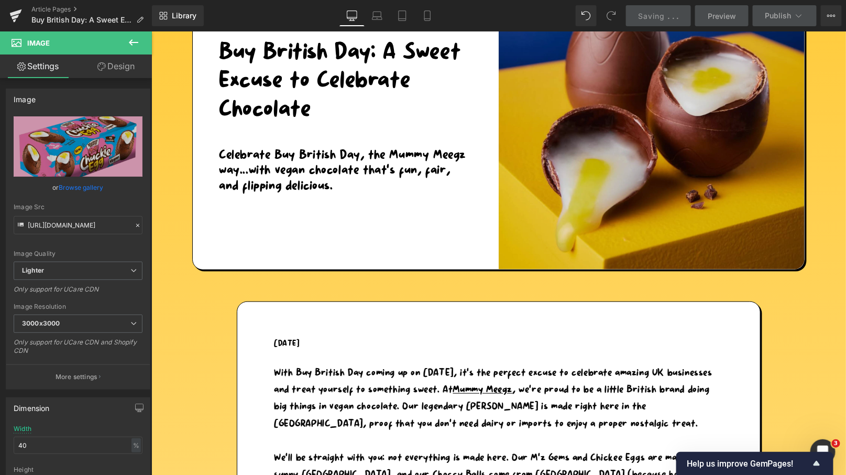
scroll to position [143, 0]
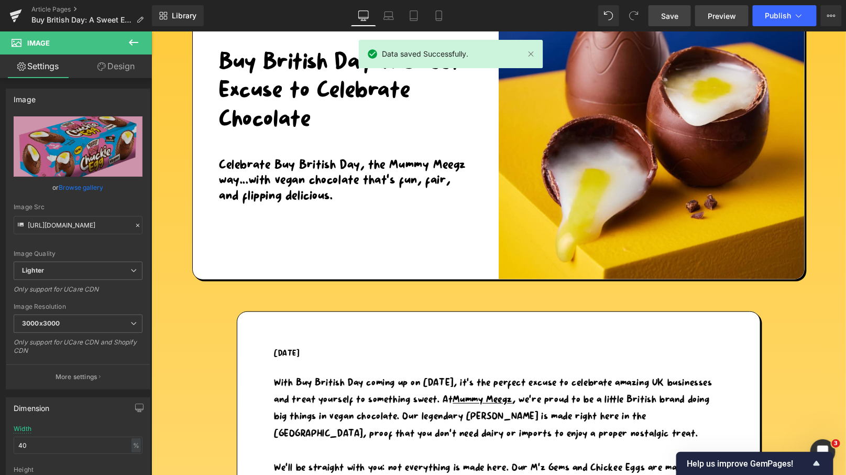
click at [713, 14] on span "Preview" at bounding box center [722, 15] width 28 height 11
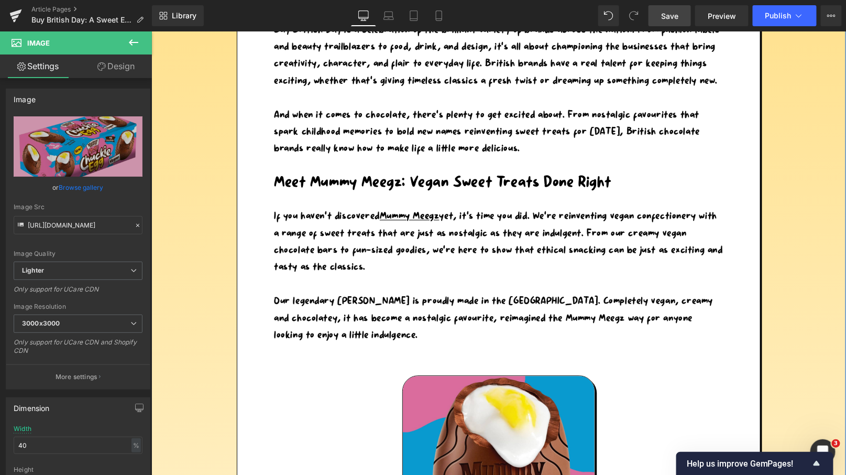
scroll to position [988, 0]
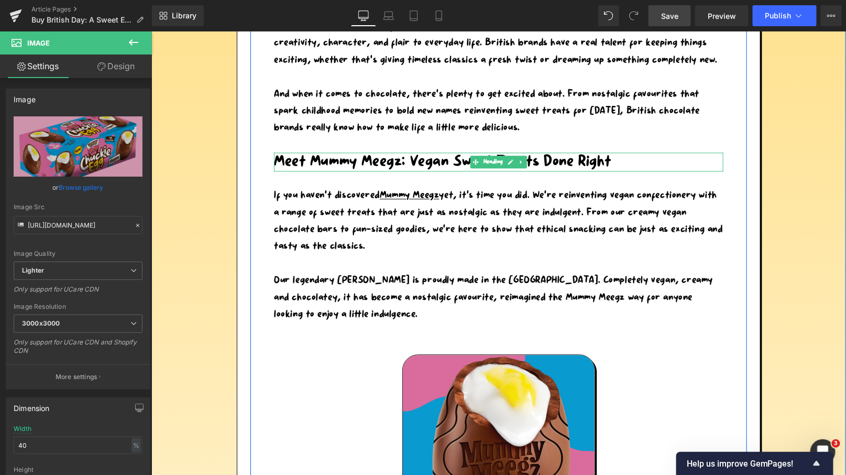
click at [352, 166] on h1 "Meet Mummy Meegz: Vegan Sweet Treats Done Right" at bounding box center [499, 161] width 450 height 19
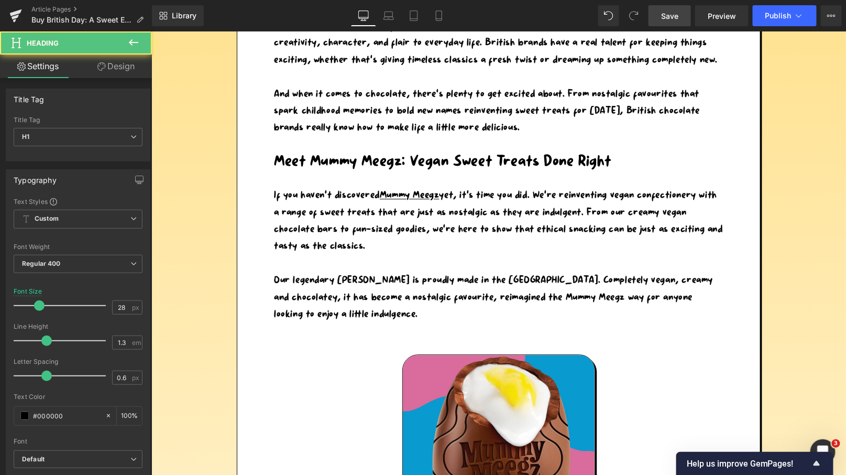
click at [119, 62] on link "Design" at bounding box center [116, 66] width 76 height 24
click at [0, 0] on div "Spacing" at bounding box center [0, 0] width 0 height 0
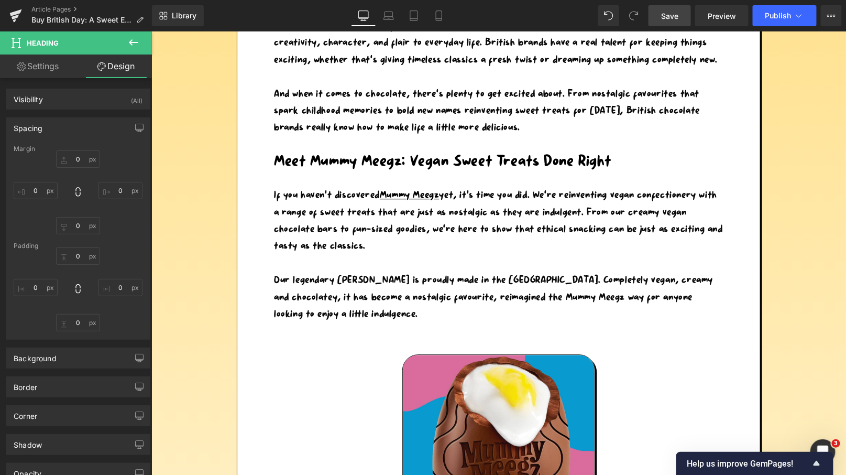
type input "30"
type input "0"
type input "30"
type input "0"
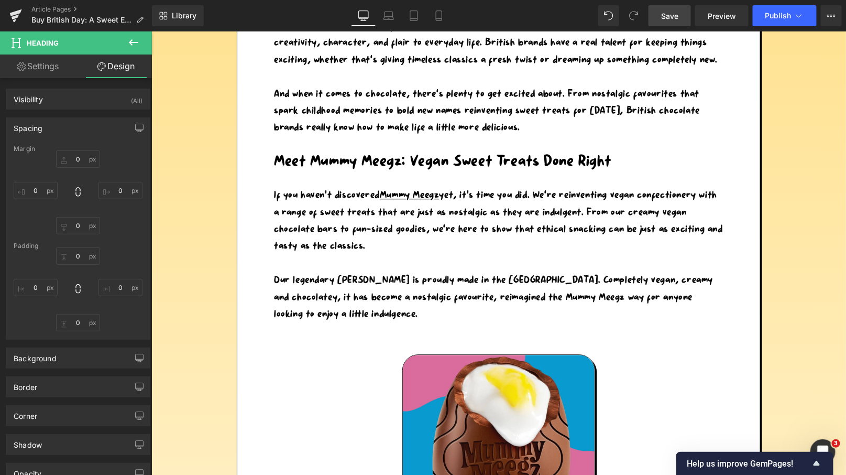
type input "0"
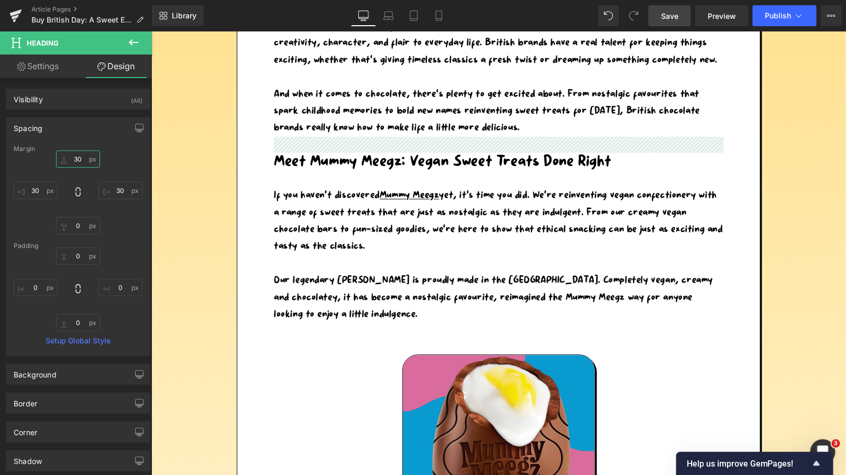
click at [81, 159] on input "30" at bounding box center [78, 158] width 44 height 17
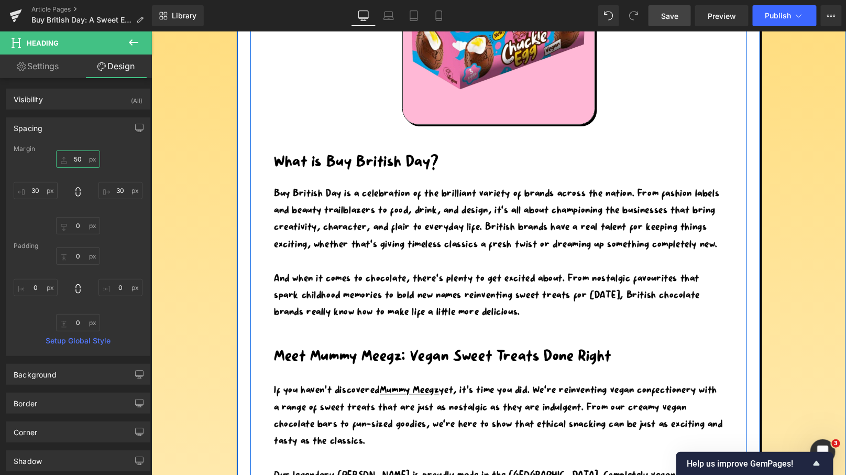
scroll to position [761, 0]
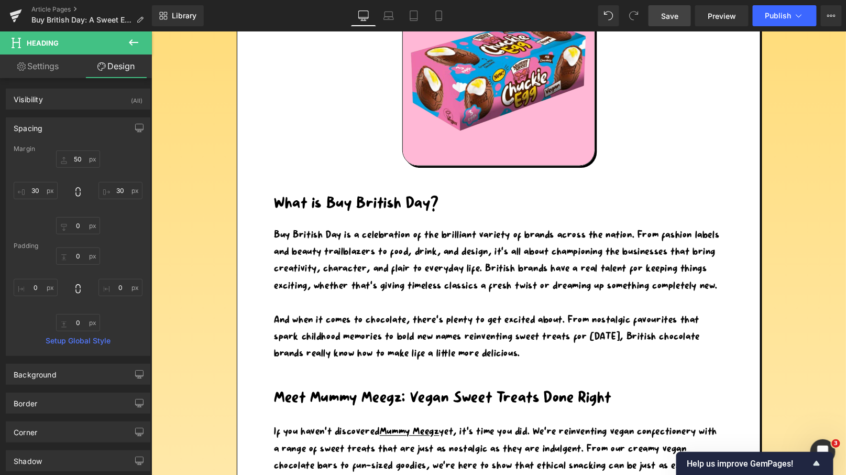
click at [673, 16] on span "Save" at bounding box center [669, 15] width 17 height 11
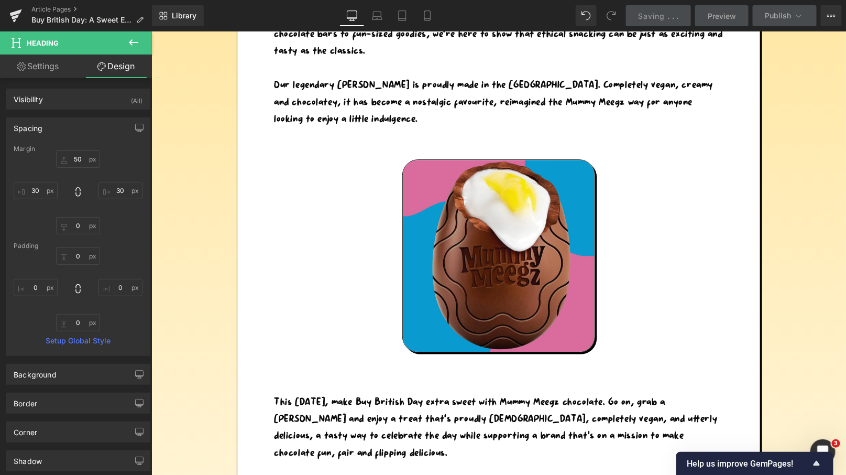
scroll to position [1192, 0]
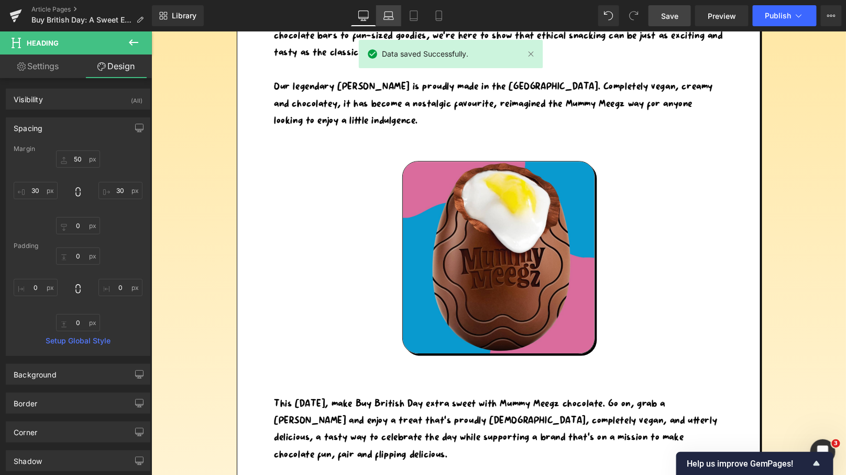
click at [391, 13] on icon at bounding box center [389, 15] width 10 height 10
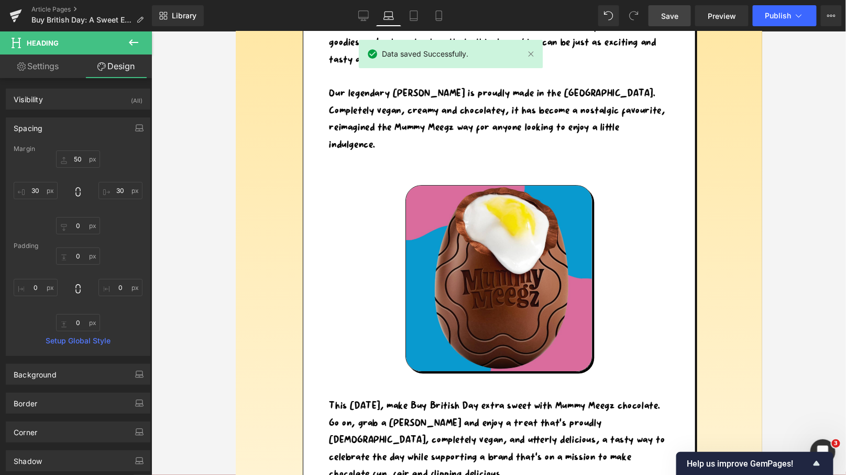
type input "50"
type input "0"
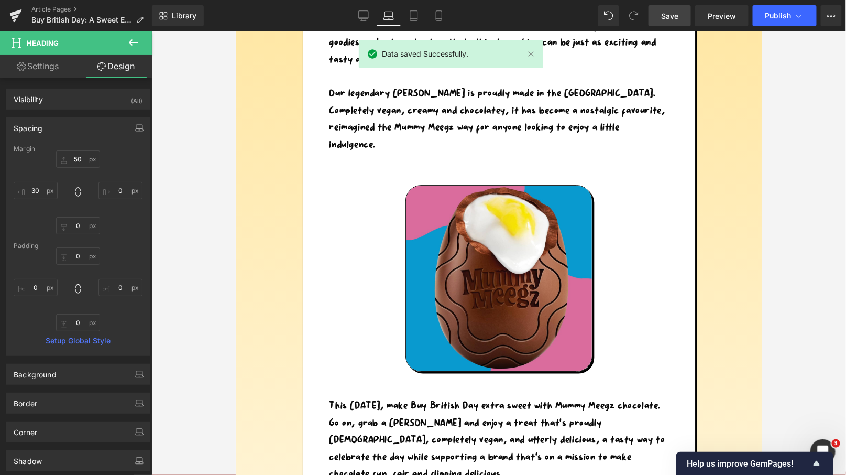
type input "0"
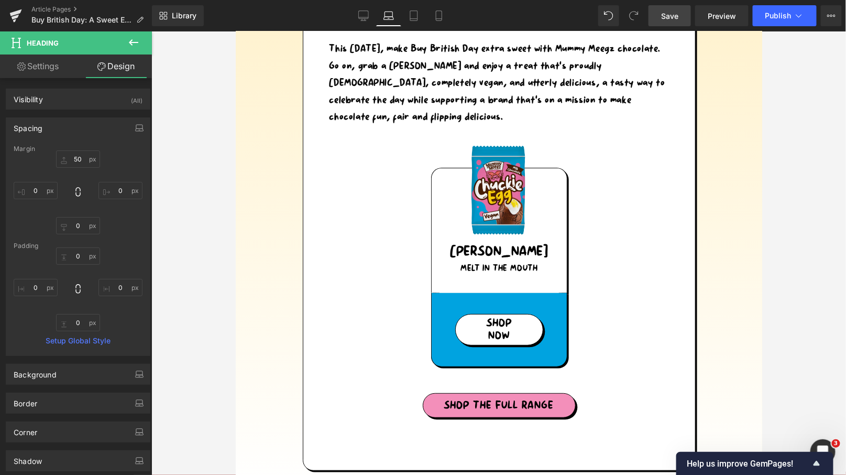
scroll to position [1545, 0]
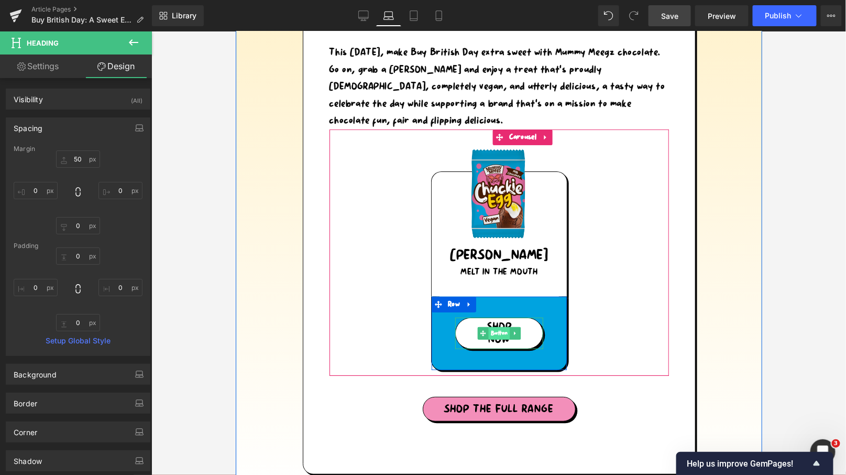
click at [498, 326] on span "Button" at bounding box center [498, 332] width 21 height 13
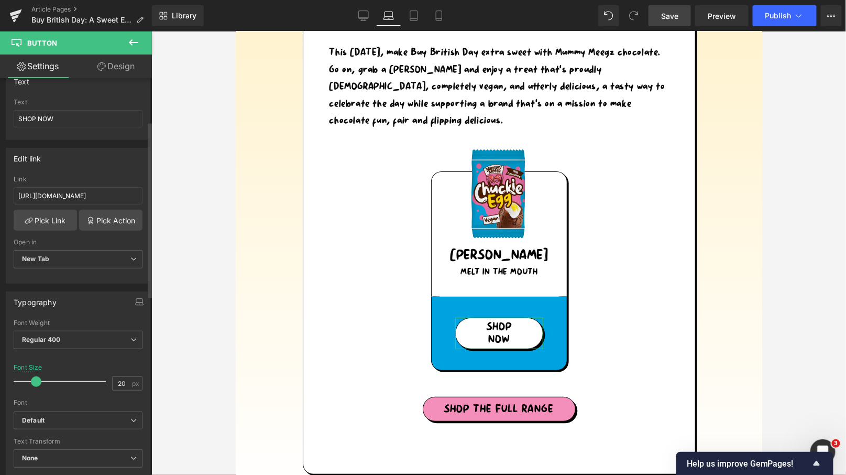
scroll to position [96, 0]
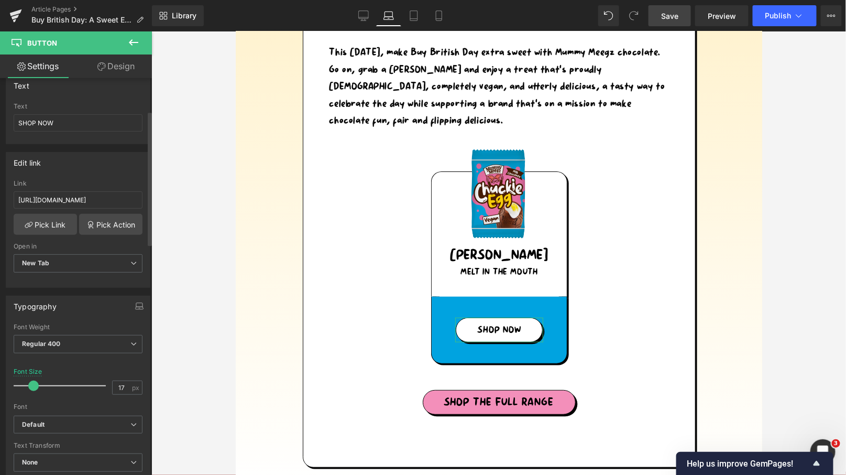
type input "18"
click at [33, 382] on span at bounding box center [34, 385] width 10 height 10
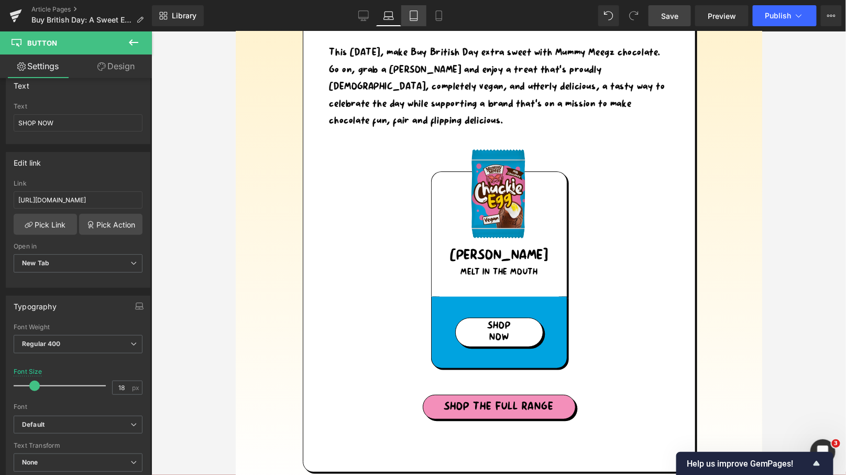
click at [413, 17] on icon at bounding box center [414, 15] width 10 height 10
type input "100"
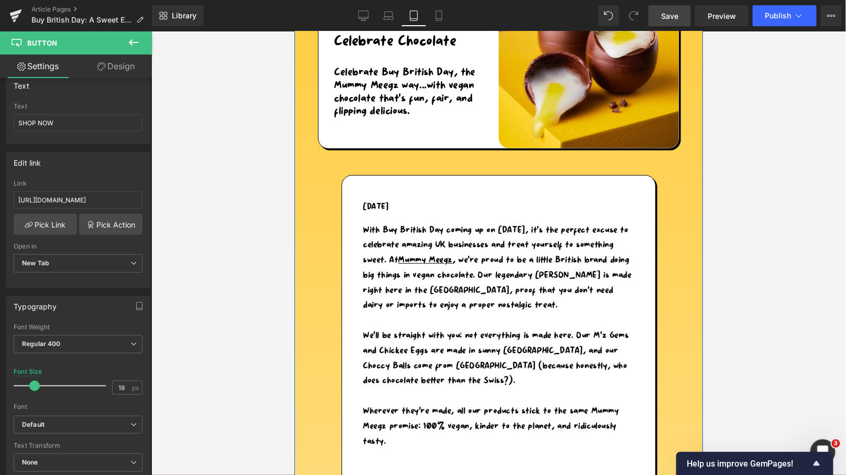
scroll to position [0, 0]
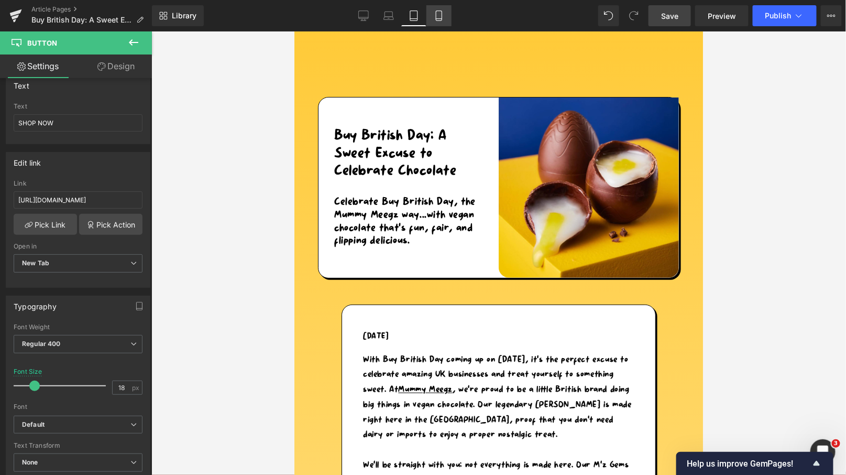
click at [441, 12] on icon at bounding box center [439, 15] width 10 height 10
type input "100"
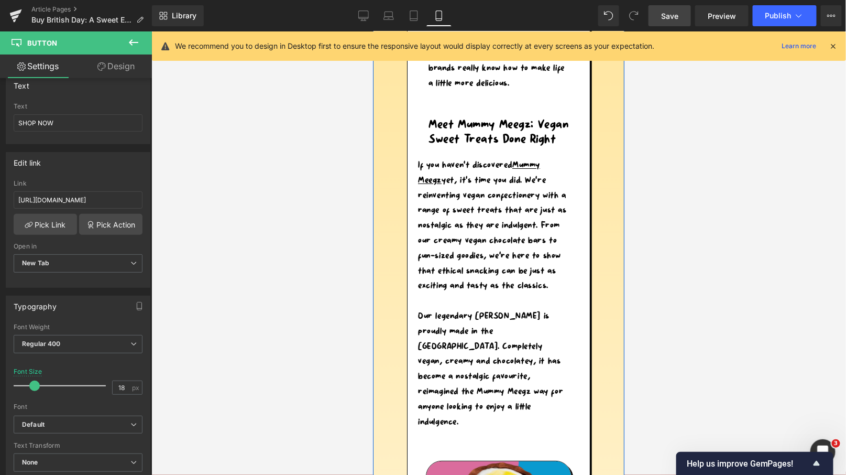
scroll to position [1435, 0]
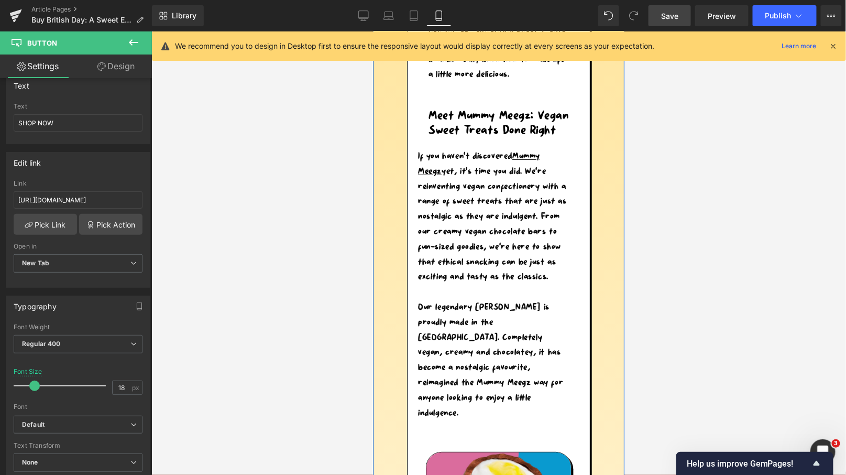
click at [440, 186] on div "If you haven’t discovered Mummy Meegz yet, it’s time you did. We’re reinventing…" at bounding box center [493, 283] width 151 height 271
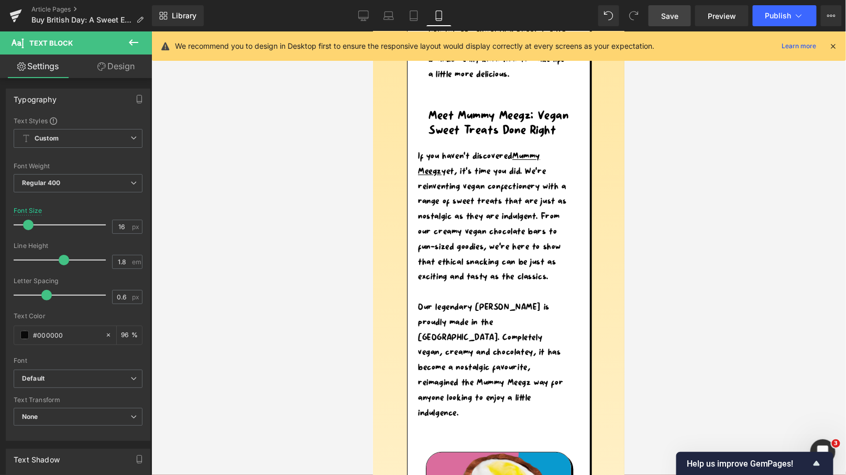
click at [124, 70] on link "Design" at bounding box center [116, 66] width 76 height 24
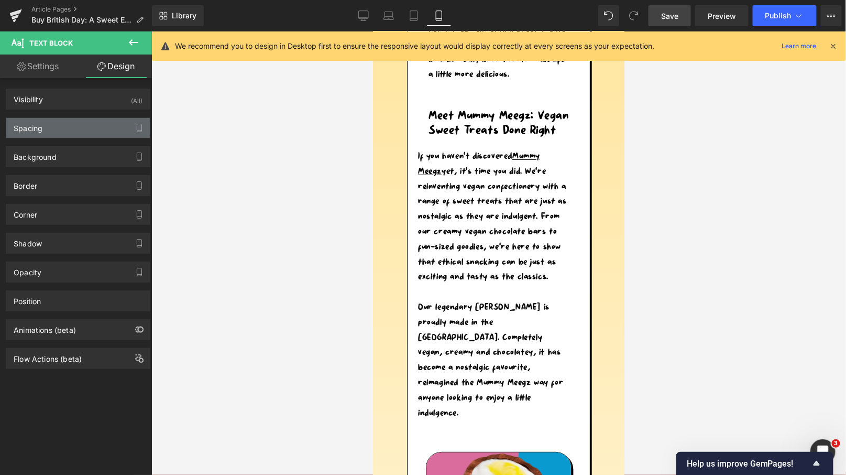
click at [52, 124] on div "Spacing" at bounding box center [78, 128] width 144 height 20
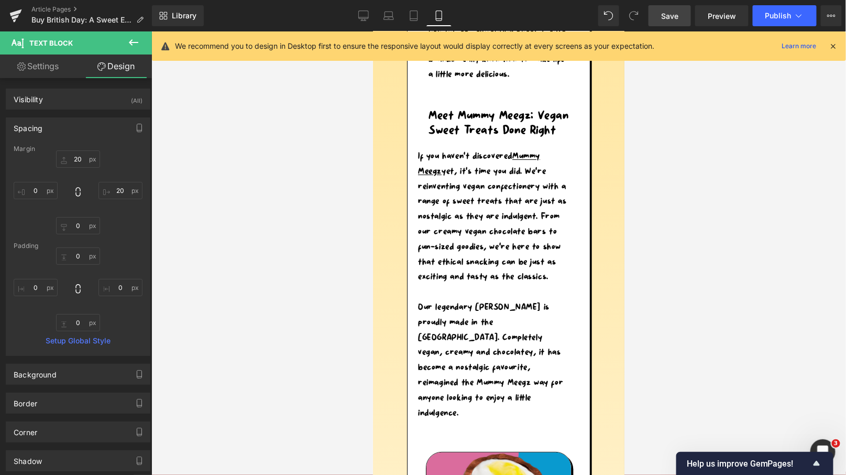
type input "20"
type input "0"
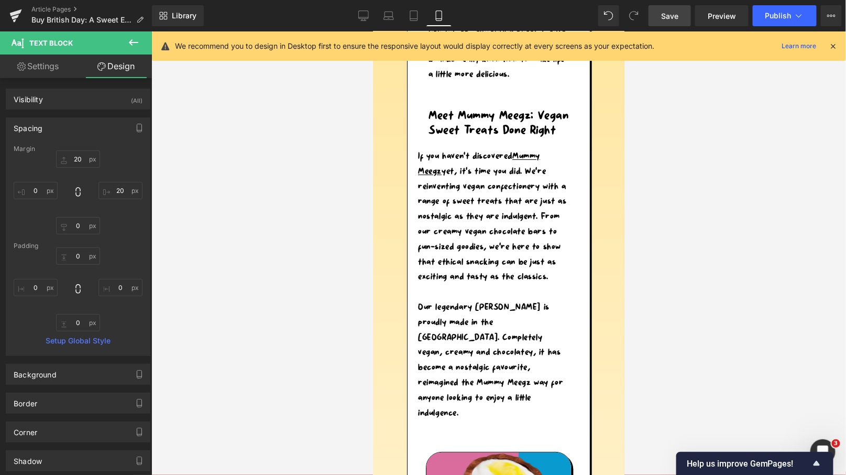
type input "0"
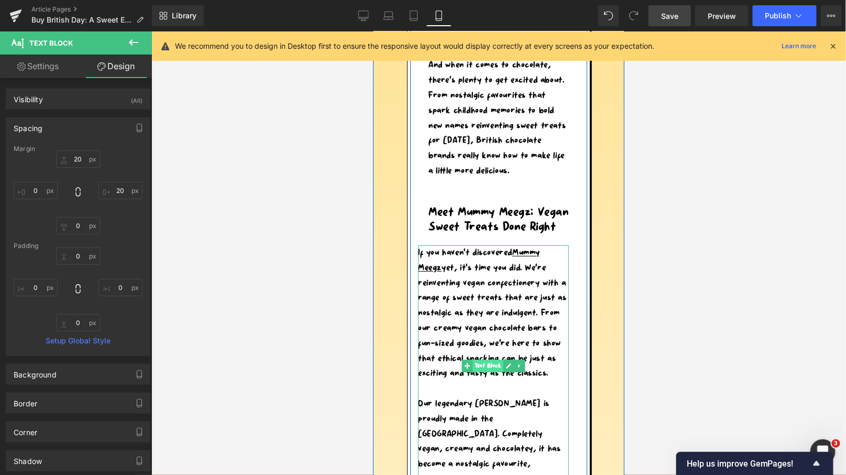
scroll to position [1289, 0]
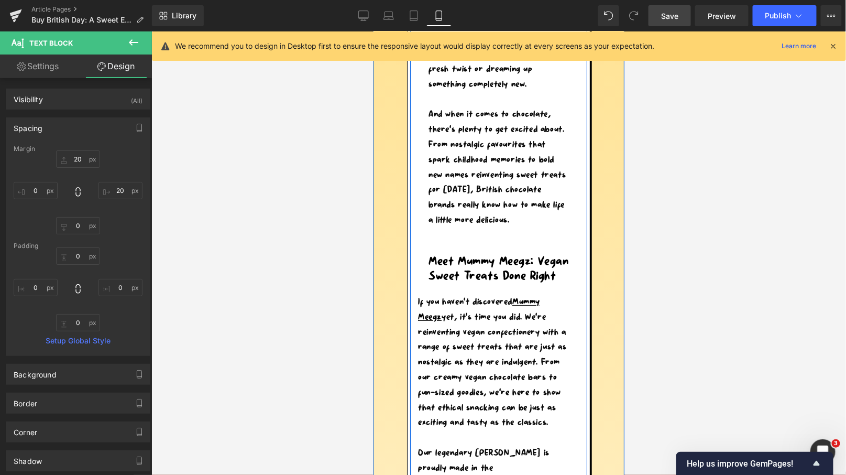
click at [478, 144] on div "And when it comes to chocolate, there’s plenty to get excited about. From nosta…" at bounding box center [498, 166] width 140 height 121
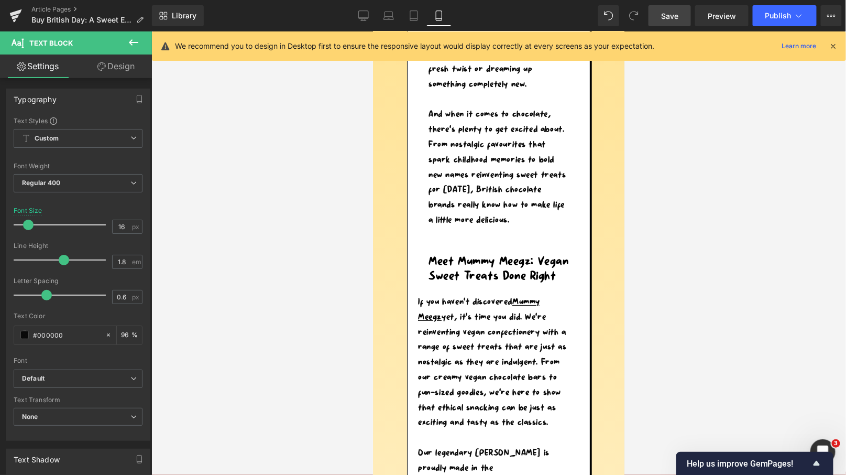
click at [121, 69] on link "Design" at bounding box center [116, 66] width 76 height 24
click at [0, 0] on div "Spacing" at bounding box center [0, 0] width 0 height 0
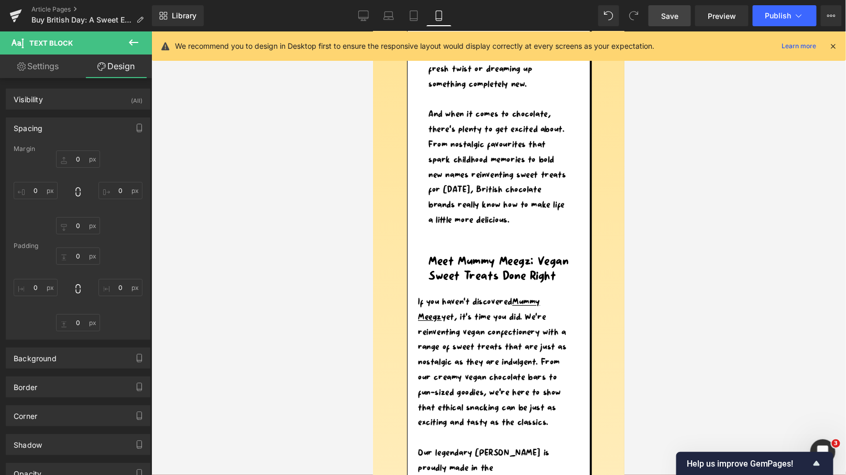
type input "30"
type input "20"
type input "0"
type input "20"
type input "0"
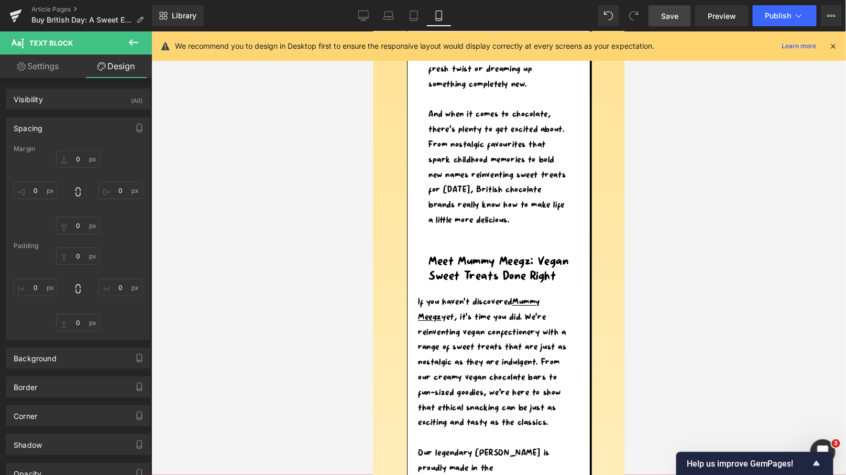
type input "0"
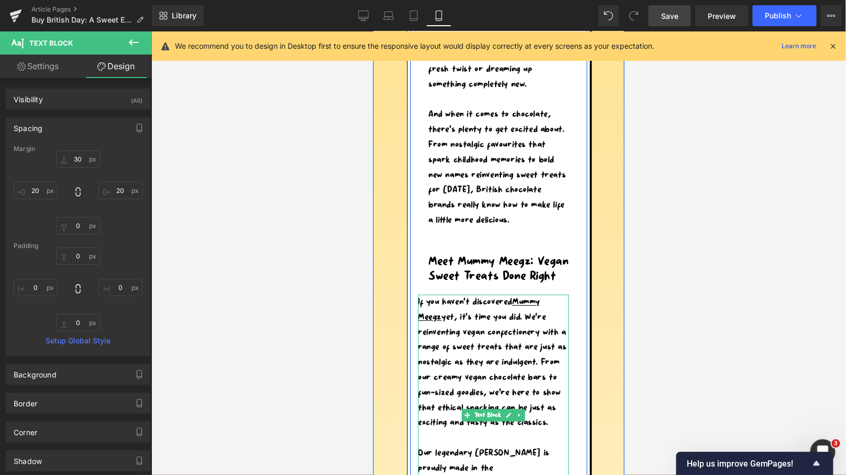
click at [453, 321] on div "If you haven’t discovered Mummy Meegz yet, it’s time you did. We’re reinventing…" at bounding box center [493, 429] width 151 height 271
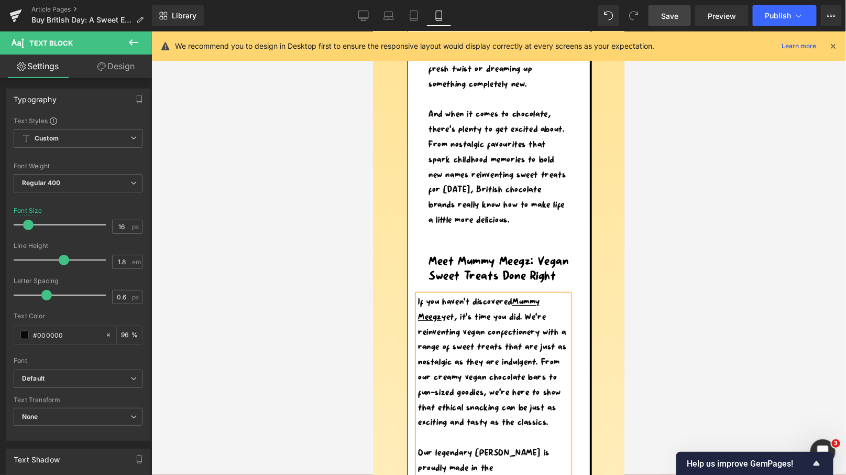
click at [118, 63] on link "Design" at bounding box center [116, 66] width 76 height 24
click at [0, 0] on div "Spacing" at bounding box center [0, 0] width 0 height 0
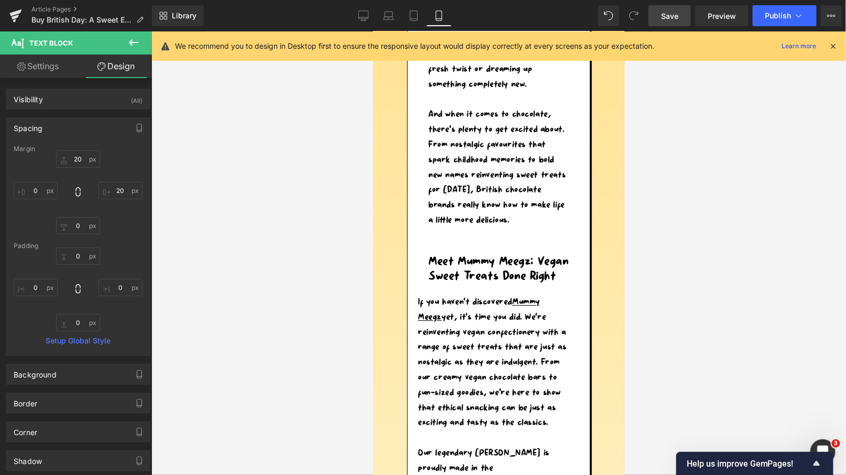
type input "20"
type input "0"
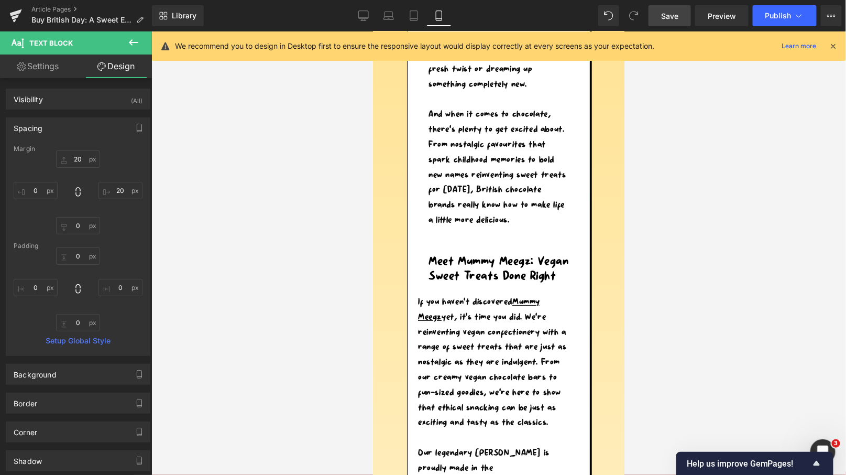
type input "0"
click at [31, 188] on input "0" at bounding box center [36, 190] width 44 height 17
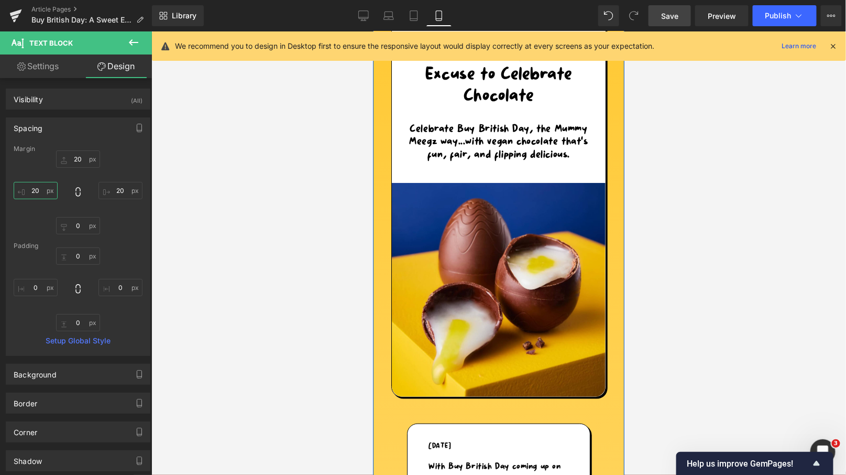
scroll to position [0, 0]
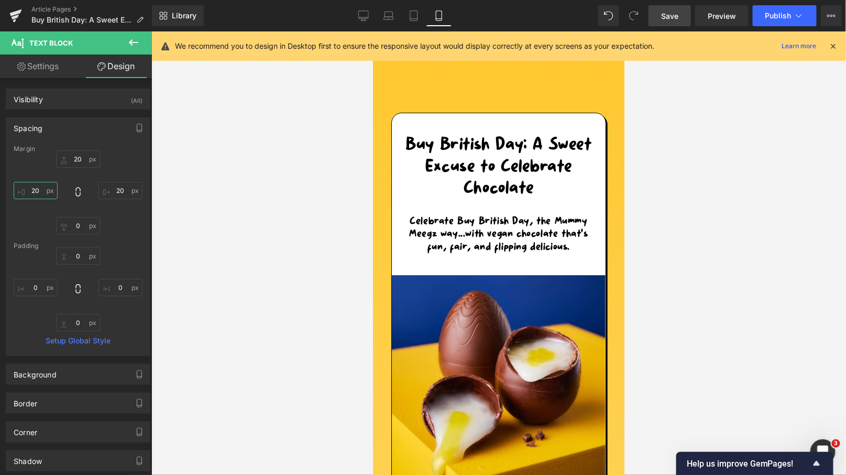
type input "20"
click at [677, 16] on span "Save" at bounding box center [669, 15] width 17 height 11
